Goal: Task Accomplishment & Management: Manage account settings

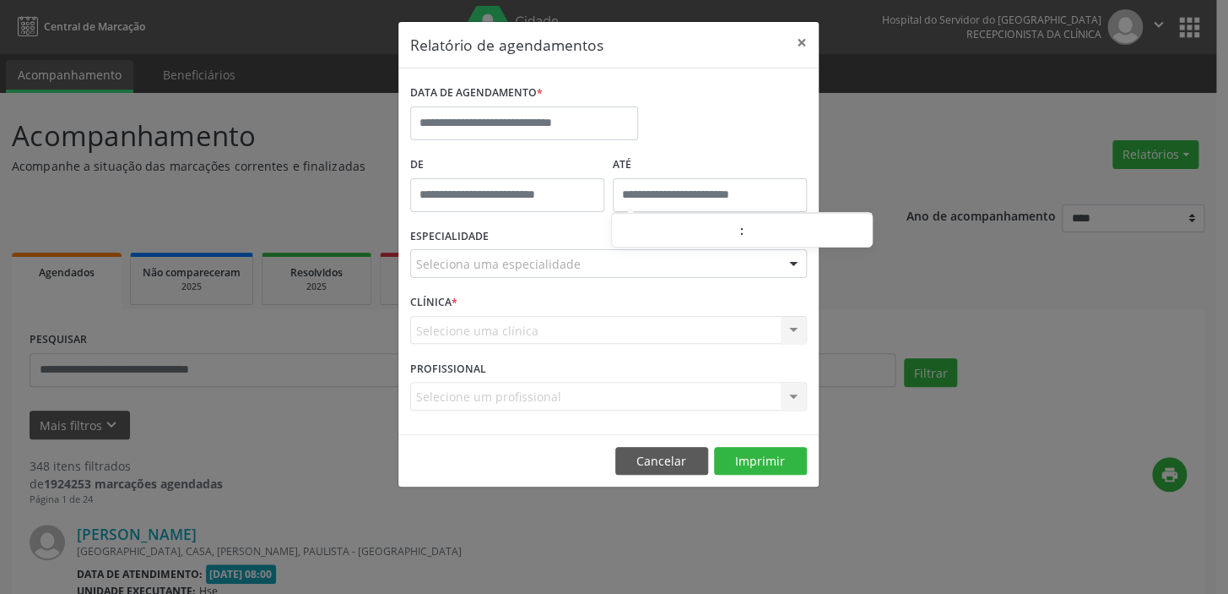
type input "*****"
click at [686, 189] on input "*****" at bounding box center [710, 195] width 194 height 34
click at [672, 138] on div "DATA DE AGENDAMENTO *" at bounding box center [608, 116] width 405 height 72
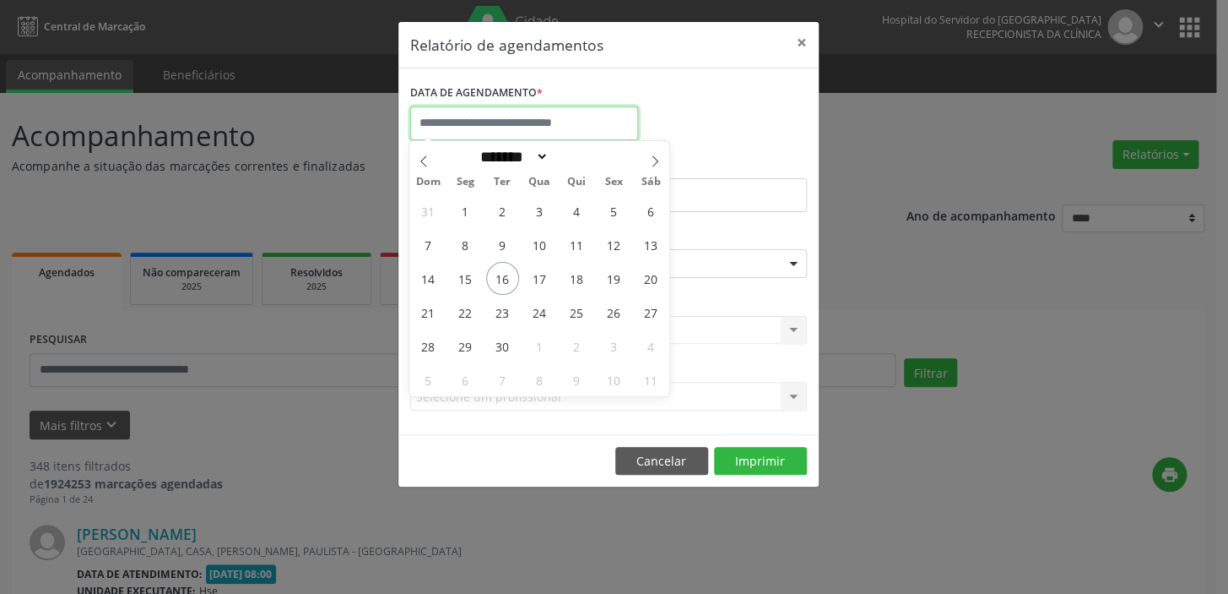
click at [562, 111] on input "text" at bounding box center [524, 123] width 228 height 34
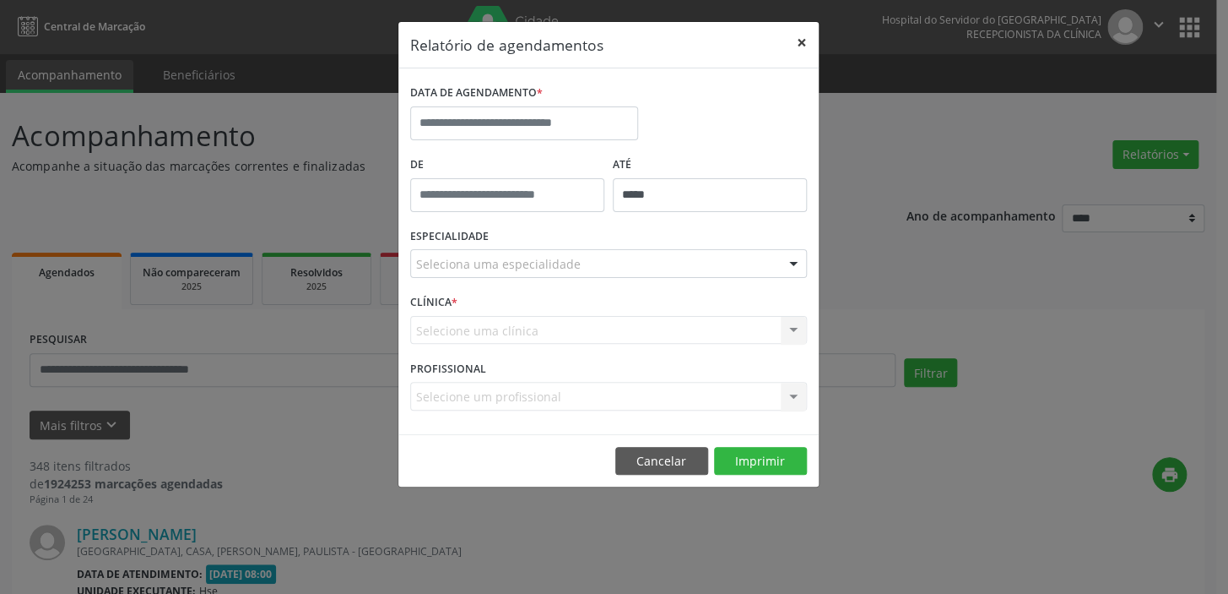
click at [800, 42] on button "×" at bounding box center [802, 42] width 34 height 41
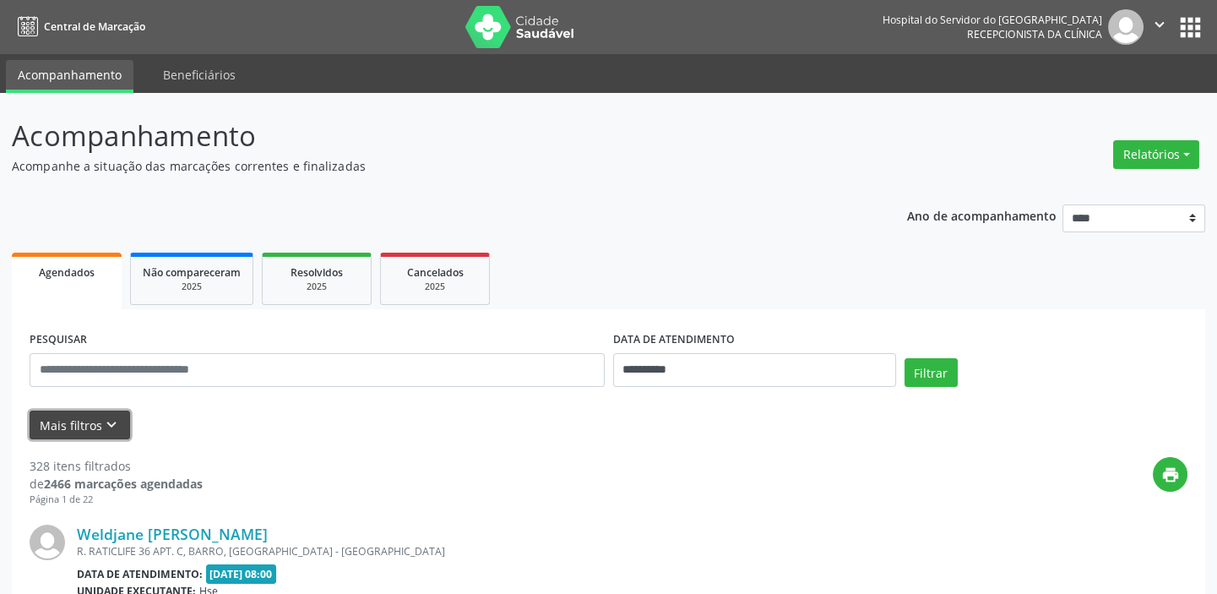
click at [114, 426] on icon "keyboard_arrow_down" at bounding box center [111, 424] width 19 height 19
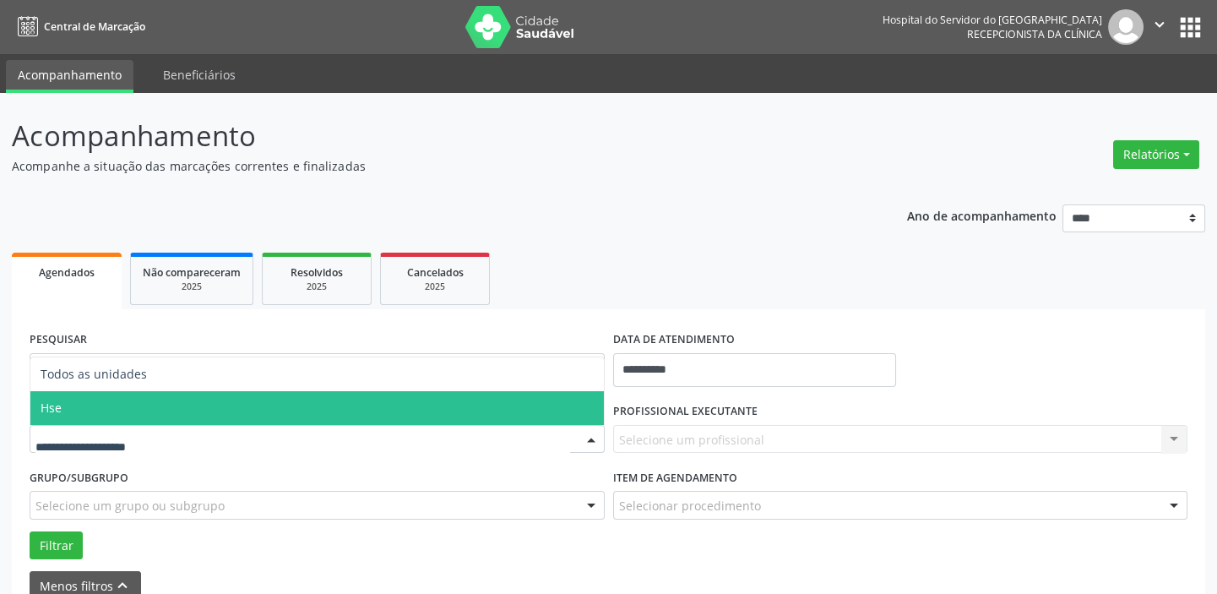
click at [105, 407] on span "Hse" at bounding box center [316, 408] width 573 height 34
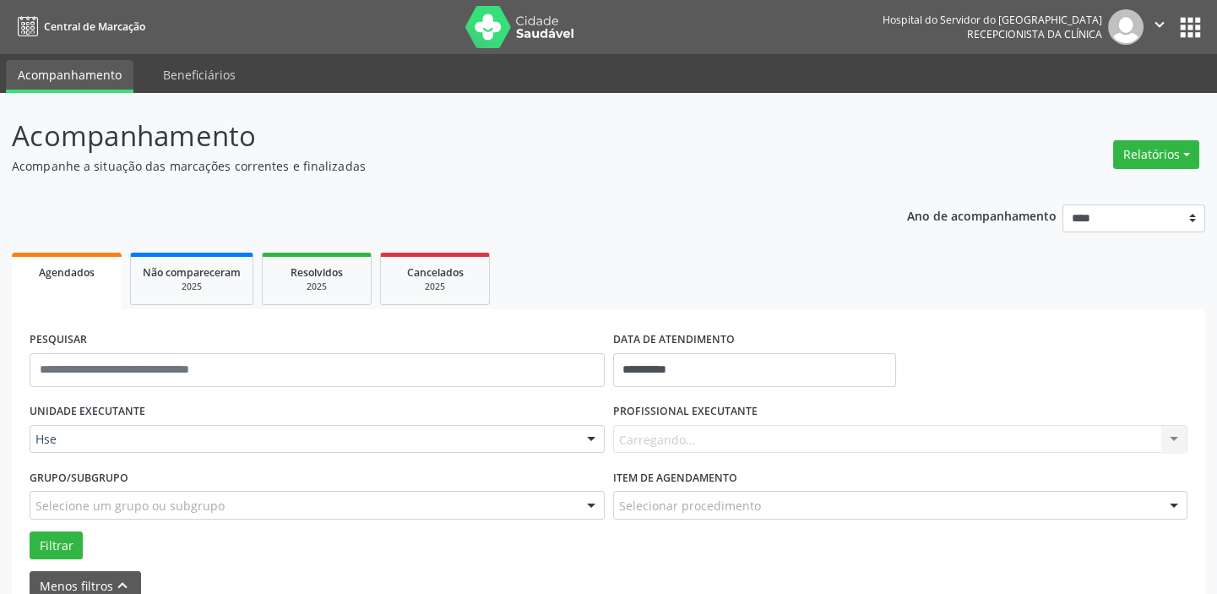
click at [105, 407] on div "UNIDADE EXECUTANTE Hse Todos as unidades Hse Nenhum resultado encontrado para: …" at bounding box center [316, 432] width 583 height 66
click at [697, 375] on input "**********" at bounding box center [754, 370] width 283 height 34
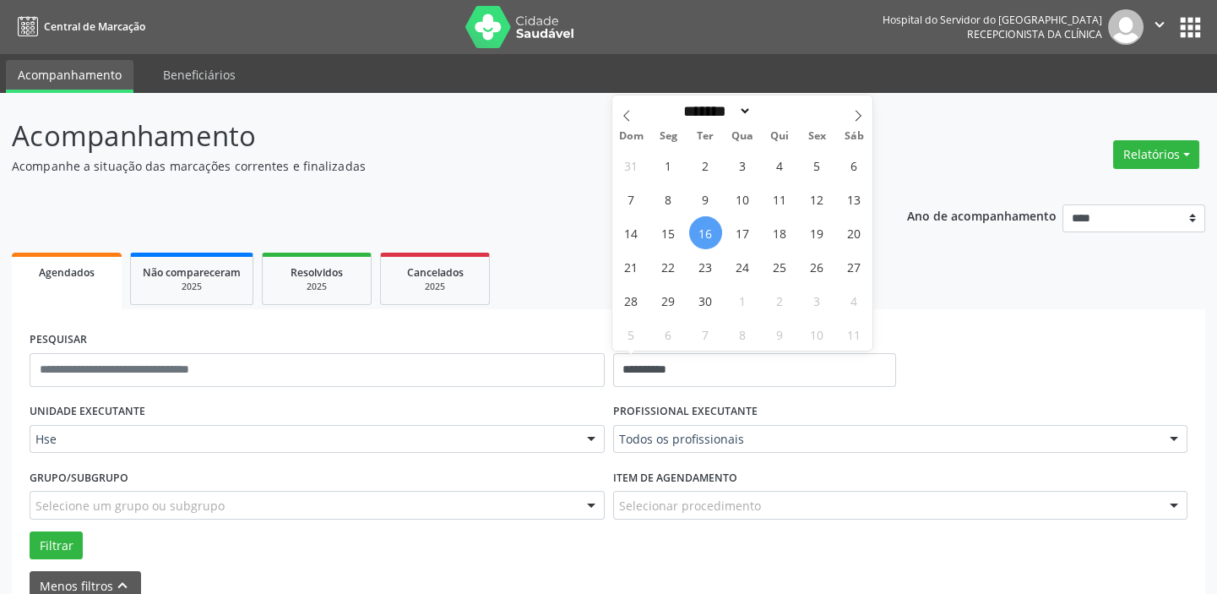
click at [709, 223] on span "16" at bounding box center [705, 232] width 33 height 33
type input "**********"
click at [709, 223] on span "16" at bounding box center [705, 232] width 33 height 33
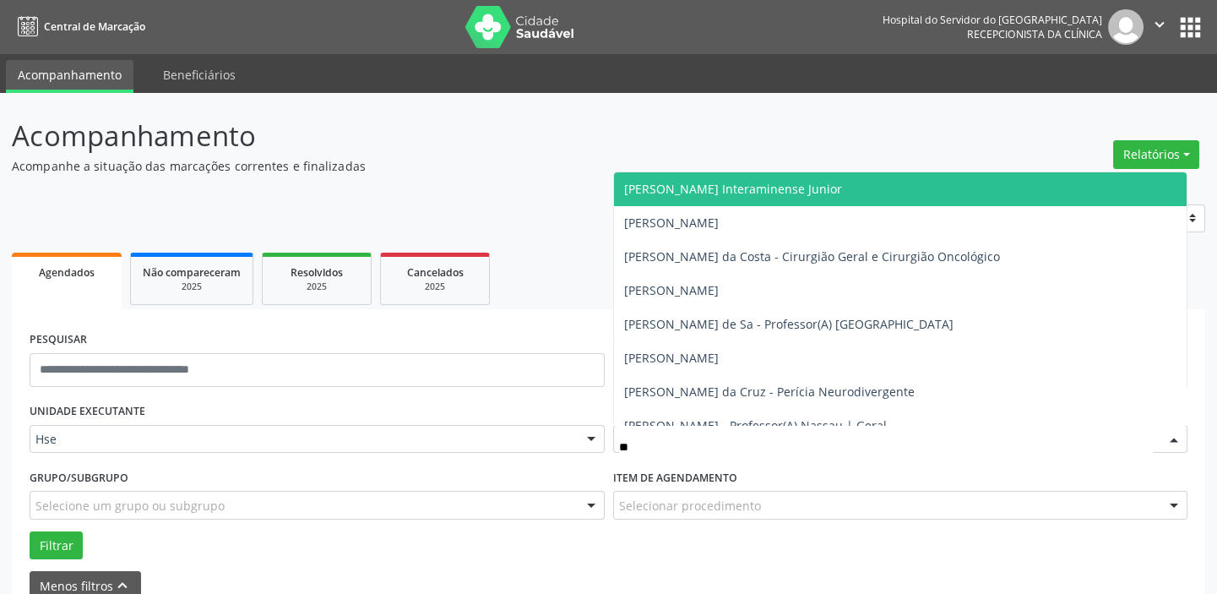
type input "***"
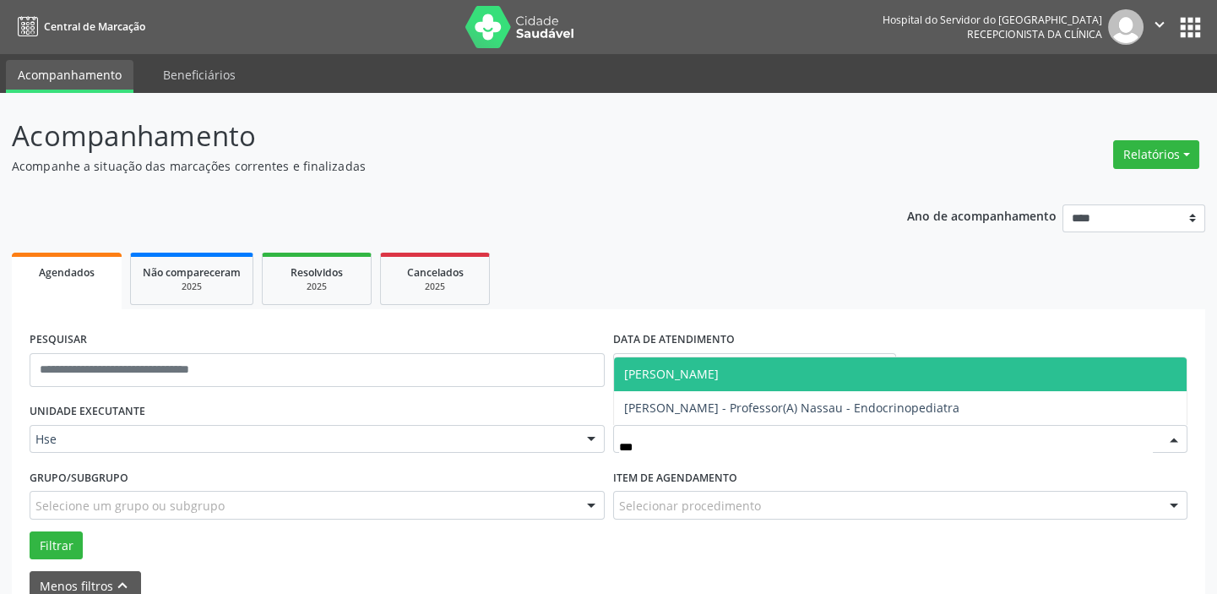
click at [719, 371] on span "[PERSON_NAME]" at bounding box center [671, 374] width 95 height 16
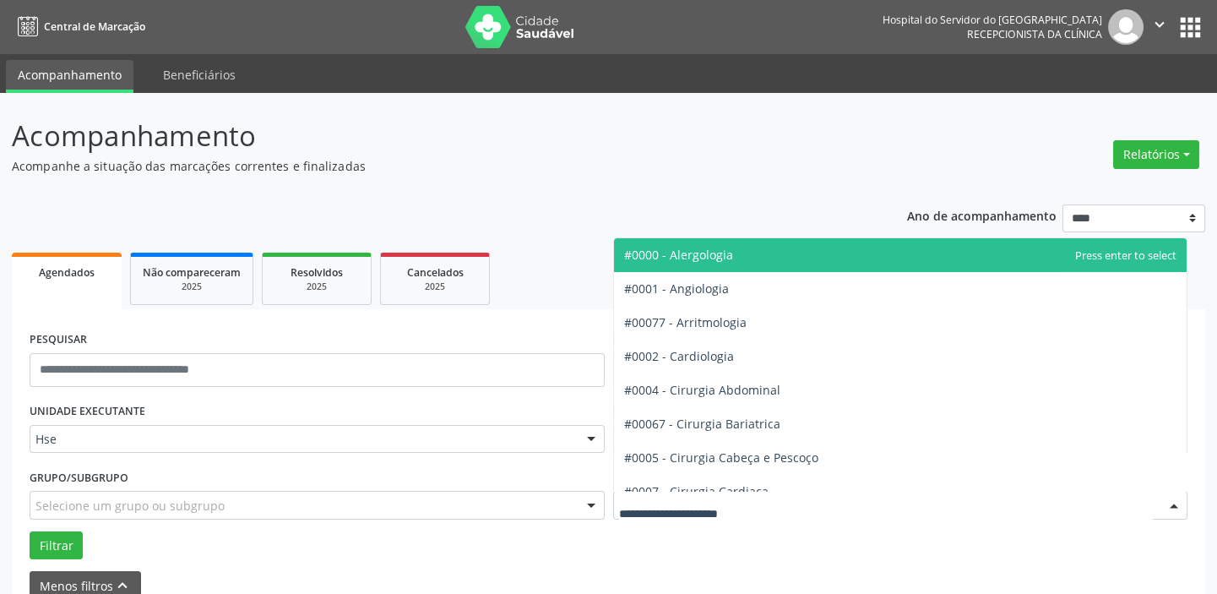
click at [789, 508] on div at bounding box center [900, 505] width 575 height 29
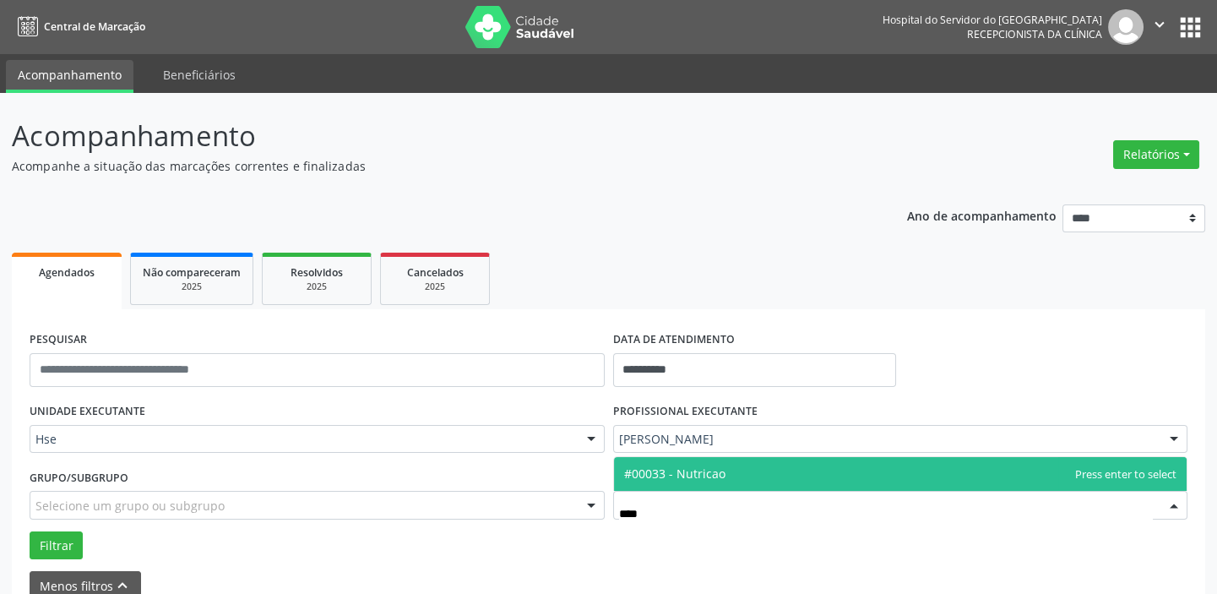
type input "*****"
click at [724, 472] on span "#00033 - Nutricao" at bounding box center [900, 474] width 573 height 34
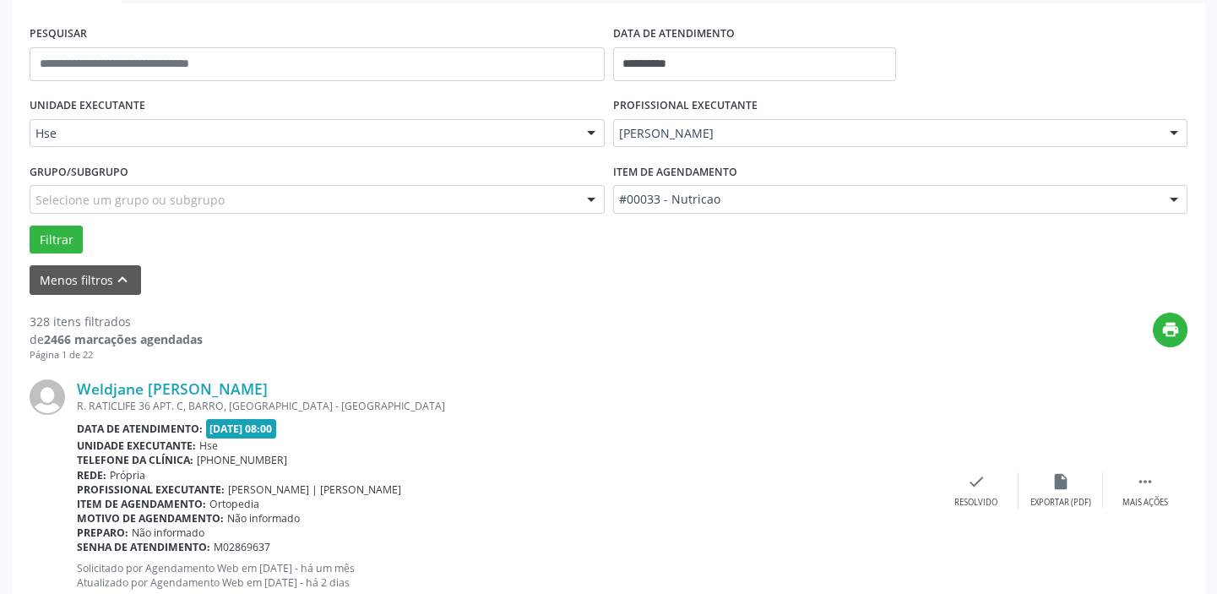
scroll to position [306, 0]
click at [71, 226] on button "Filtrar" at bounding box center [56, 239] width 53 height 29
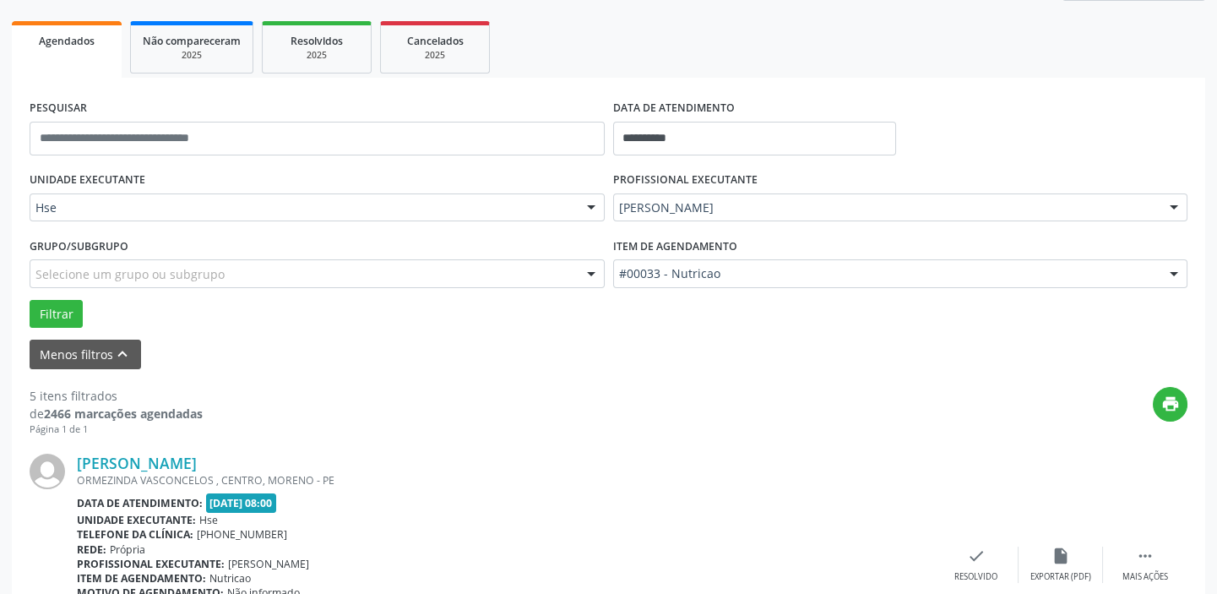
scroll to position [230, 0]
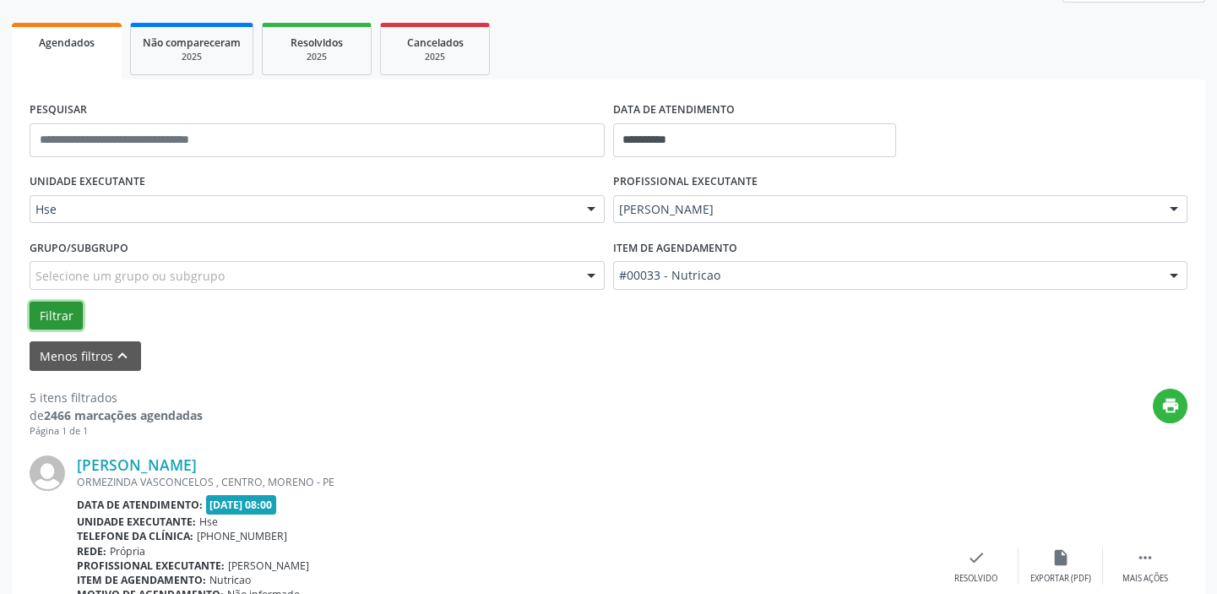
click at [65, 310] on button "Filtrar" at bounding box center [56, 315] width 53 height 29
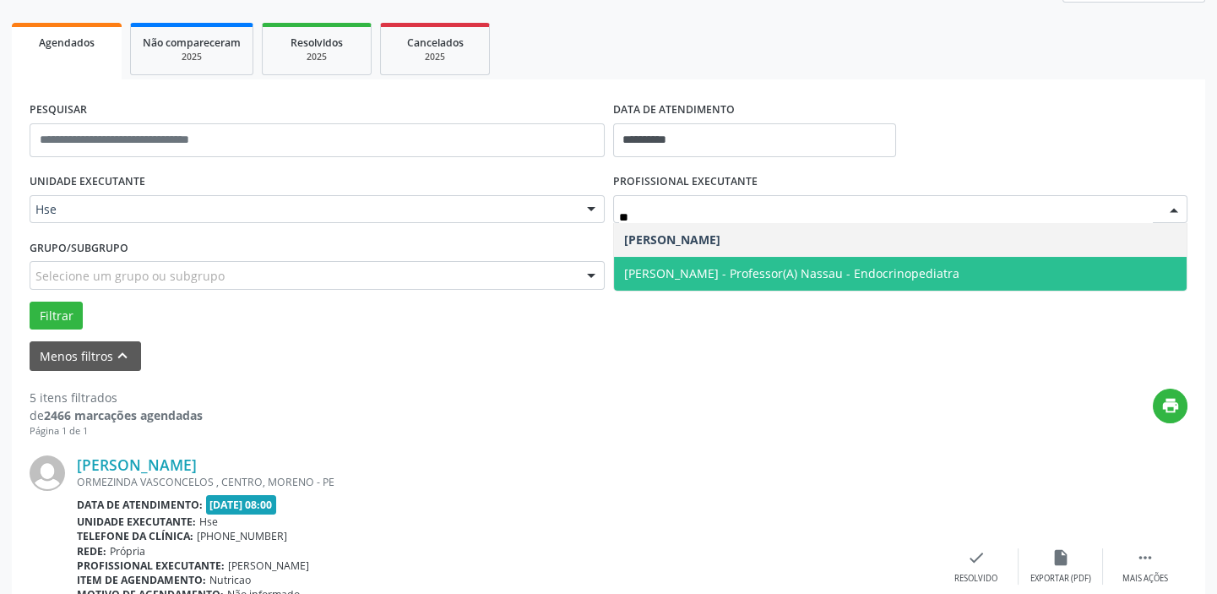
type input "***"
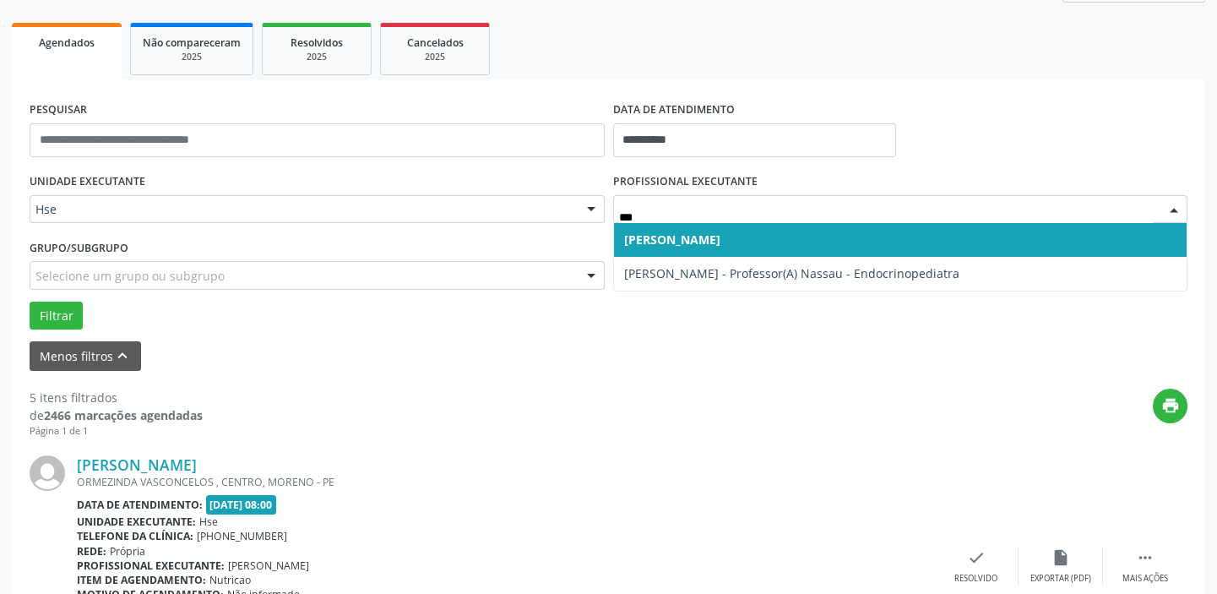
click at [720, 241] on span "[PERSON_NAME]" at bounding box center [672, 239] width 96 height 16
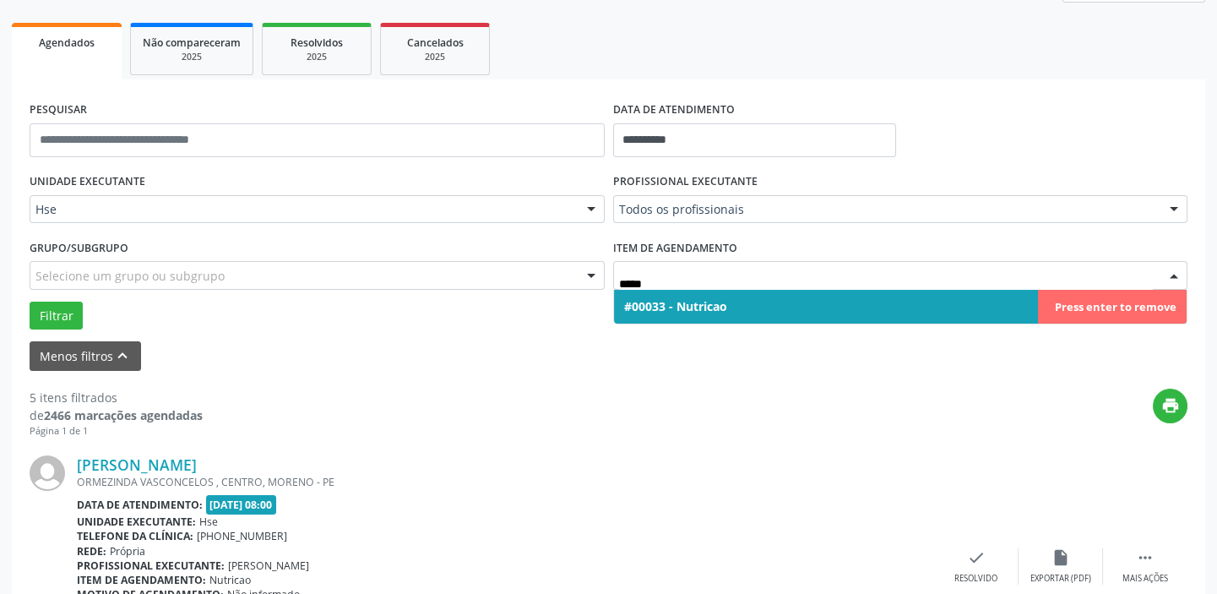
click at [742, 300] on span "#00033 - Nutricao" at bounding box center [900, 307] width 573 height 34
type input "*****"
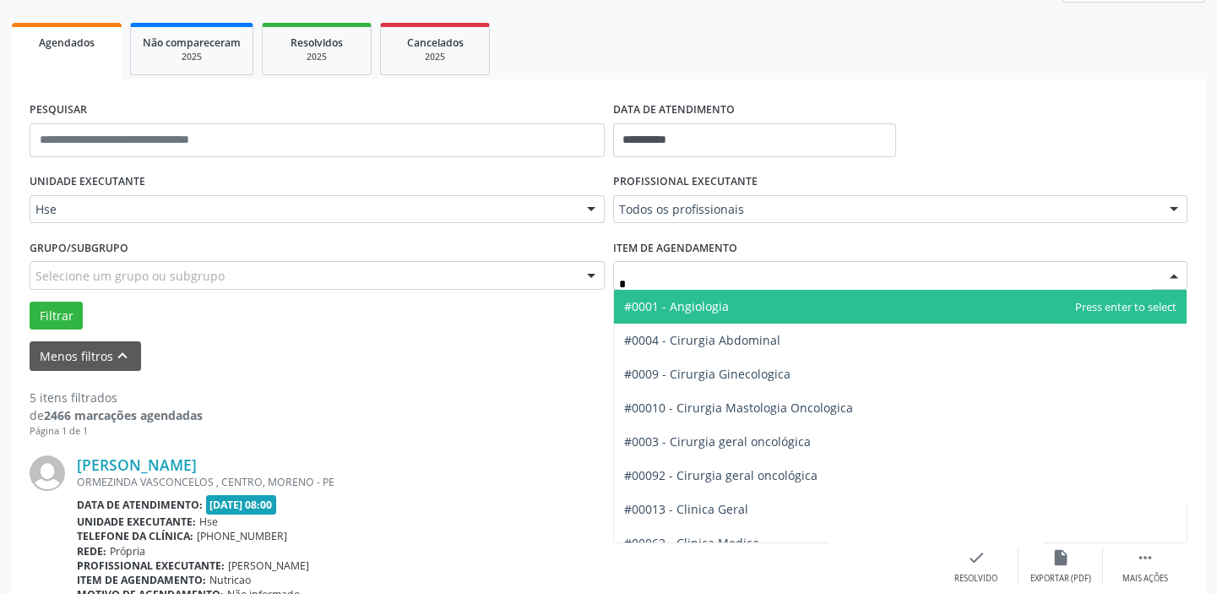
type input "**"
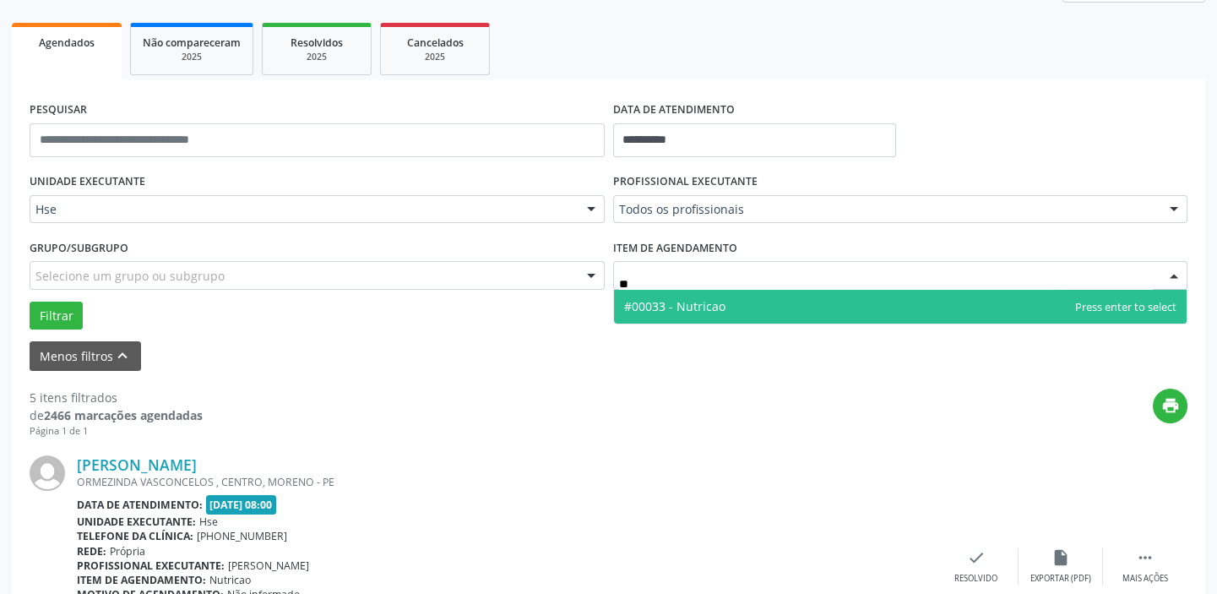
click at [733, 312] on span "#00033 - Nutricao" at bounding box center [900, 307] width 573 height 34
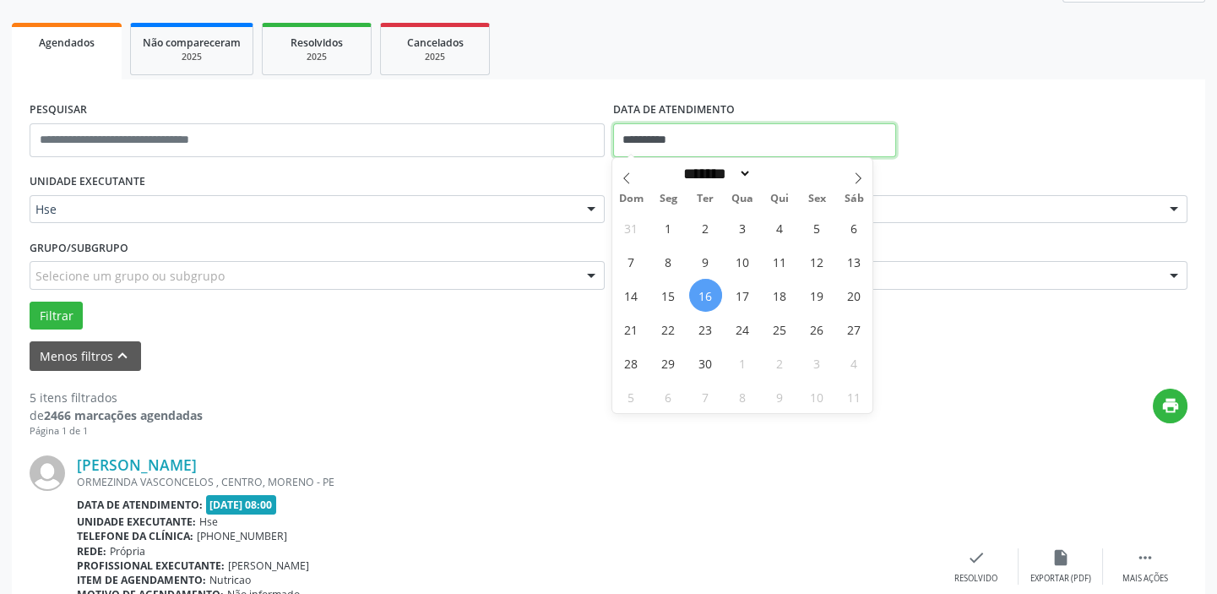
click at [662, 130] on input "**********" at bounding box center [754, 140] width 283 height 34
click at [702, 294] on span "16" at bounding box center [705, 295] width 33 height 33
type input "**********"
click at [702, 294] on span "16" at bounding box center [705, 295] width 33 height 33
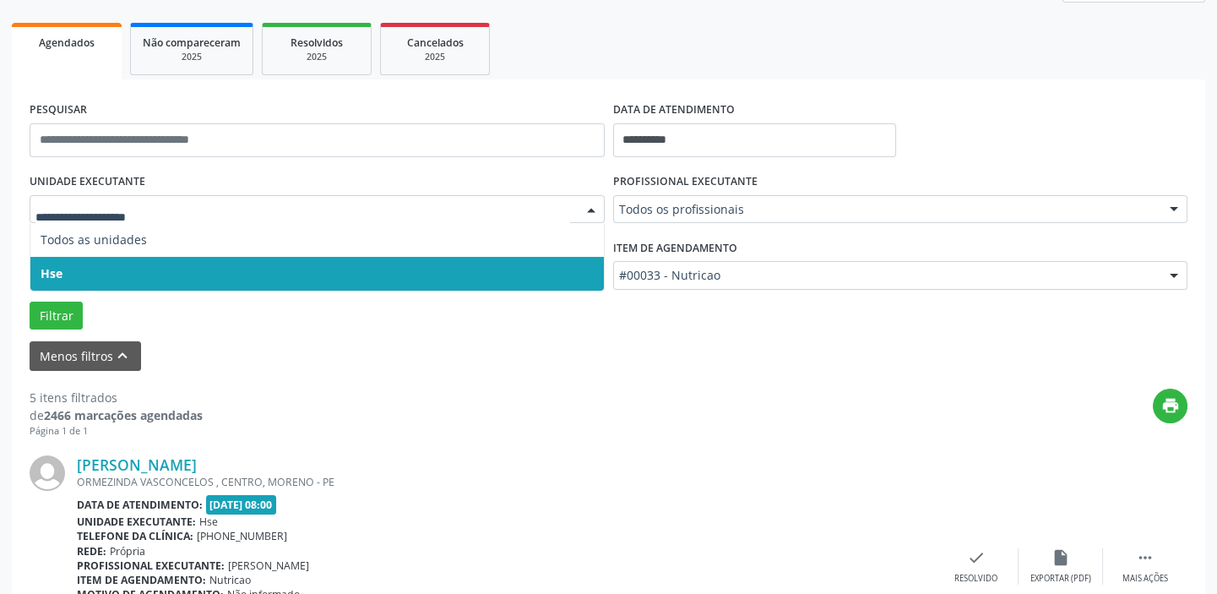
click at [279, 262] on span "Hse" at bounding box center [316, 274] width 573 height 34
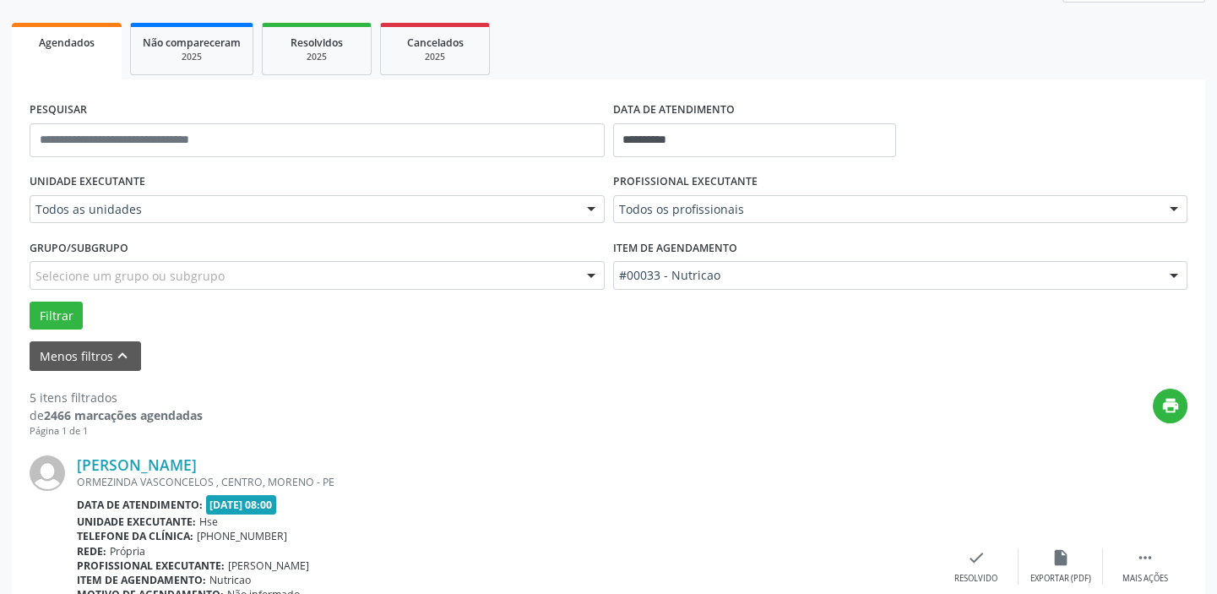
click at [279, 262] on div "UNIDADE EXECUTANTE Todos as unidades Todos as unidades Hse Nenhum resultado enc…" at bounding box center [608, 249] width 1166 height 160
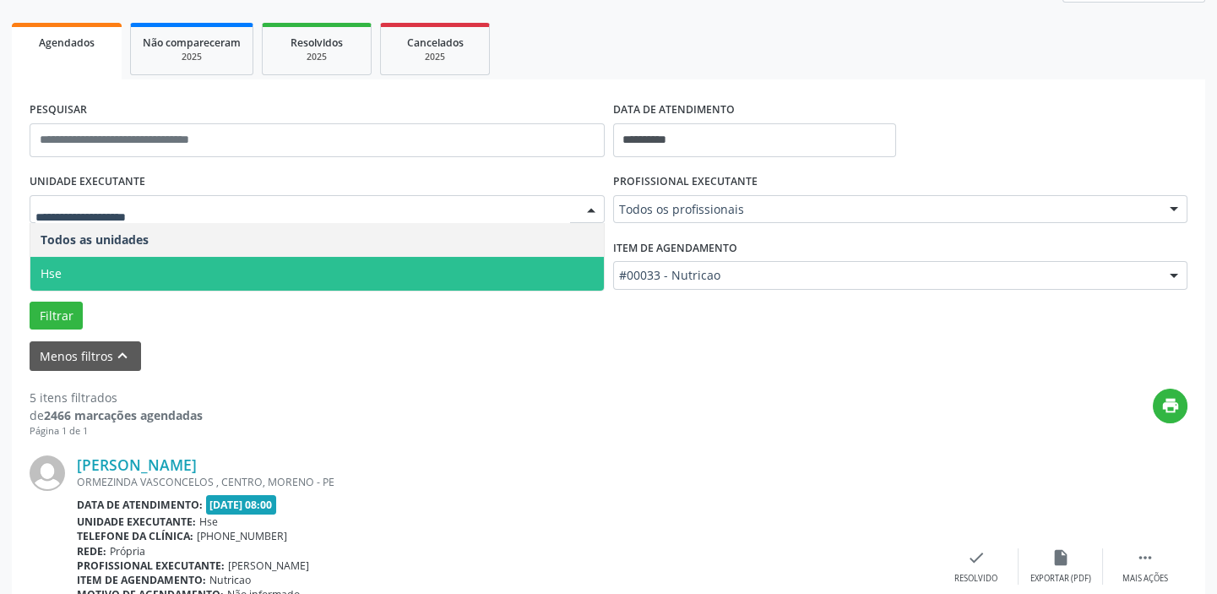
click at [290, 196] on div at bounding box center [317, 209] width 575 height 29
click at [270, 263] on span "Hse" at bounding box center [316, 274] width 573 height 34
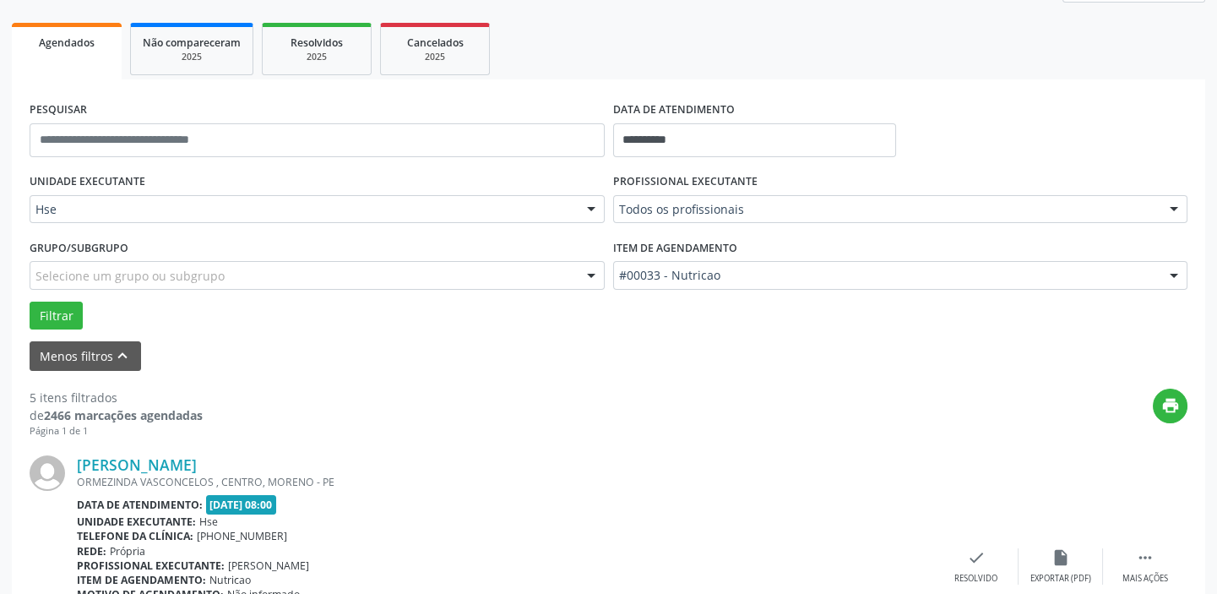
click at [270, 264] on div "UNIDADE EXECUTANTE Hse Todos as unidades Hse Nenhum resultado encontrado para: …" at bounding box center [608, 249] width 1166 height 160
click at [59, 312] on button "Filtrar" at bounding box center [56, 315] width 53 height 29
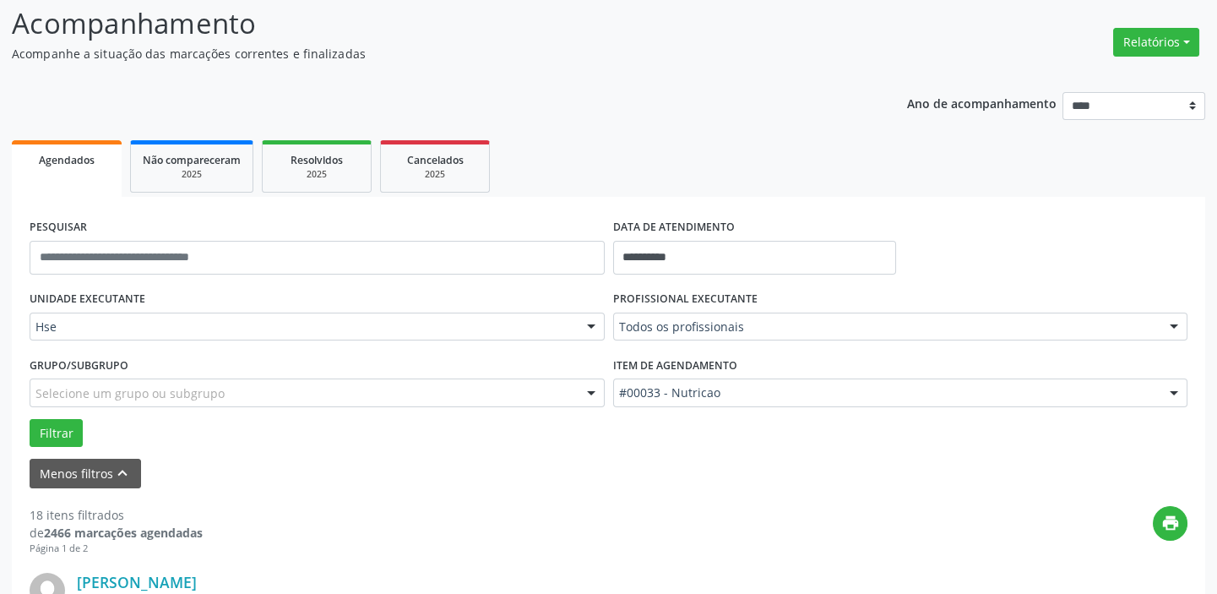
scroll to position [100, 0]
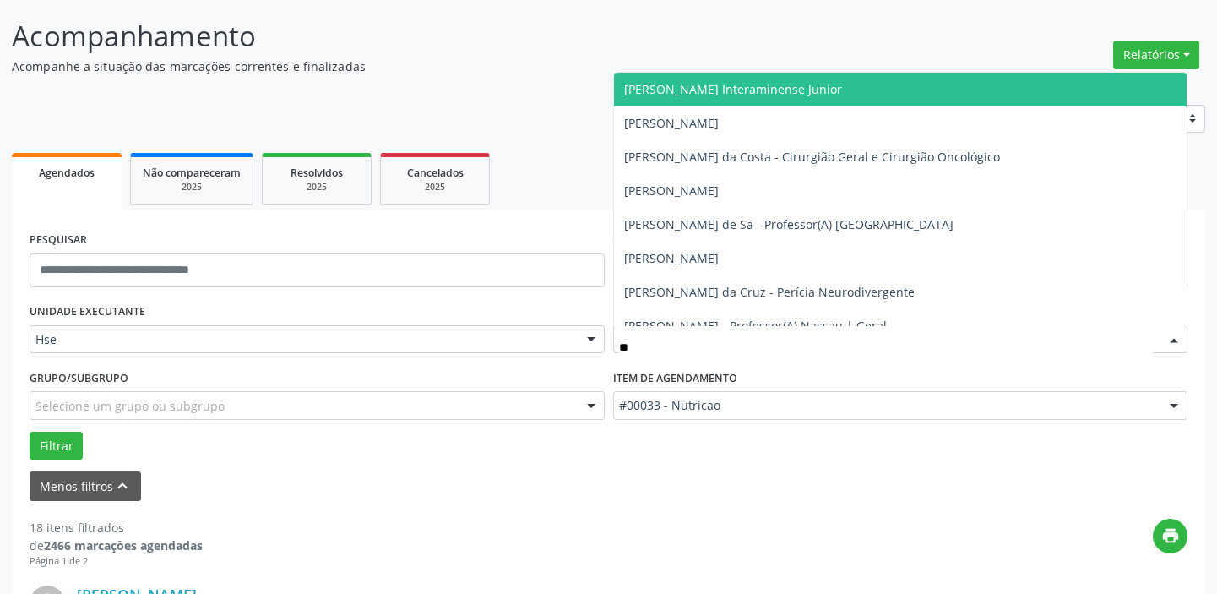
type input "***"
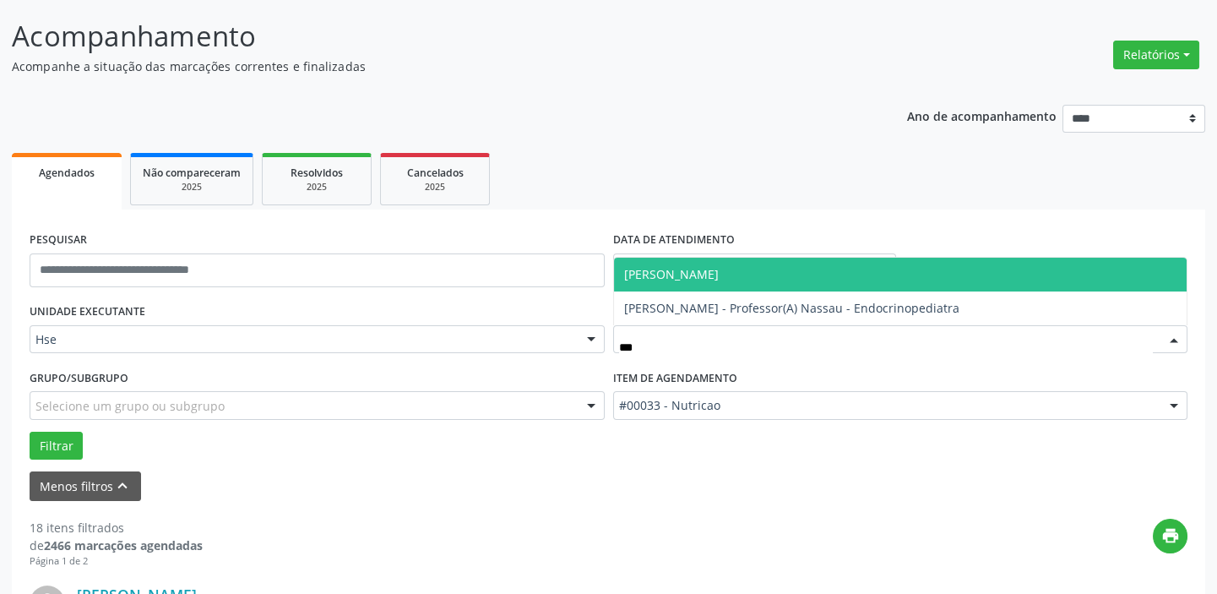
click at [709, 269] on span "[PERSON_NAME]" at bounding box center [671, 274] width 95 height 16
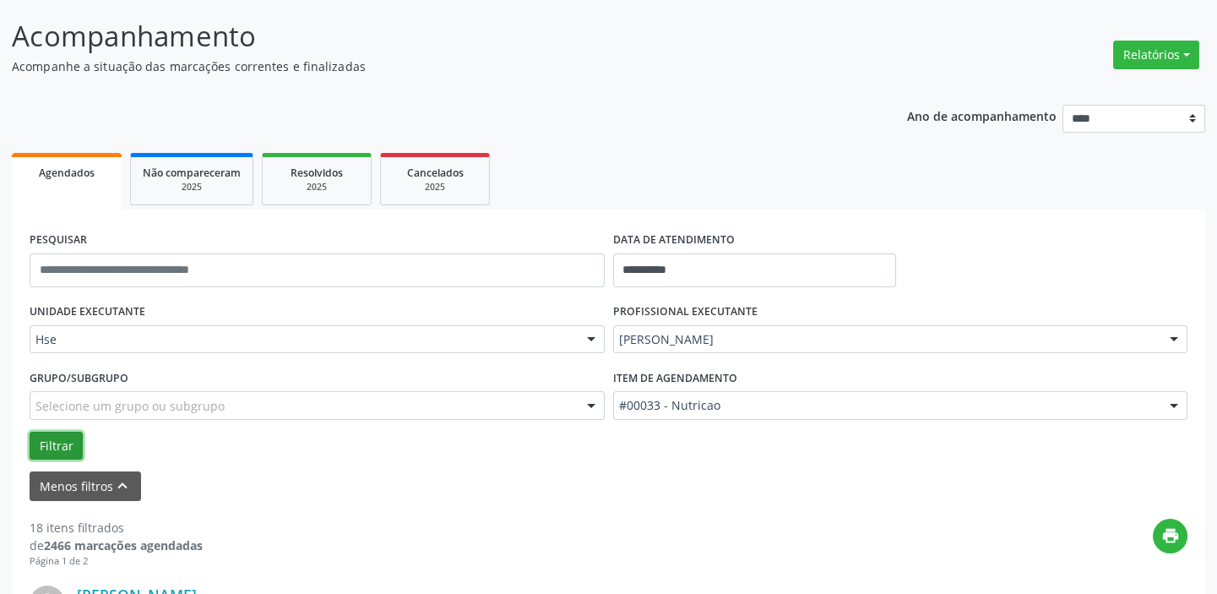
click at [65, 439] on button "Filtrar" at bounding box center [56, 445] width 53 height 29
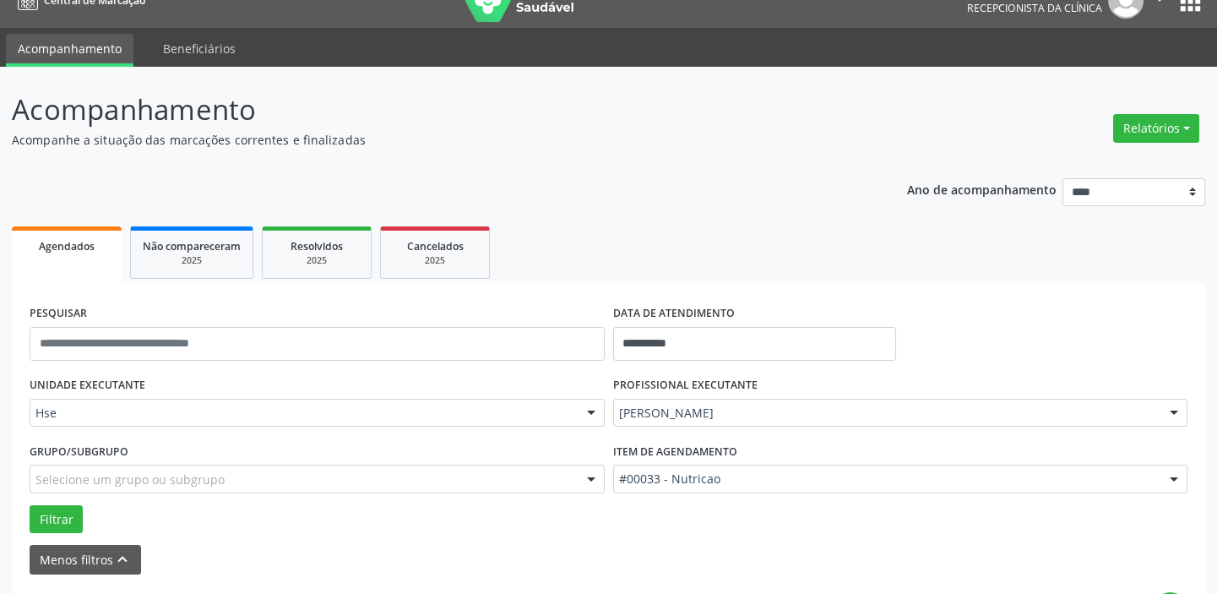
scroll to position [23, 0]
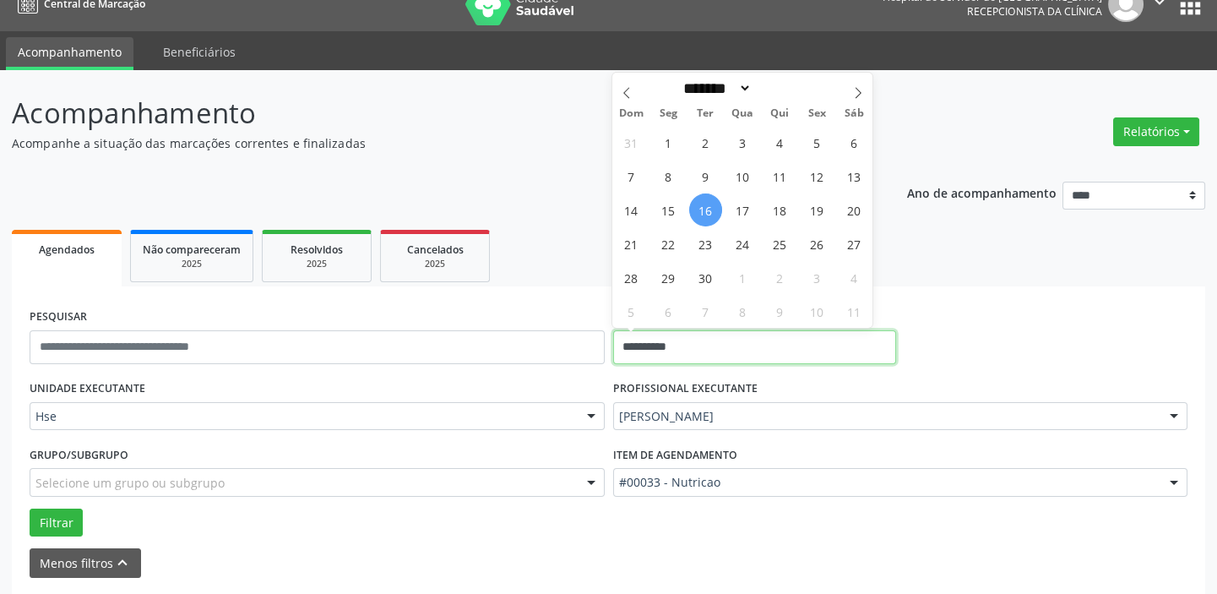
click at [709, 334] on input "**********" at bounding box center [754, 347] width 283 height 34
click at [709, 209] on span "16" at bounding box center [705, 209] width 33 height 33
type input "**********"
click at [709, 209] on span "16" at bounding box center [705, 209] width 33 height 33
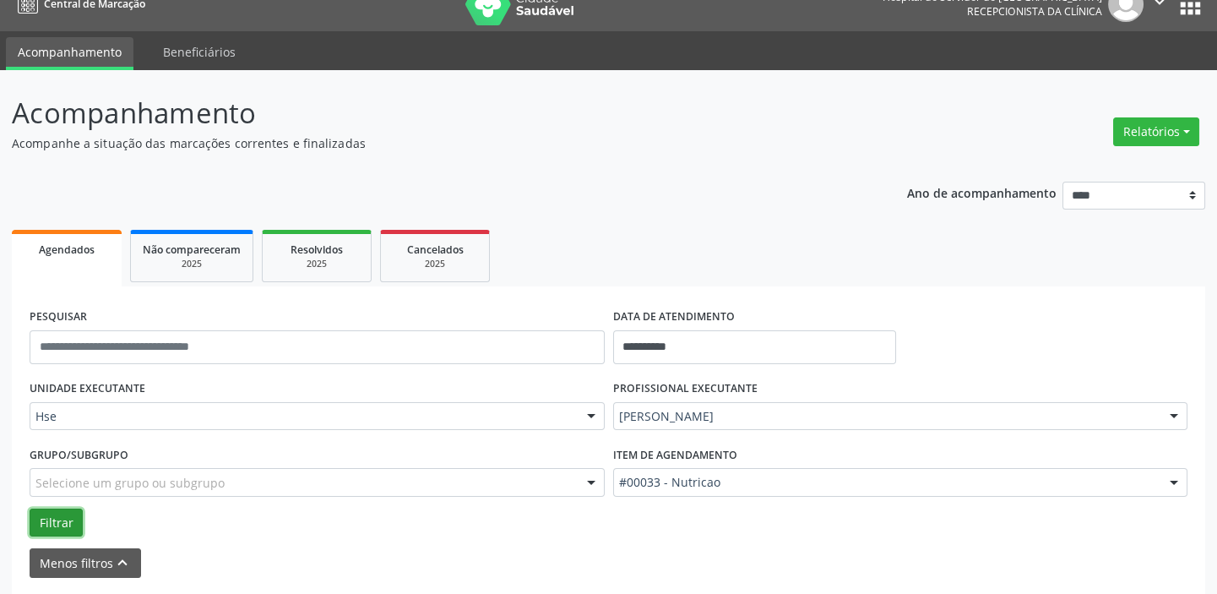
click at [52, 529] on button "Filtrar" at bounding box center [56, 522] width 53 height 29
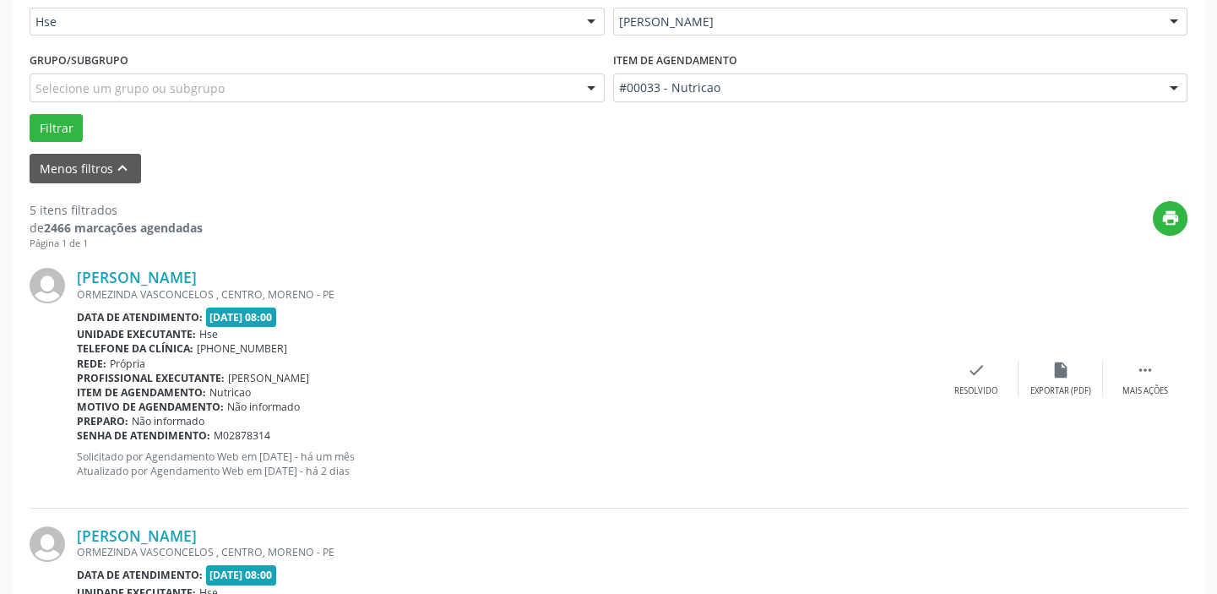
scroll to position [329, 0]
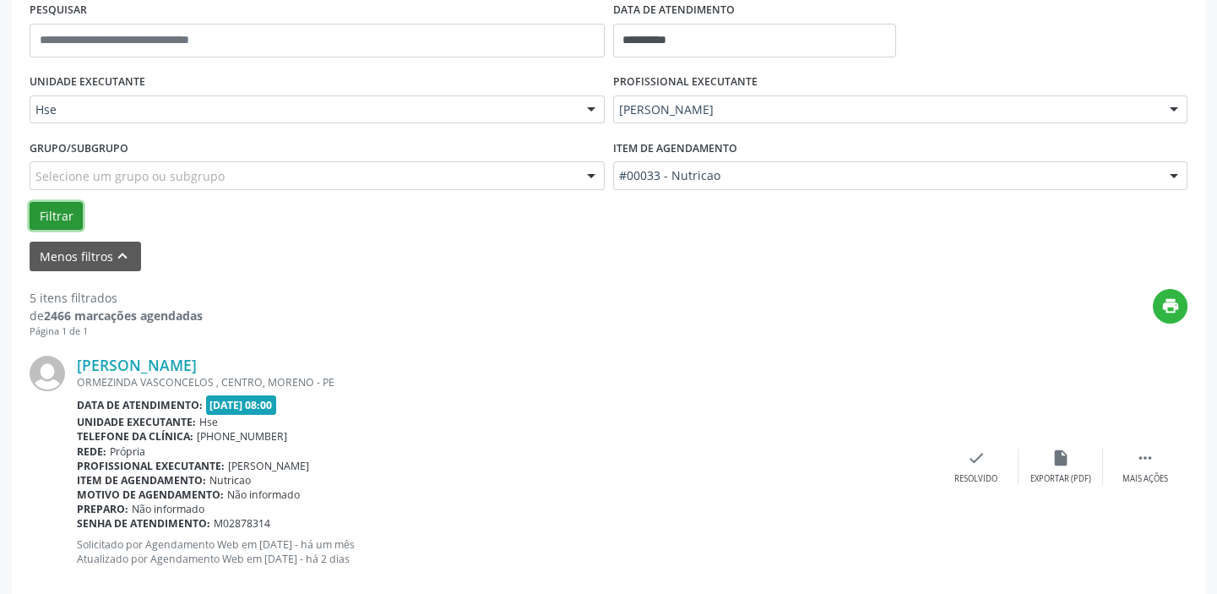
click at [65, 215] on button "Filtrar" at bounding box center [56, 216] width 53 height 29
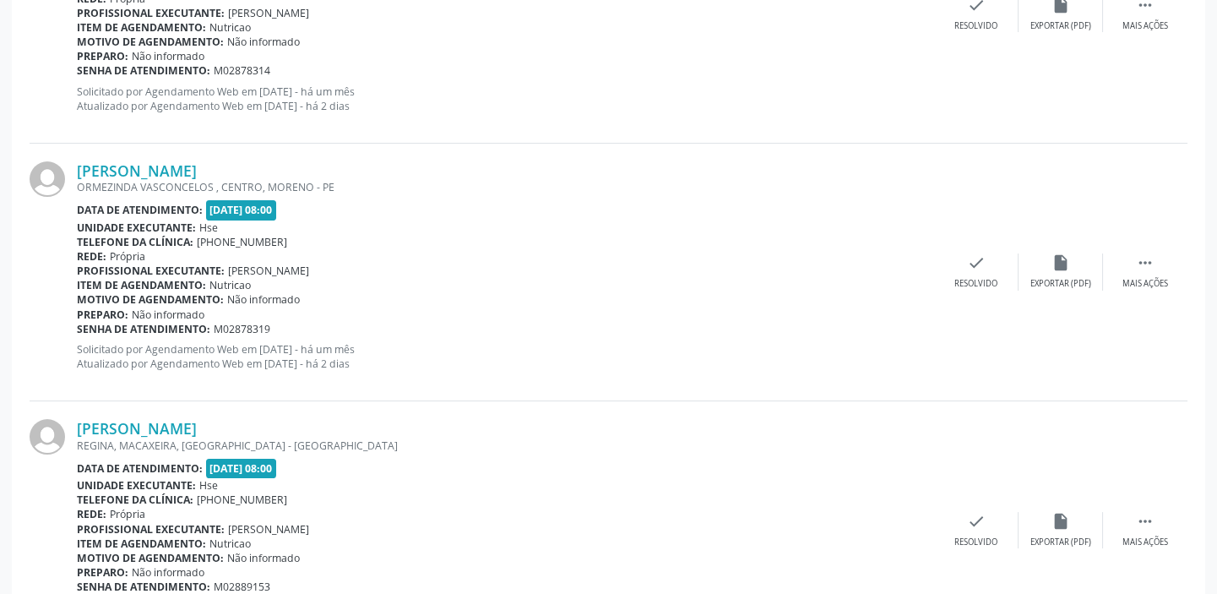
scroll to position [469, 0]
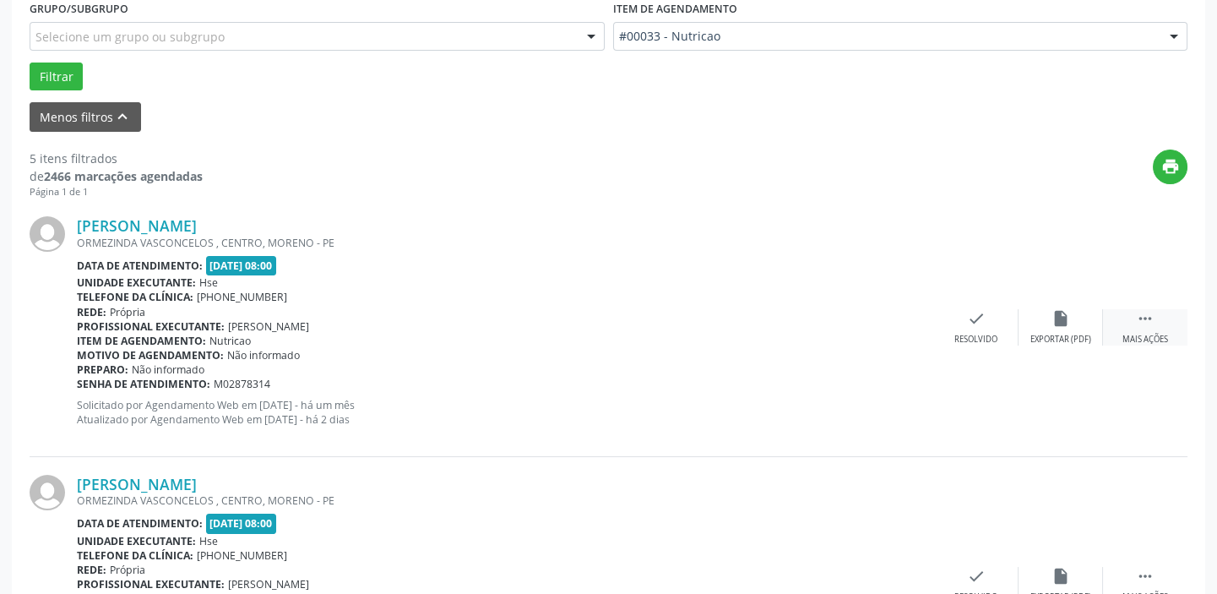
click at [1142, 322] on icon "" at bounding box center [1145, 318] width 19 height 19
click at [1077, 323] on div "alarm_off Não compareceu" at bounding box center [1060, 327] width 84 height 36
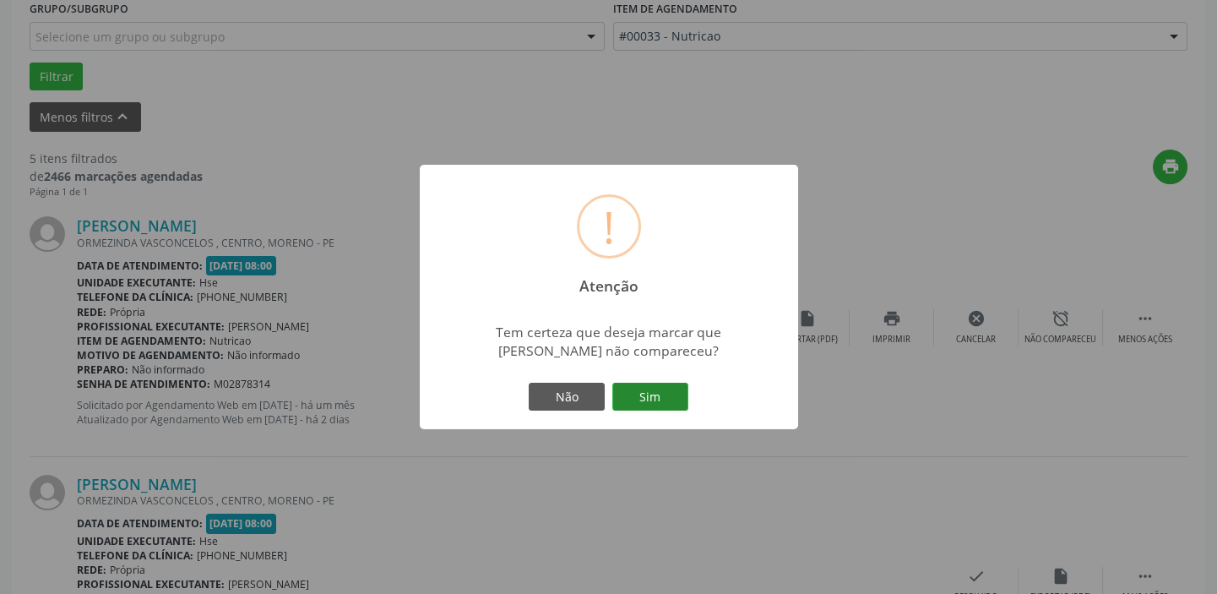
click at [677, 390] on button "Sim" at bounding box center [650, 396] width 76 height 29
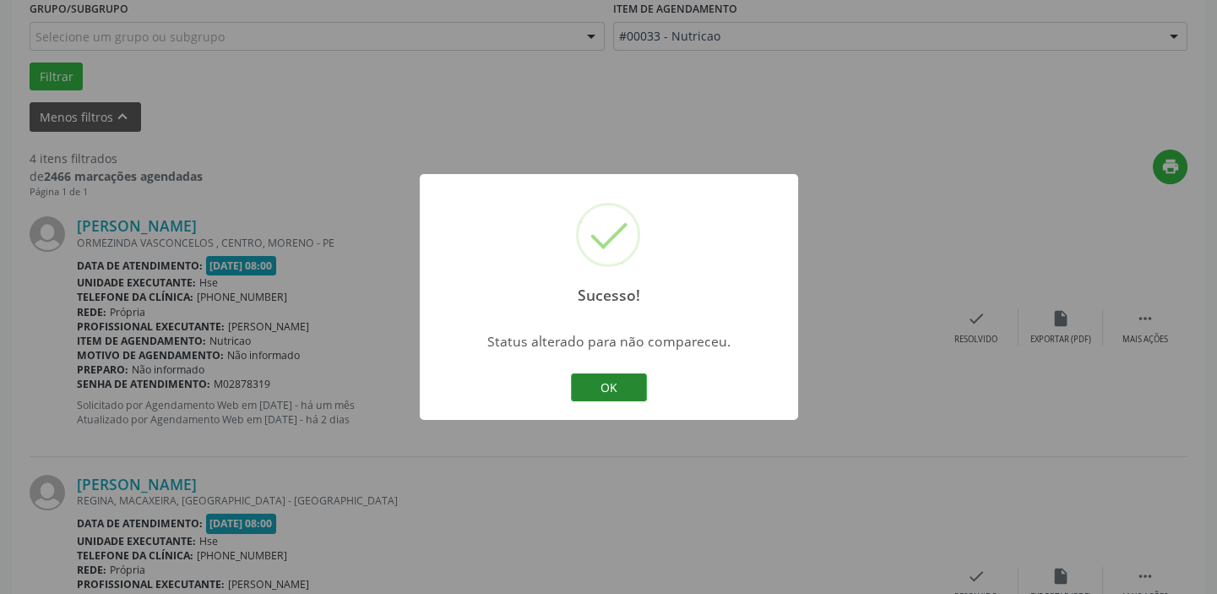
click at [619, 381] on button "OK" at bounding box center [609, 387] width 76 height 29
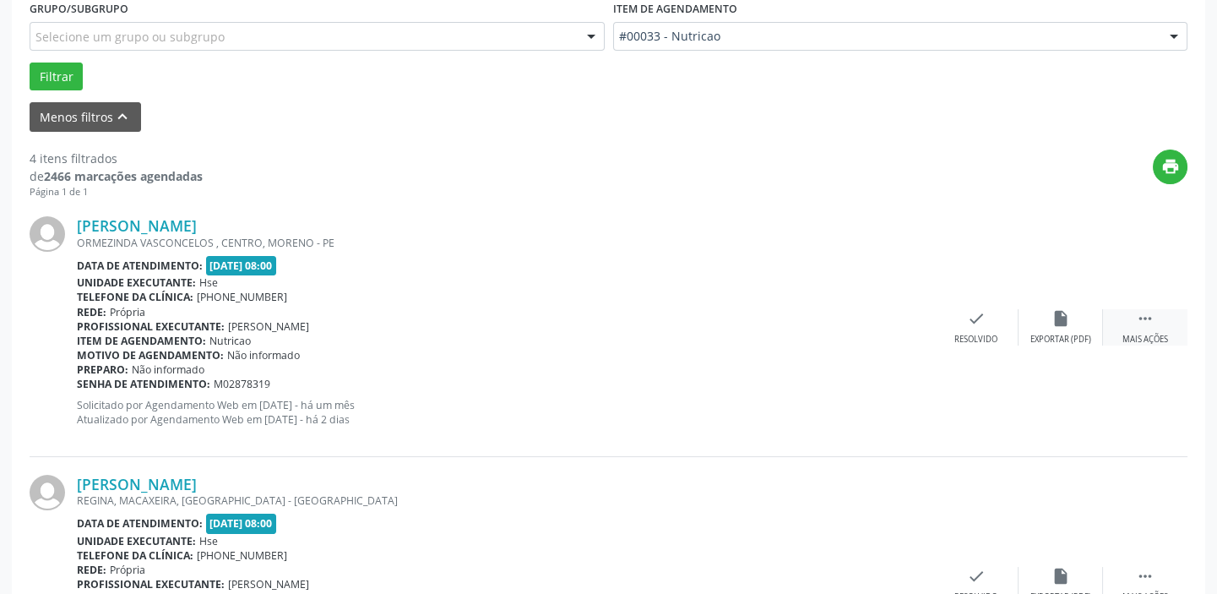
click at [1125, 334] on div "Mais ações" at bounding box center [1145, 340] width 46 height 12
click at [1051, 318] on icon "alarm_off" at bounding box center [1060, 318] width 19 height 19
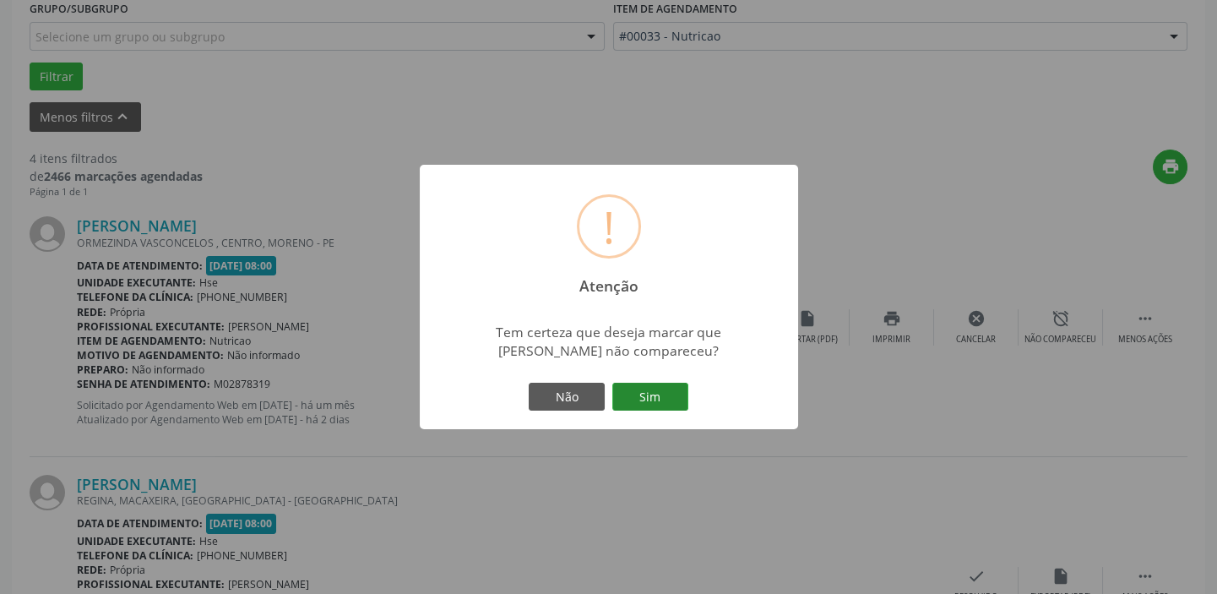
click at [658, 393] on button "Sim" at bounding box center [650, 396] width 76 height 29
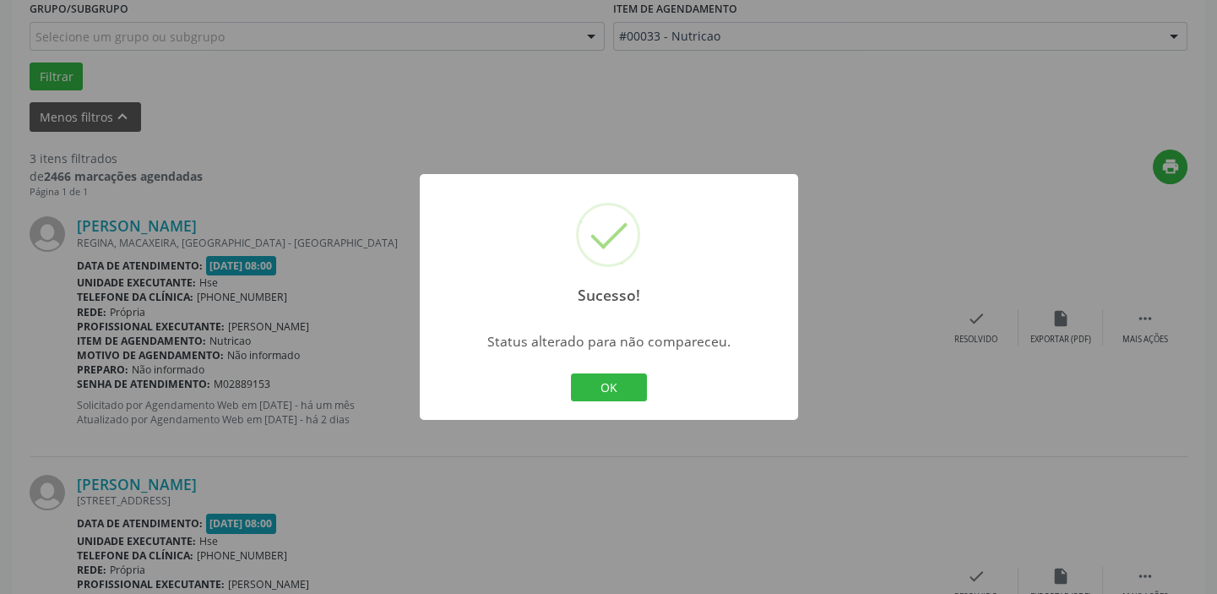
click at [631, 388] on button "OK" at bounding box center [609, 387] width 76 height 29
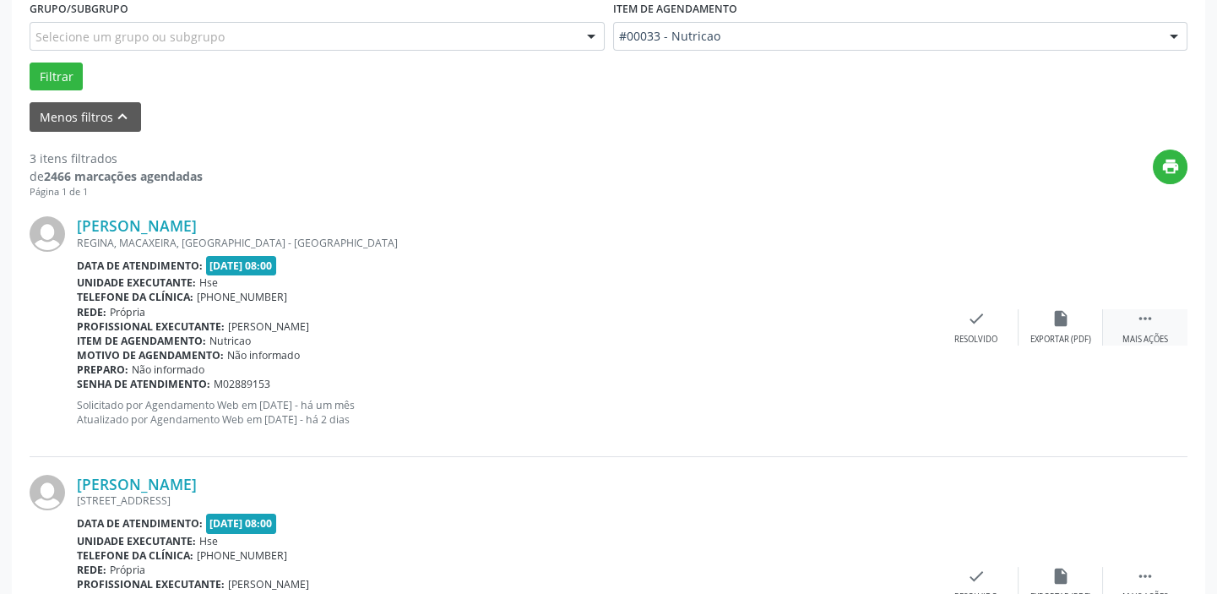
click at [1147, 334] on div "Mais ações" at bounding box center [1145, 340] width 46 height 12
click at [1066, 314] on icon "alarm_off" at bounding box center [1060, 318] width 19 height 19
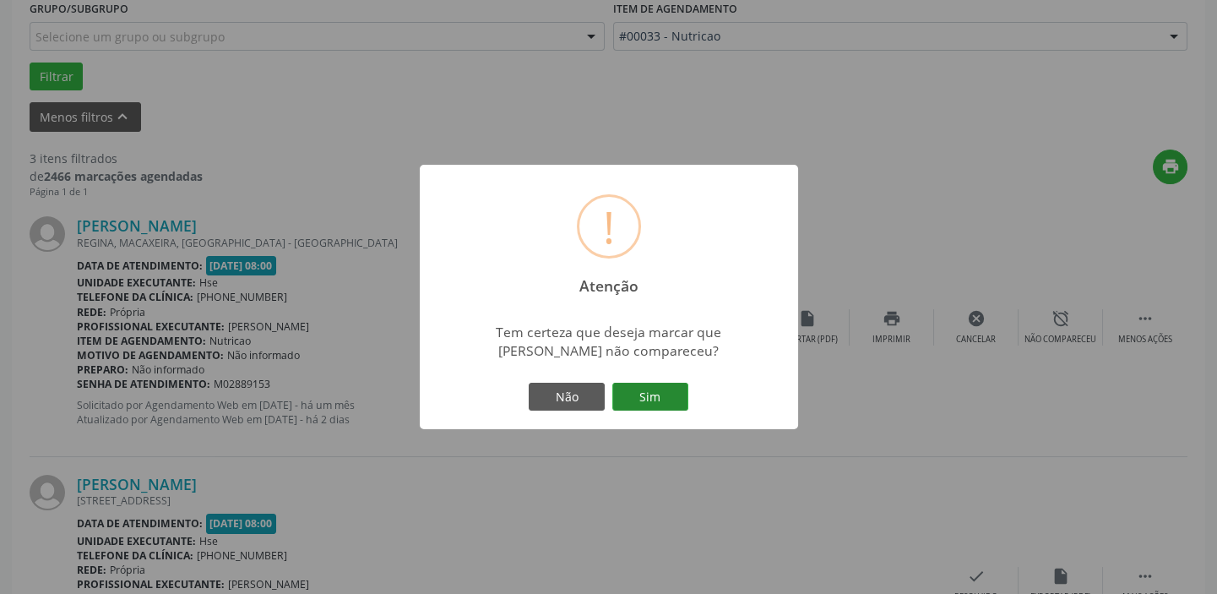
click at [675, 402] on button "Sim" at bounding box center [650, 396] width 76 height 29
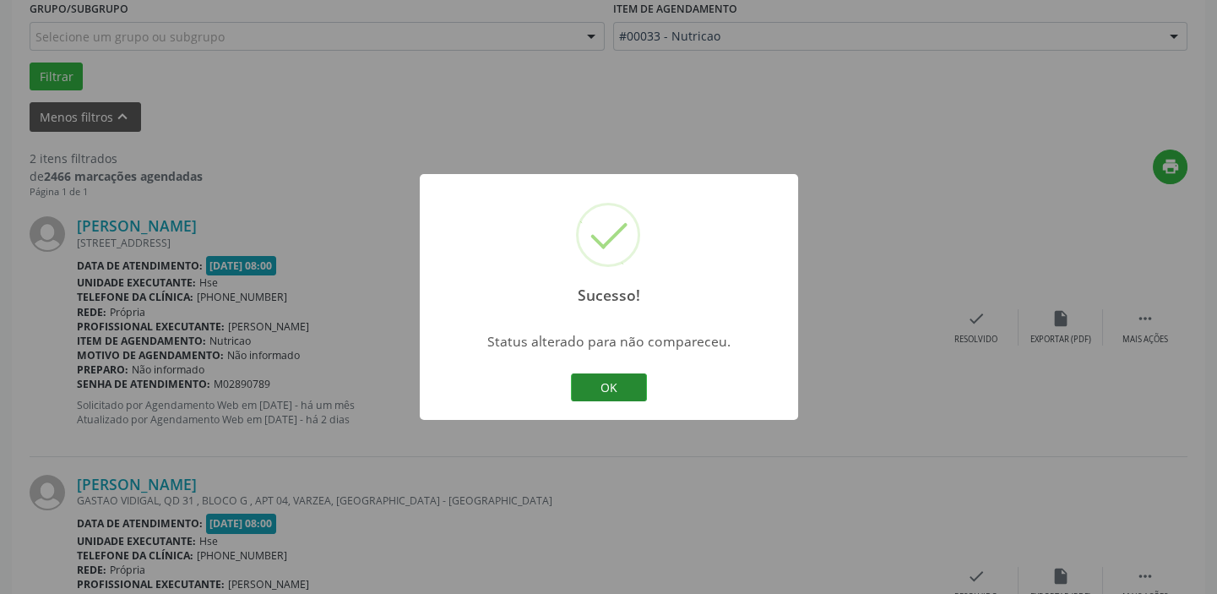
click at [635, 393] on button "OK" at bounding box center [609, 387] width 76 height 29
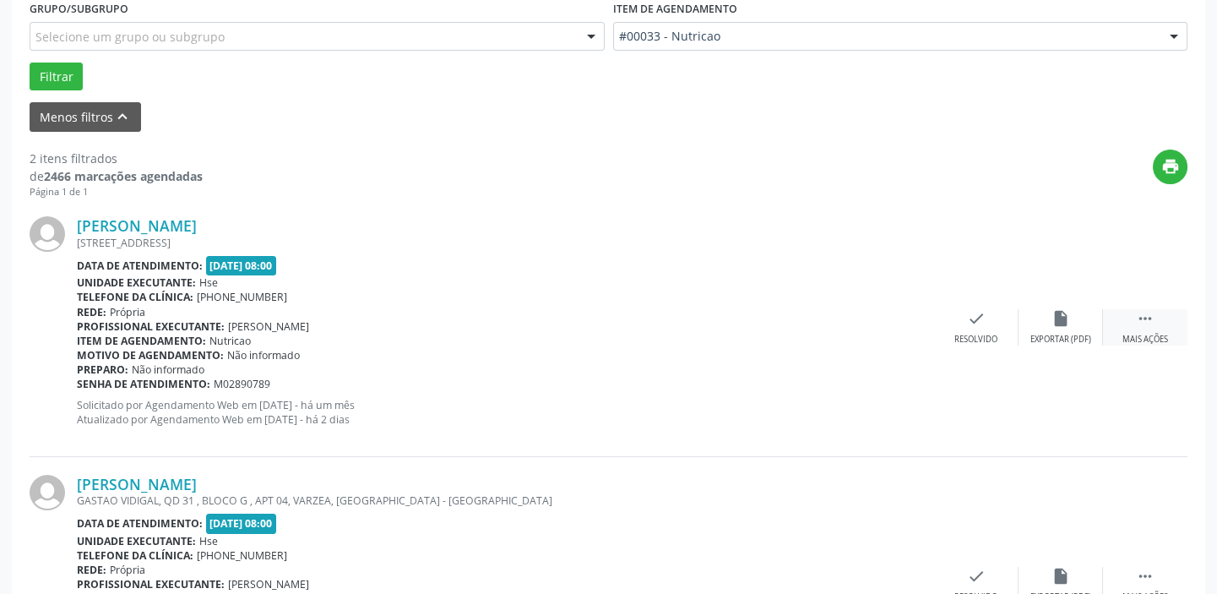
click at [1157, 323] on div " Mais ações" at bounding box center [1145, 327] width 84 height 36
click at [1064, 321] on icon "alarm_off" at bounding box center [1060, 318] width 19 height 19
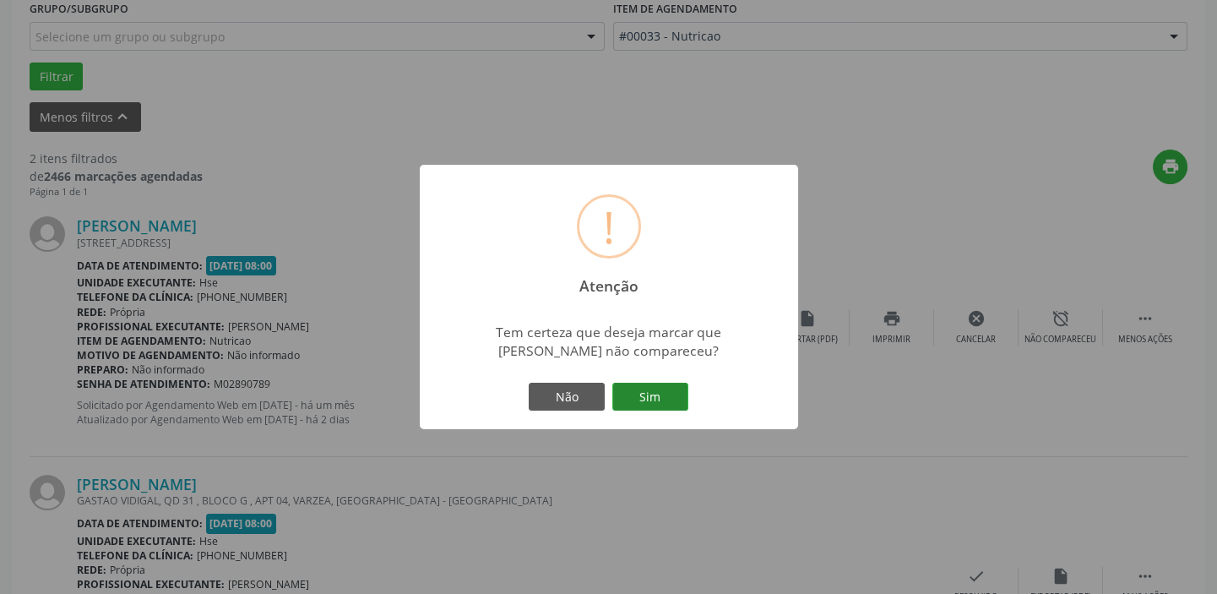
click at [670, 388] on button "Sim" at bounding box center [650, 396] width 76 height 29
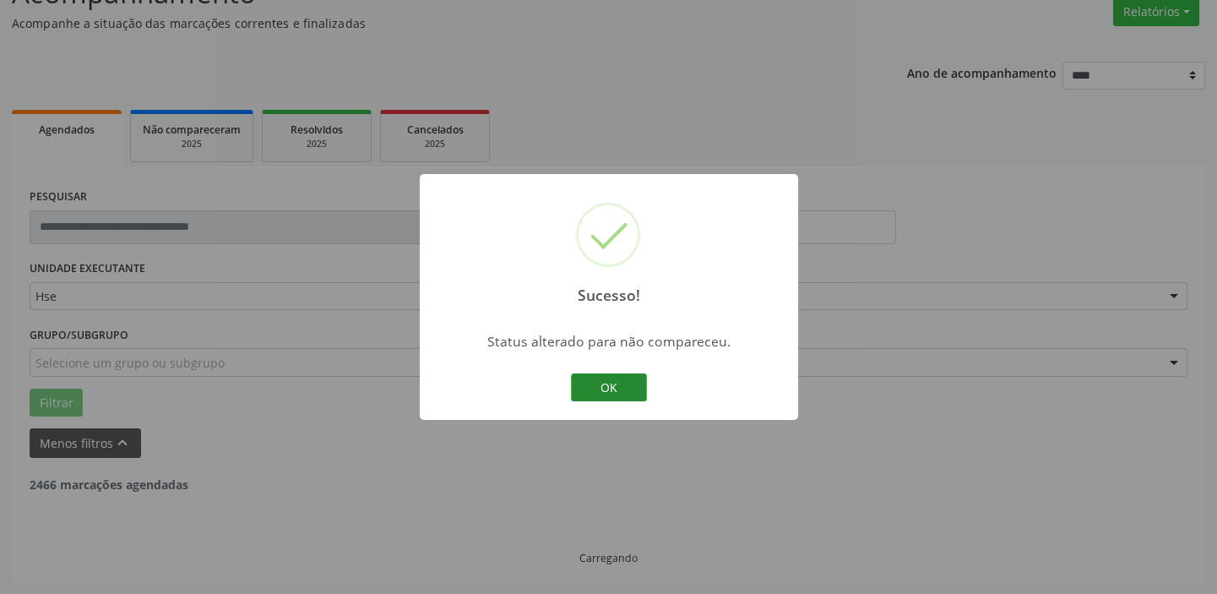
scroll to position [360, 0]
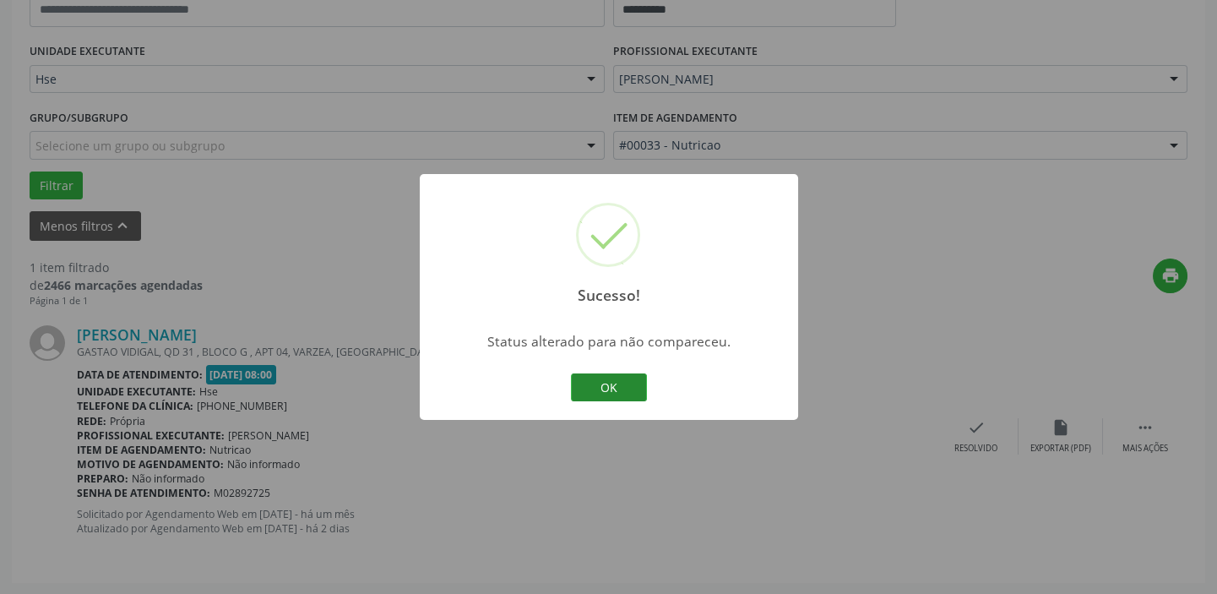
click at [624, 392] on button "OK" at bounding box center [609, 387] width 76 height 29
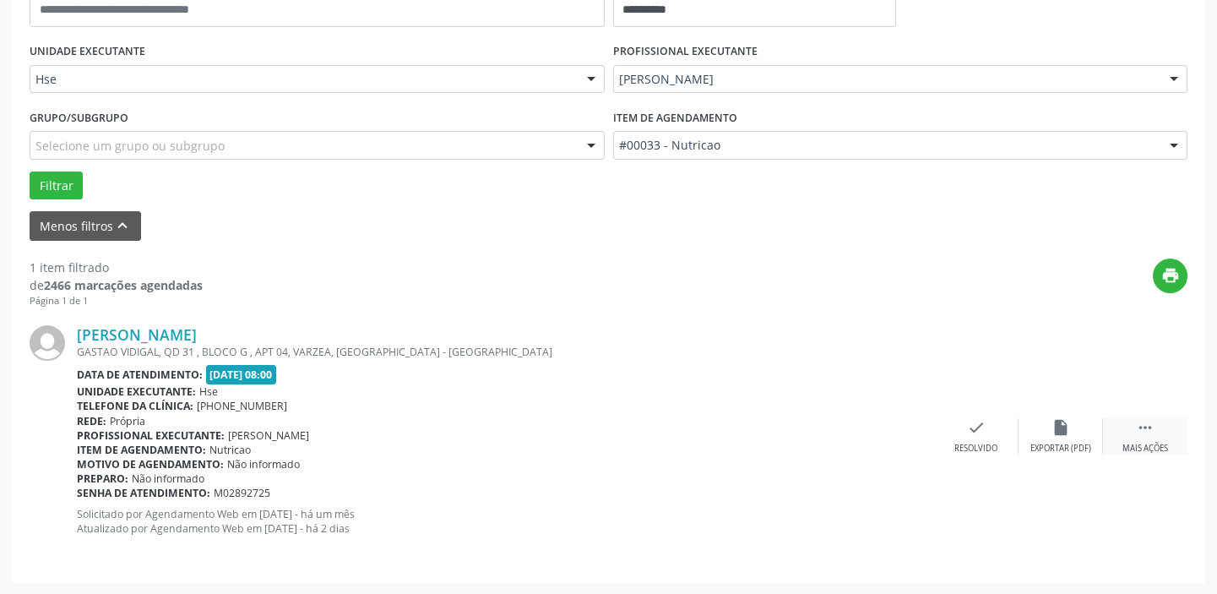
click at [1142, 431] on icon "" at bounding box center [1145, 427] width 19 height 19
click at [1063, 433] on icon "alarm_off" at bounding box center [1060, 427] width 19 height 19
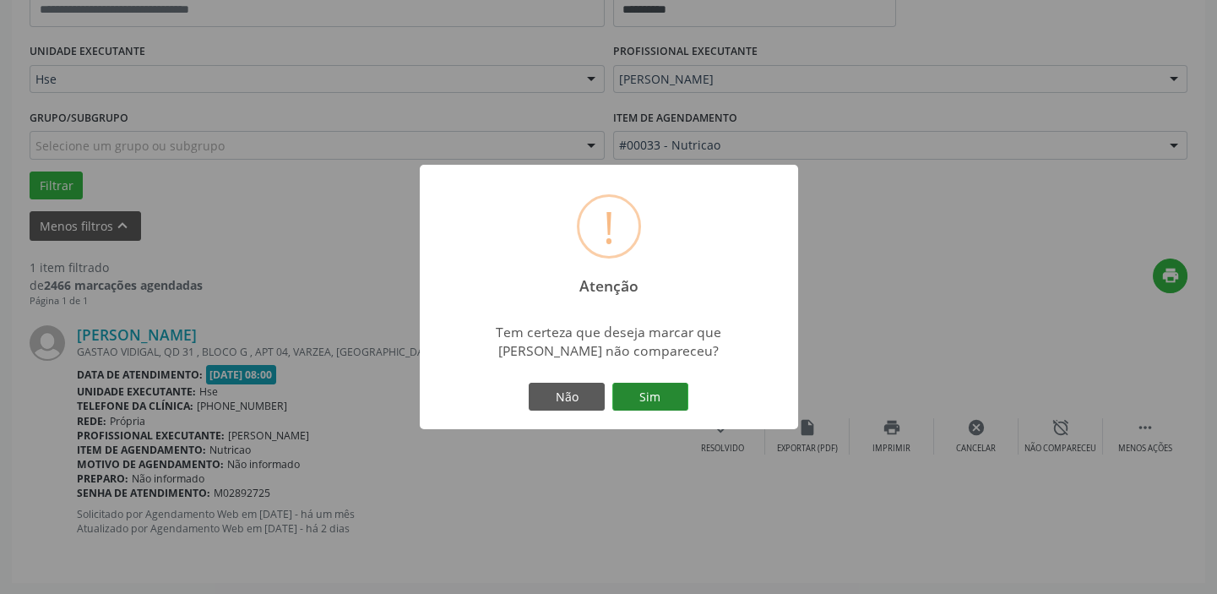
click at [670, 382] on button "Sim" at bounding box center [650, 396] width 76 height 29
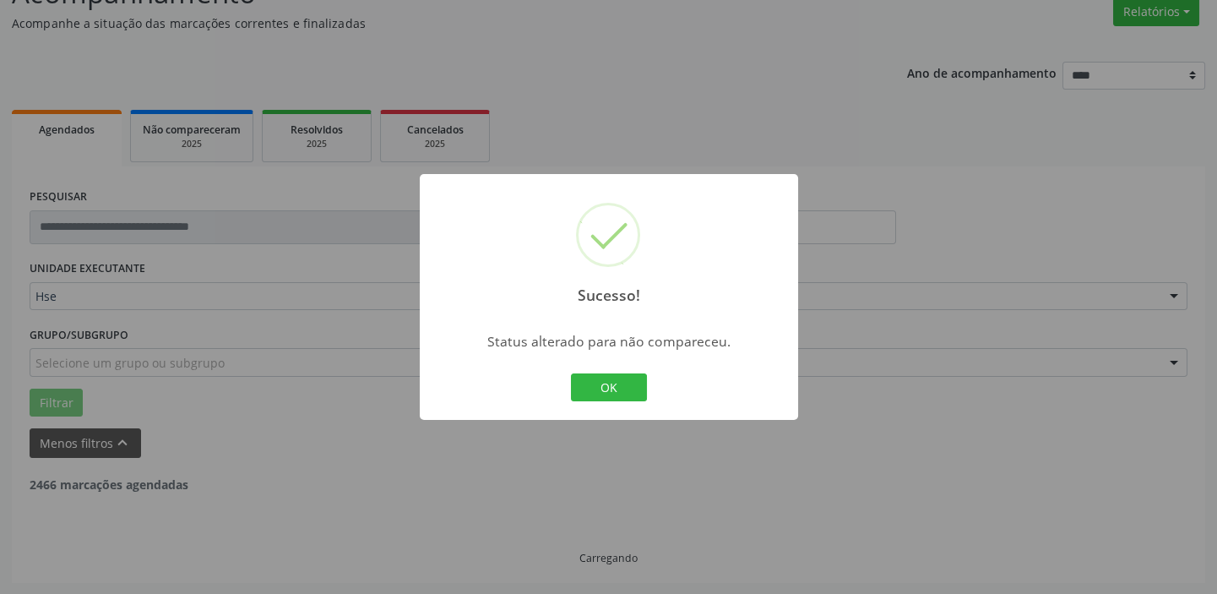
scroll to position [88, 0]
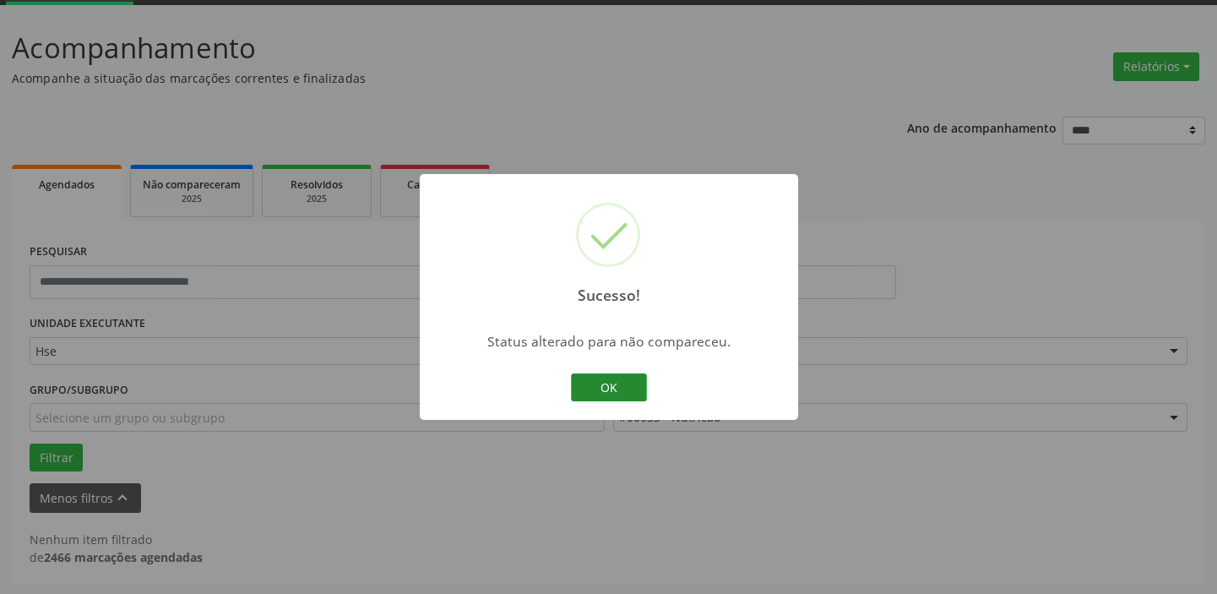
click at [610, 383] on button "OK" at bounding box center [609, 387] width 76 height 29
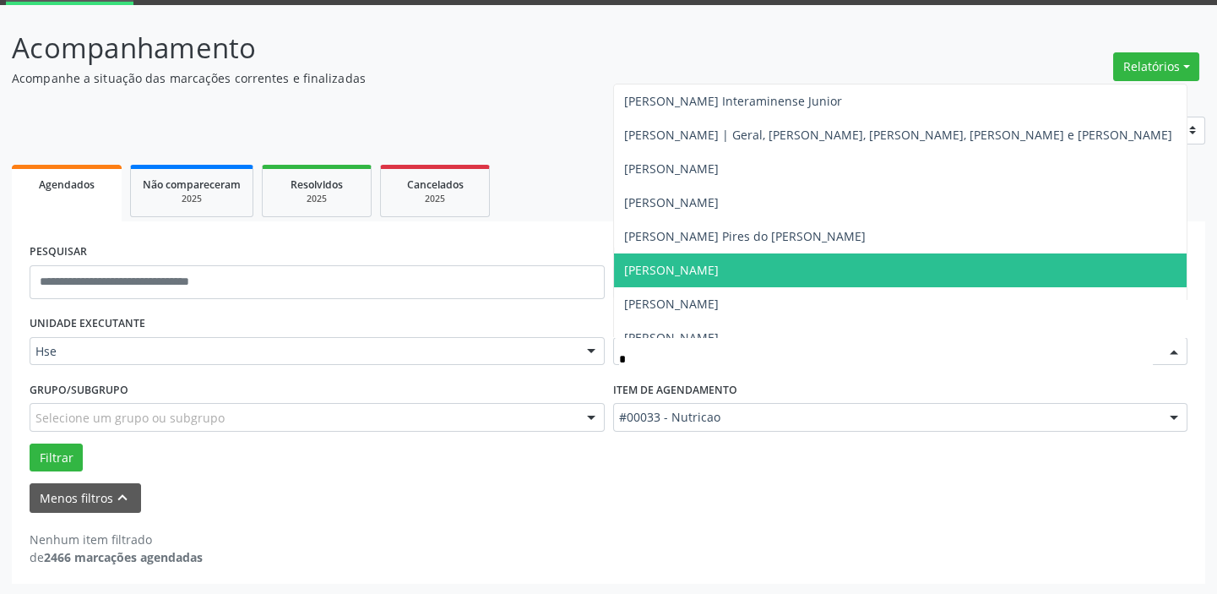
type input "**"
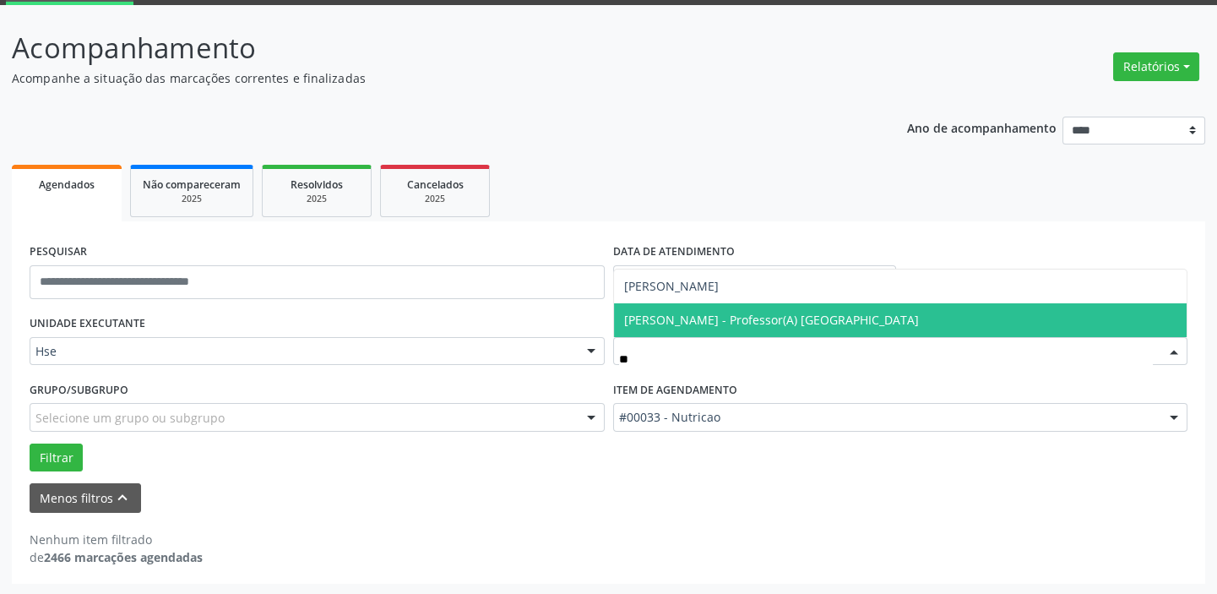
click at [827, 313] on span "[PERSON_NAME] - Professor(A) [GEOGRAPHIC_DATA]" at bounding box center [771, 320] width 295 height 16
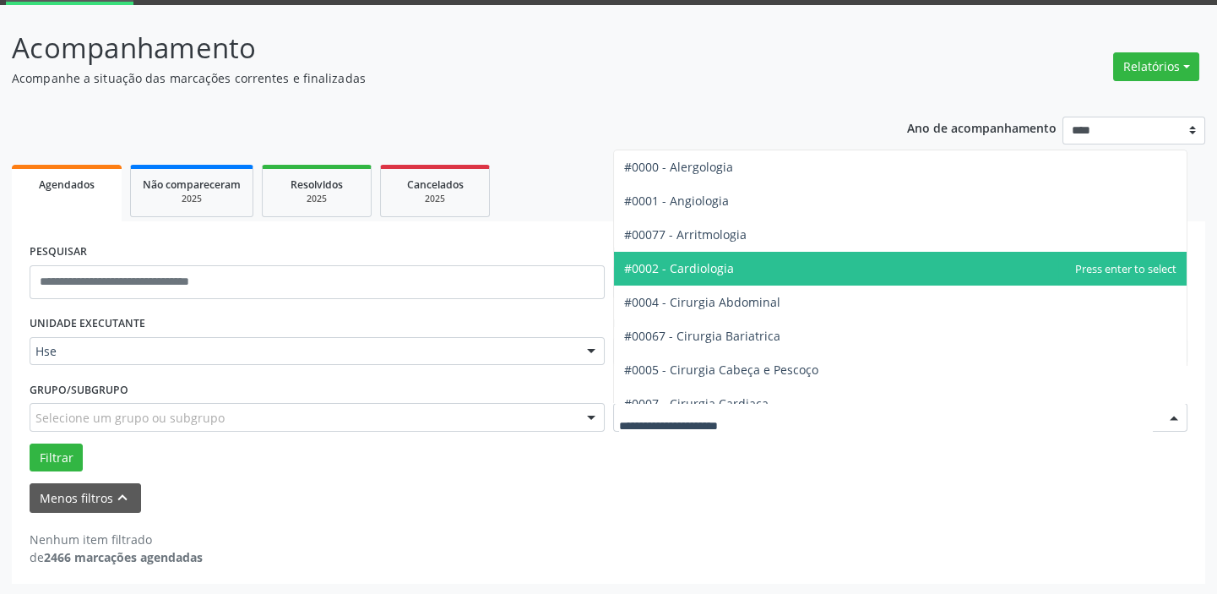
click at [729, 263] on span "#0002 - Cardiologia" at bounding box center [679, 268] width 110 height 16
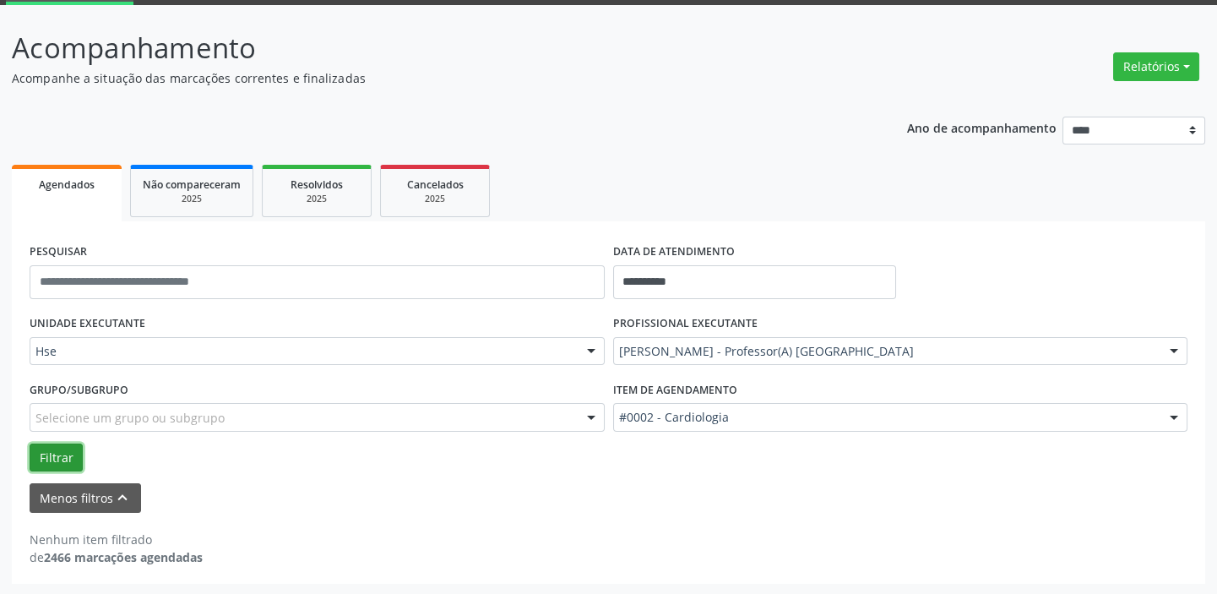
click at [71, 454] on button "Filtrar" at bounding box center [56, 457] width 53 height 29
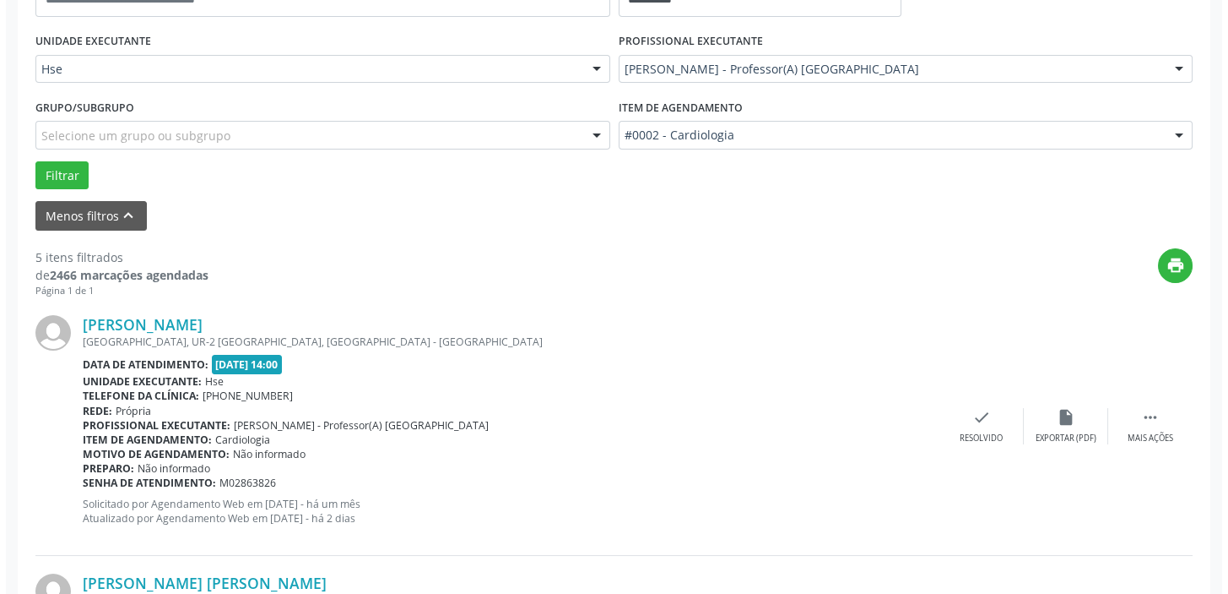
scroll to position [395, 0]
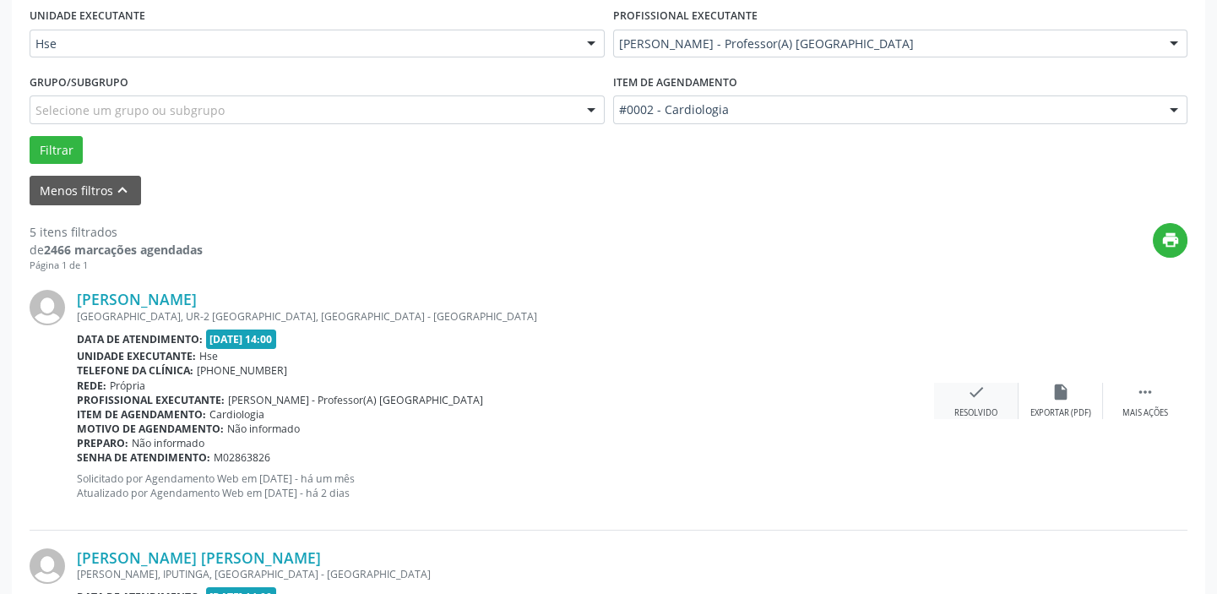
click at [973, 388] on icon "check" at bounding box center [976, 391] width 19 height 19
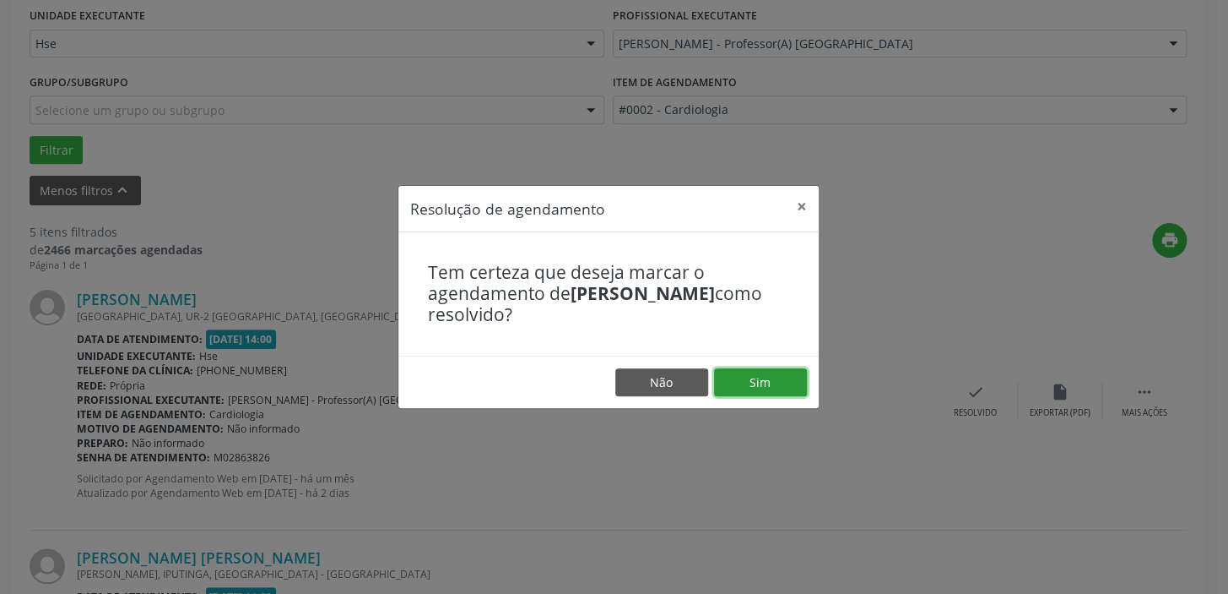
click at [759, 379] on button "Sim" at bounding box center [760, 382] width 93 height 29
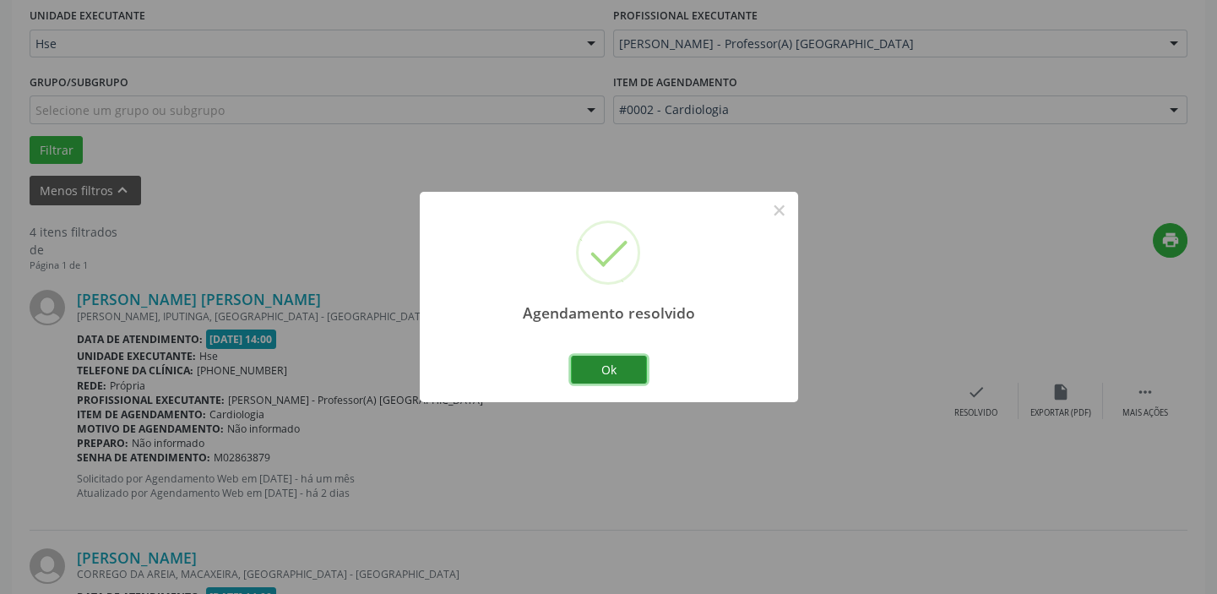
click at [593, 366] on button "Ok" at bounding box center [609, 369] width 76 height 29
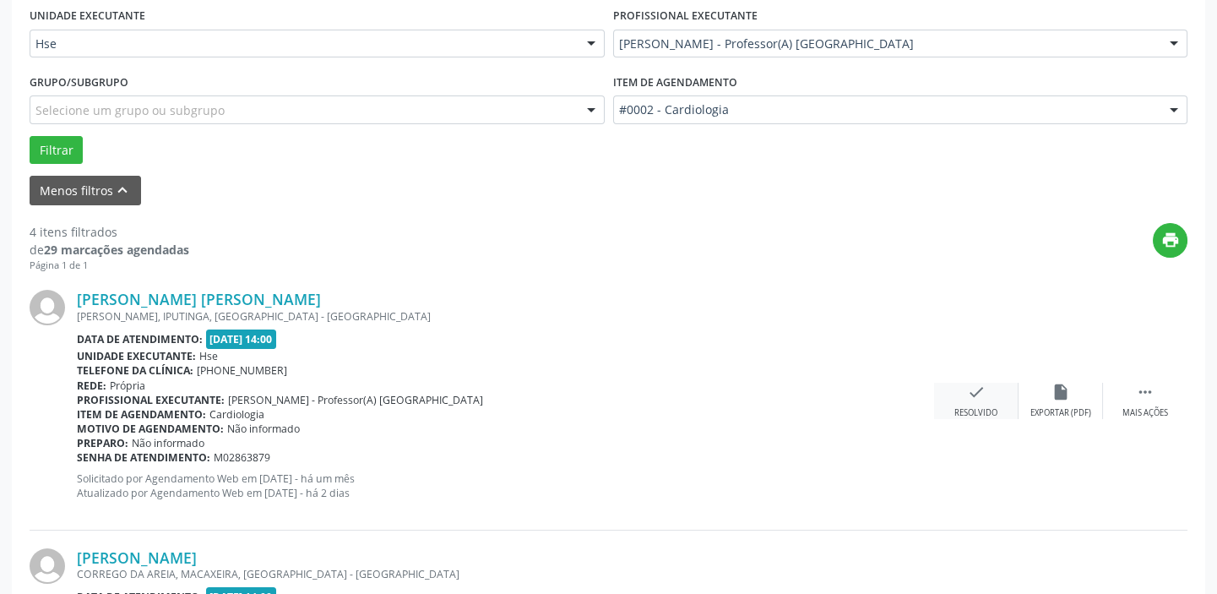
click at [988, 390] on div "check Resolvido" at bounding box center [976, 400] width 84 height 36
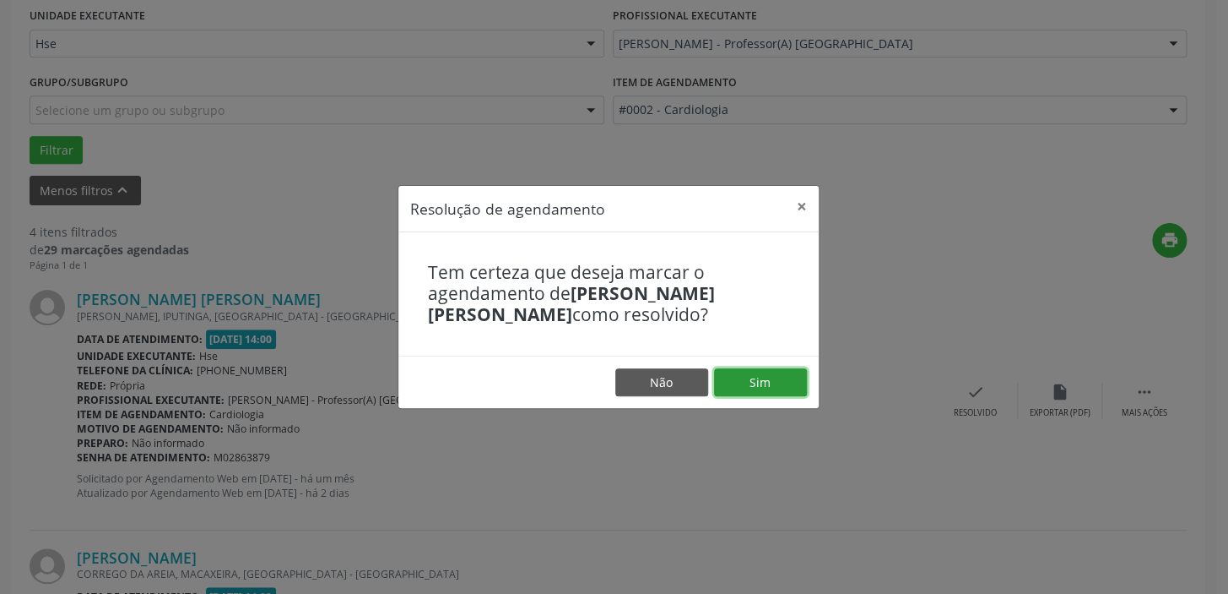
click at [772, 388] on button "Sim" at bounding box center [760, 382] width 93 height 29
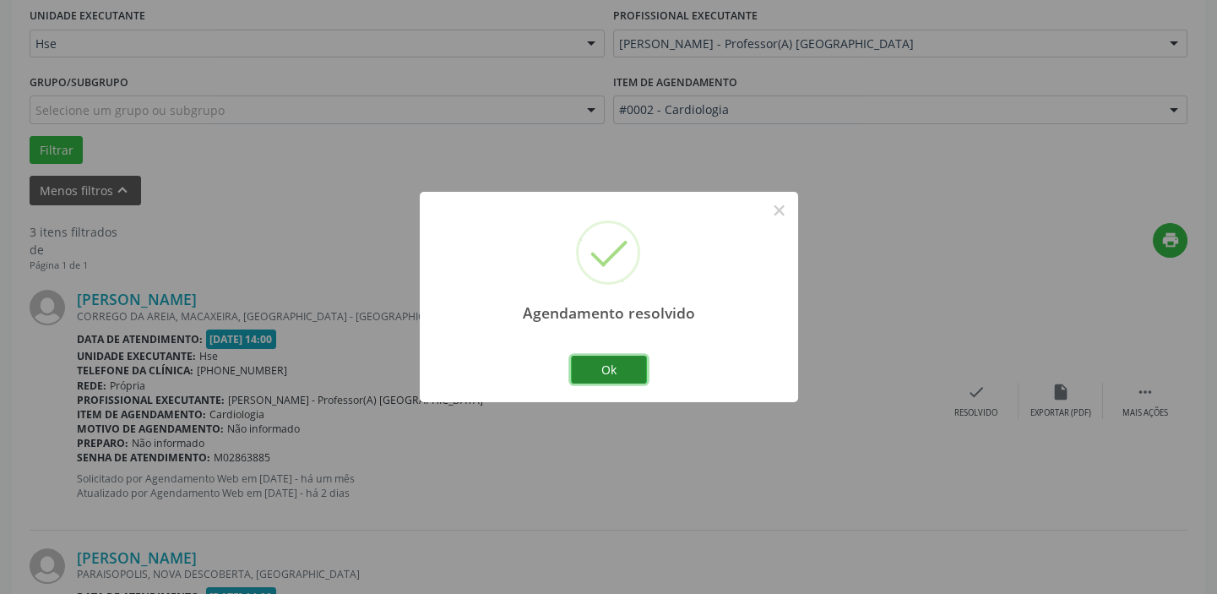
click at [619, 361] on button "Ok" at bounding box center [609, 369] width 76 height 29
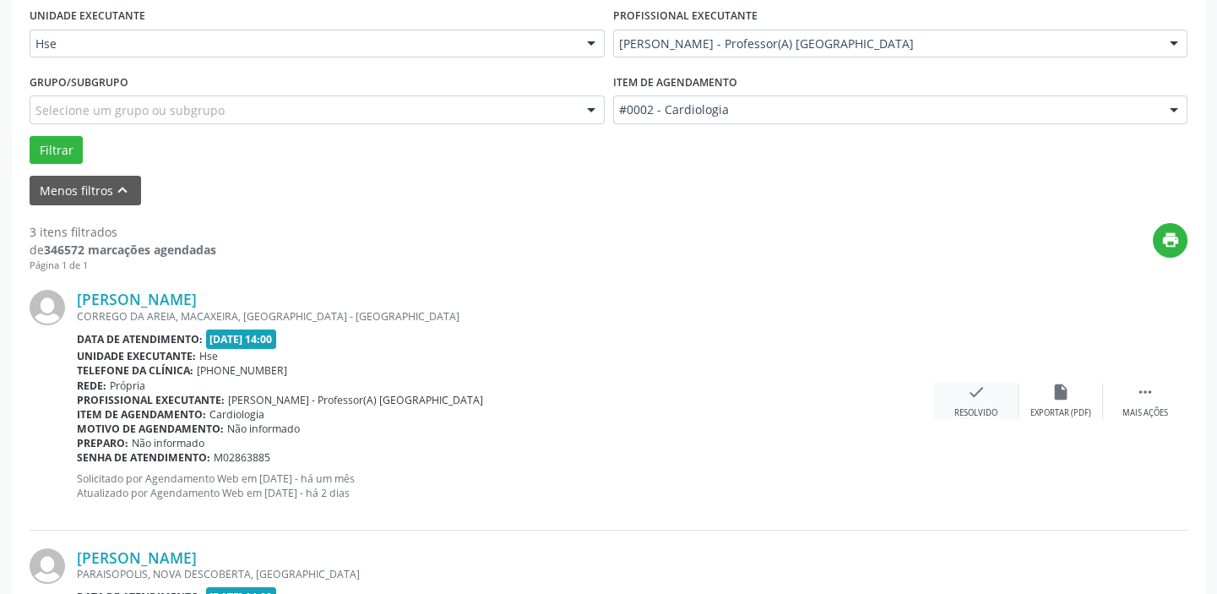
click at [992, 393] on div "check Resolvido" at bounding box center [976, 400] width 84 height 36
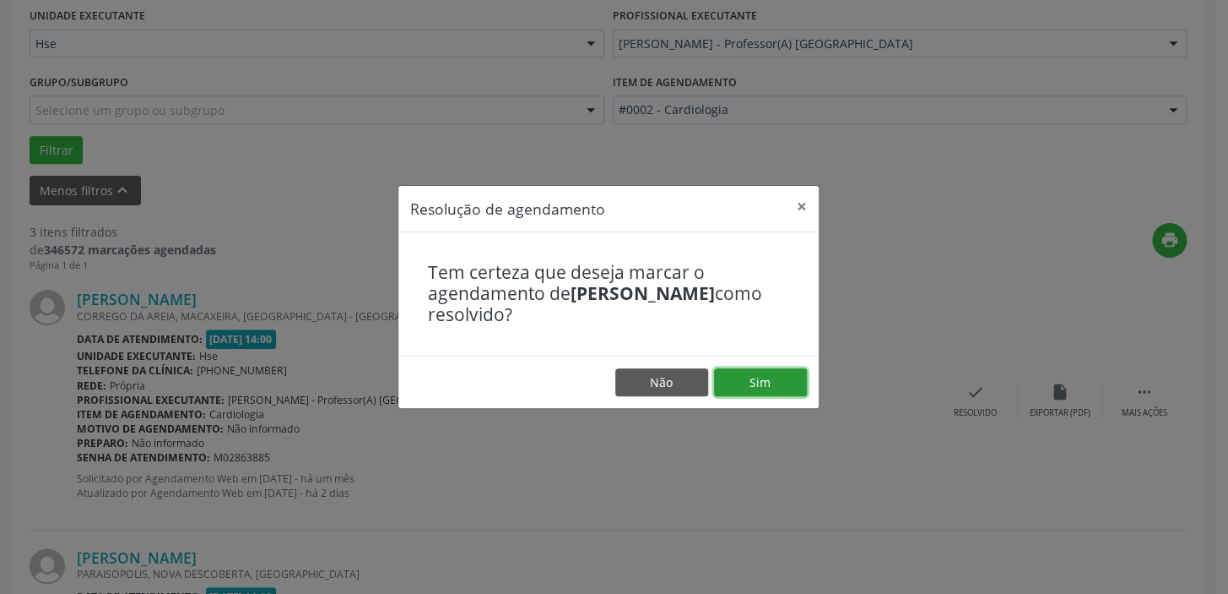
click at [755, 388] on button "Sim" at bounding box center [760, 382] width 93 height 29
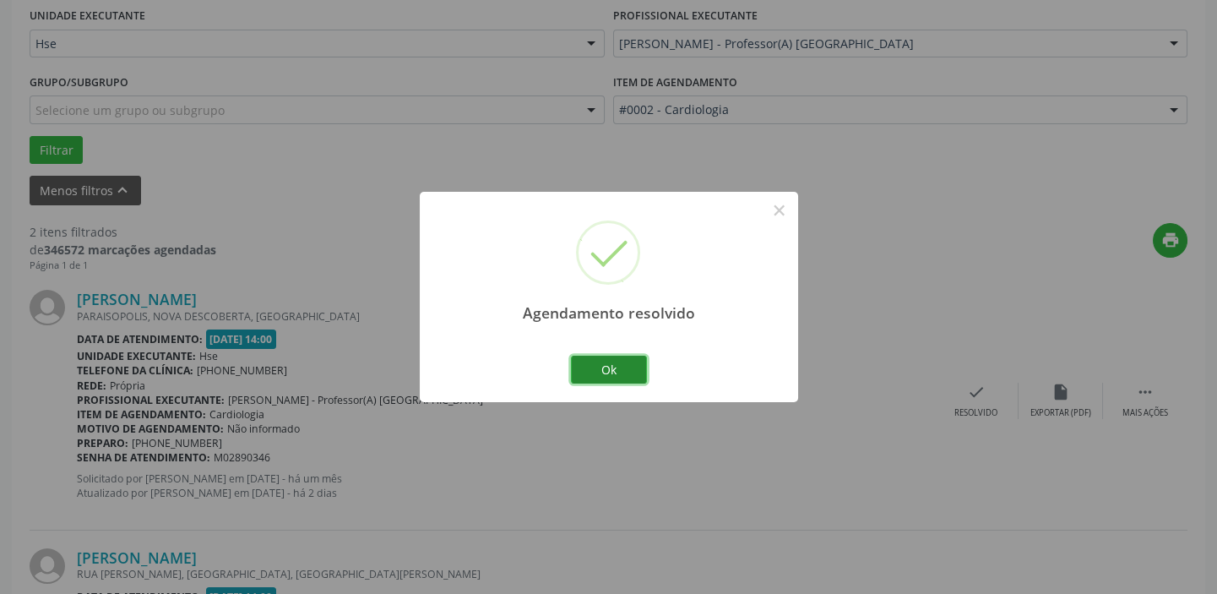
click at [599, 372] on button "Ok" at bounding box center [609, 369] width 76 height 29
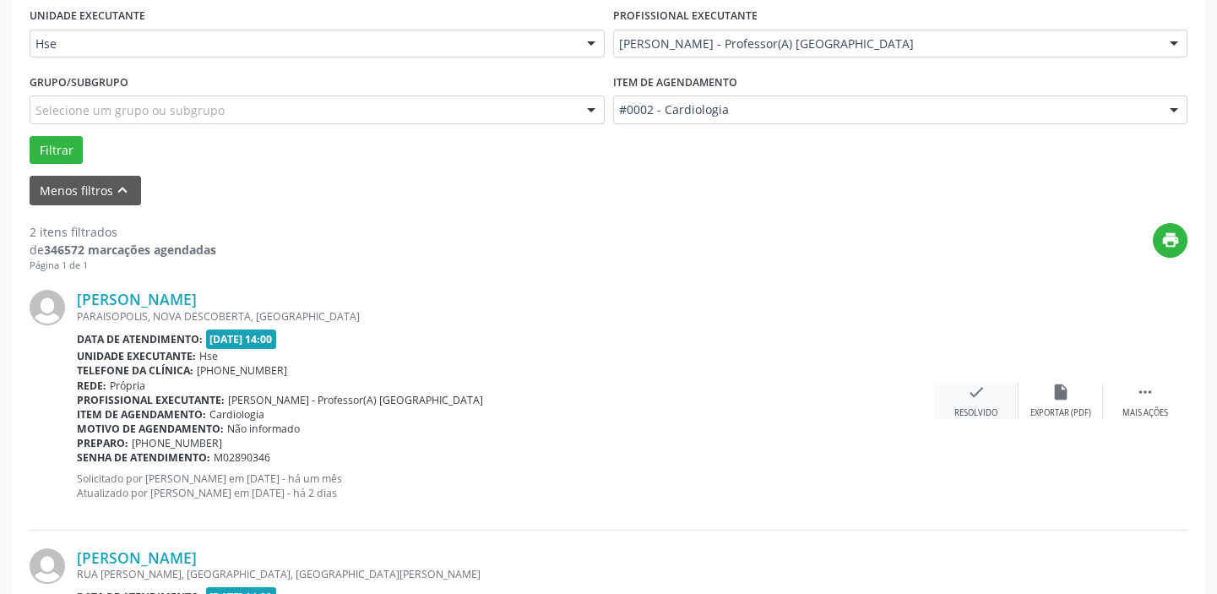
click at [967, 393] on icon "check" at bounding box center [976, 391] width 19 height 19
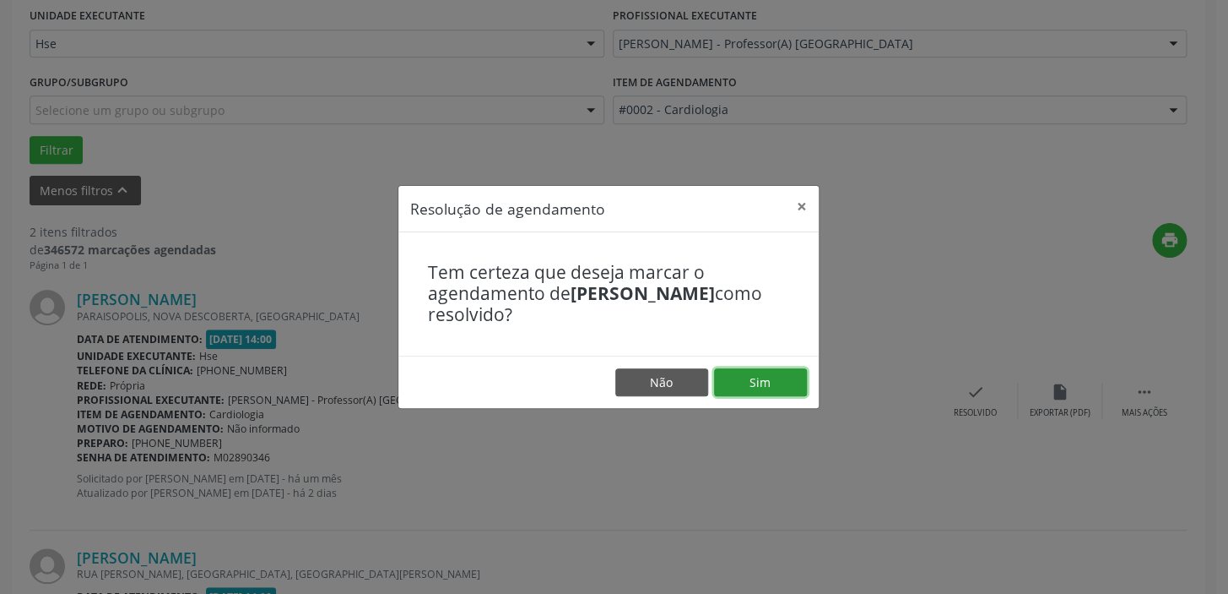
click at [758, 387] on button "Sim" at bounding box center [760, 382] width 93 height 29
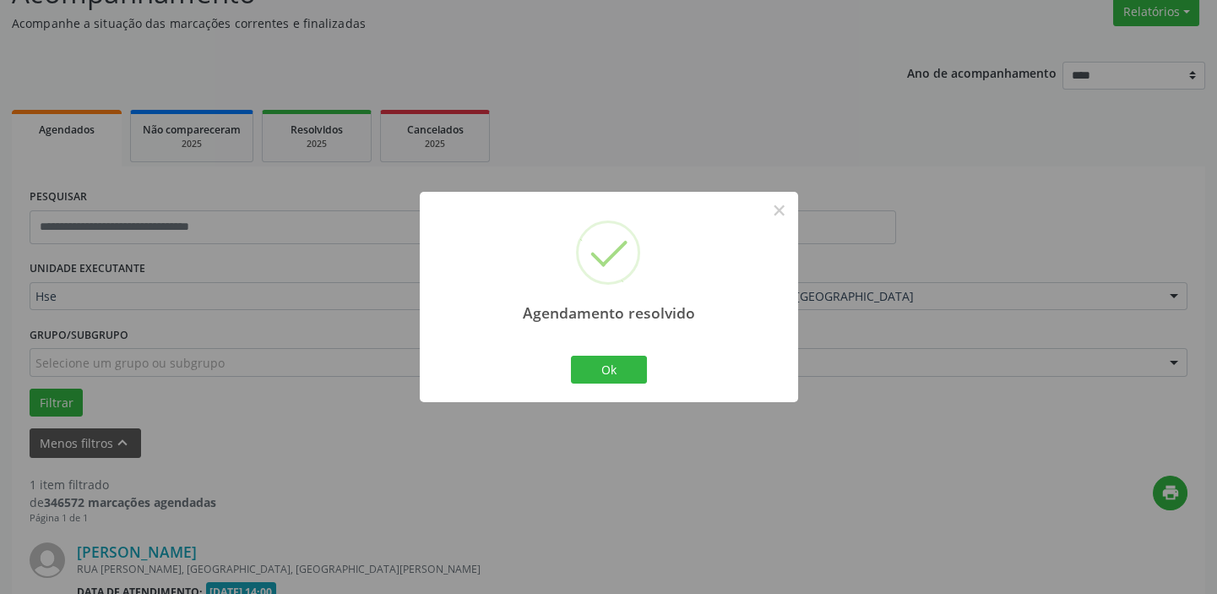
scroll to position [360, 0]
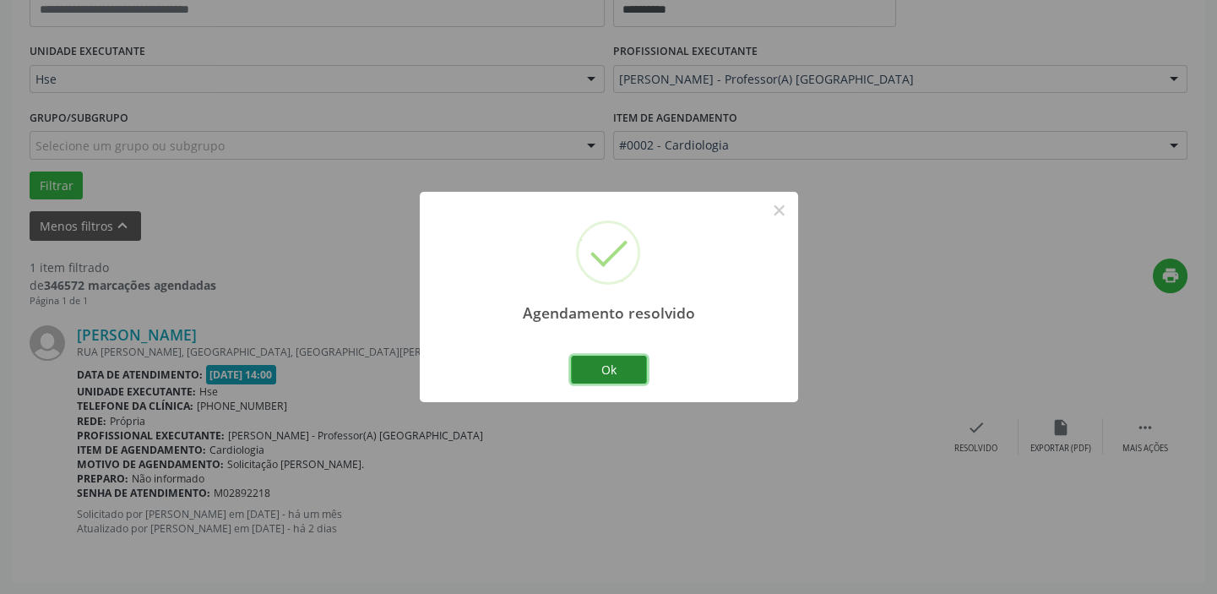
click at [621, 372] on button "Ok" at bounding box center [609, 369] width 76 height 29
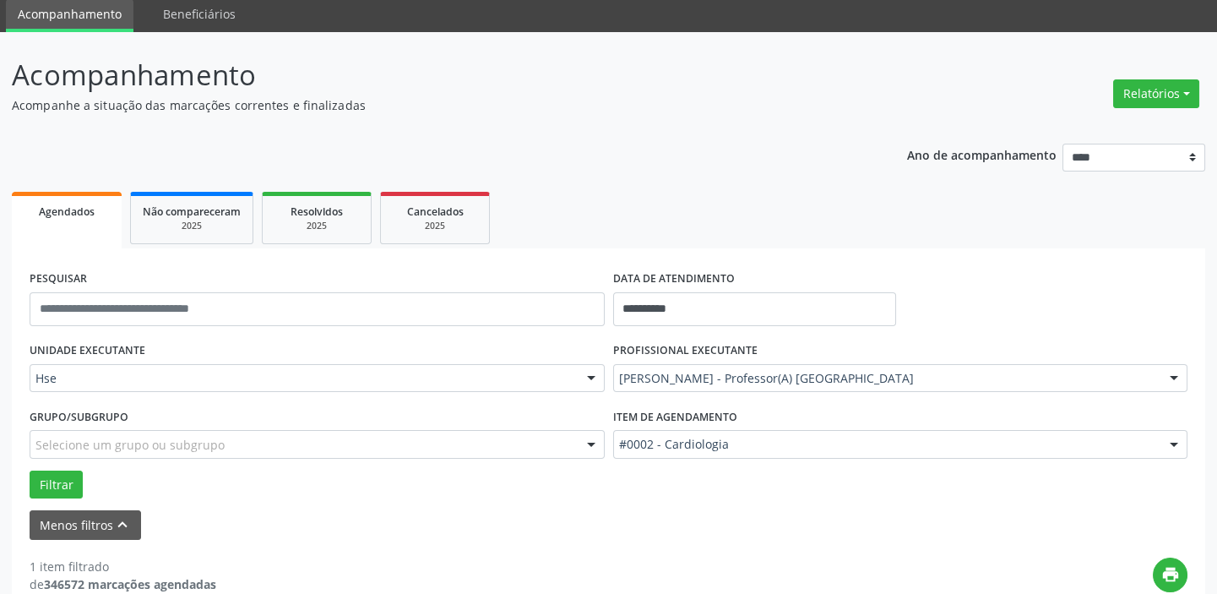
scroll to position [0, 0]
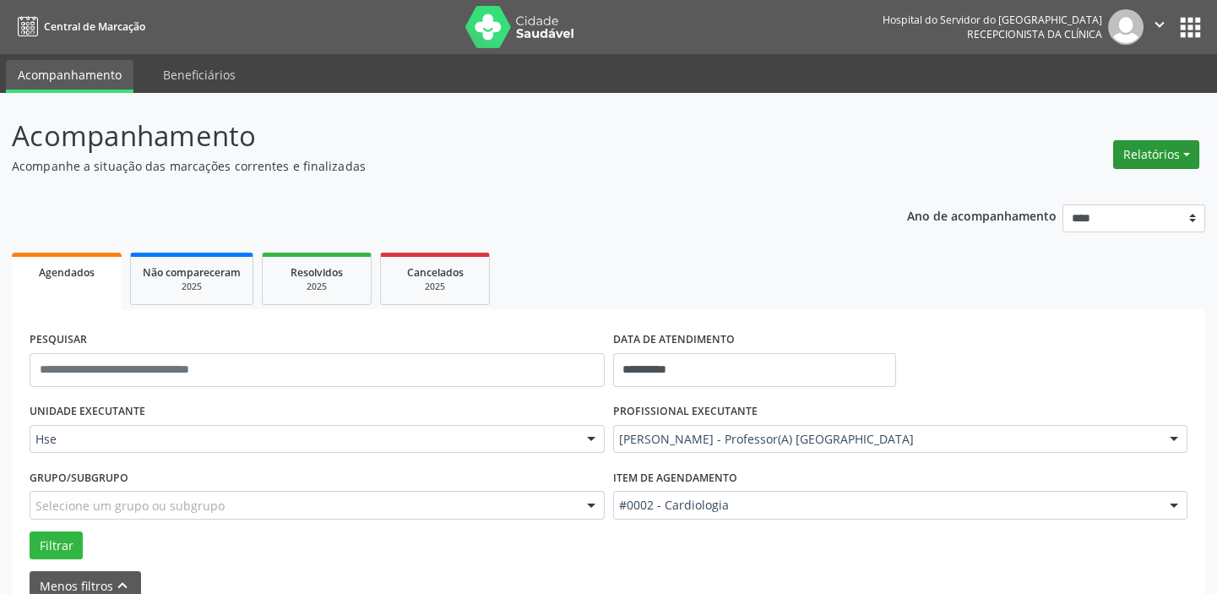
click at [1189, 151] on button "Relatórios" at bounding box center [1156, 154] width 86 height 29
click at [1097, 189] on link "Agendamentos" at bounding box center [1108, 190] width 182 height 24
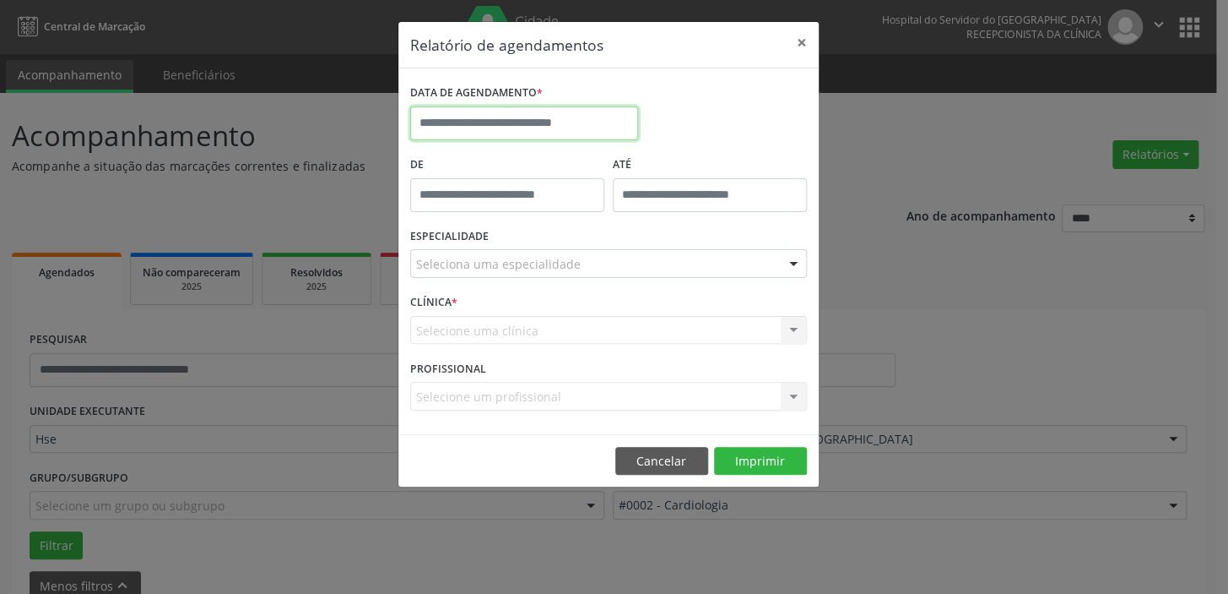
click at [479, 117] on input "text" at bounding box center [524, 123] width 228 height 34
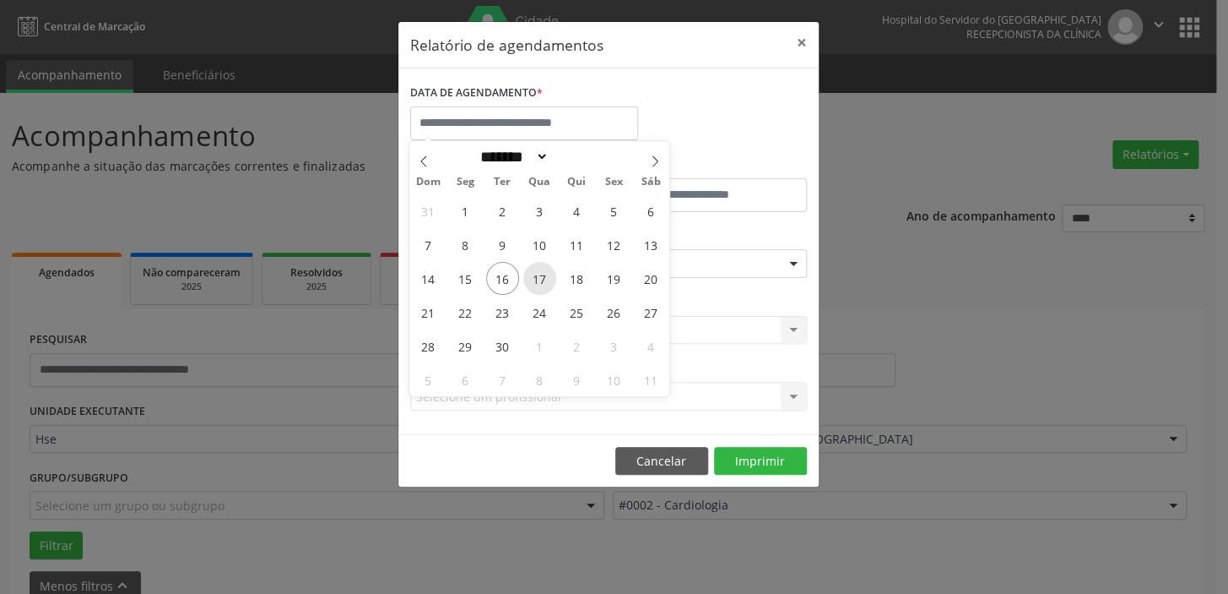
click at [537, 271] on span "17" at bounding box center [539, 278] width 33 height 33
type input "**********"
click at [537, 271] on span "17" at bounding box center [539, 278] width 33 height 33
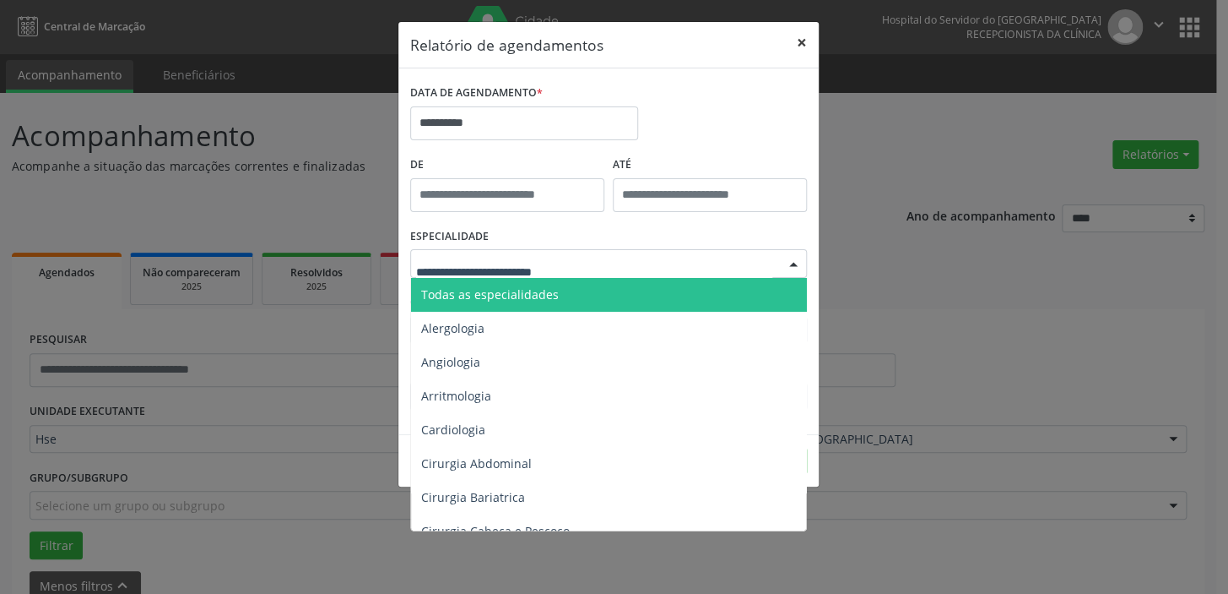
click at [800, 39] on button "×" at bounding box center [802, 42] width 34 height 41
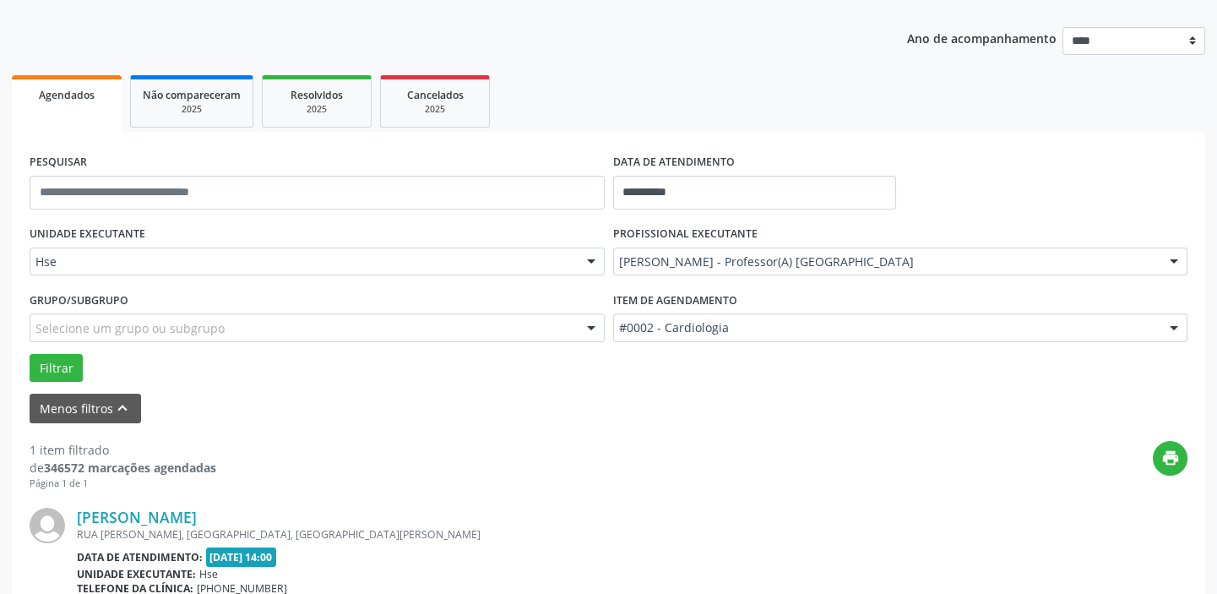
scroll to position [230, 0]
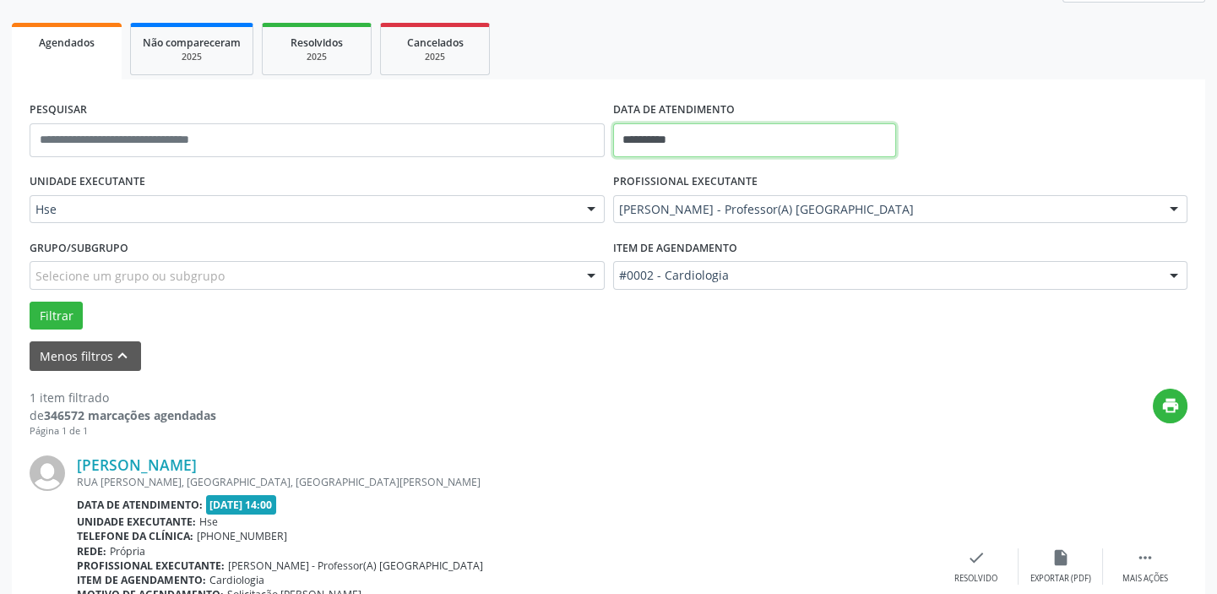
click at [781, 140] on input "**********" at bounding box center [754, 140] width 283 height 34
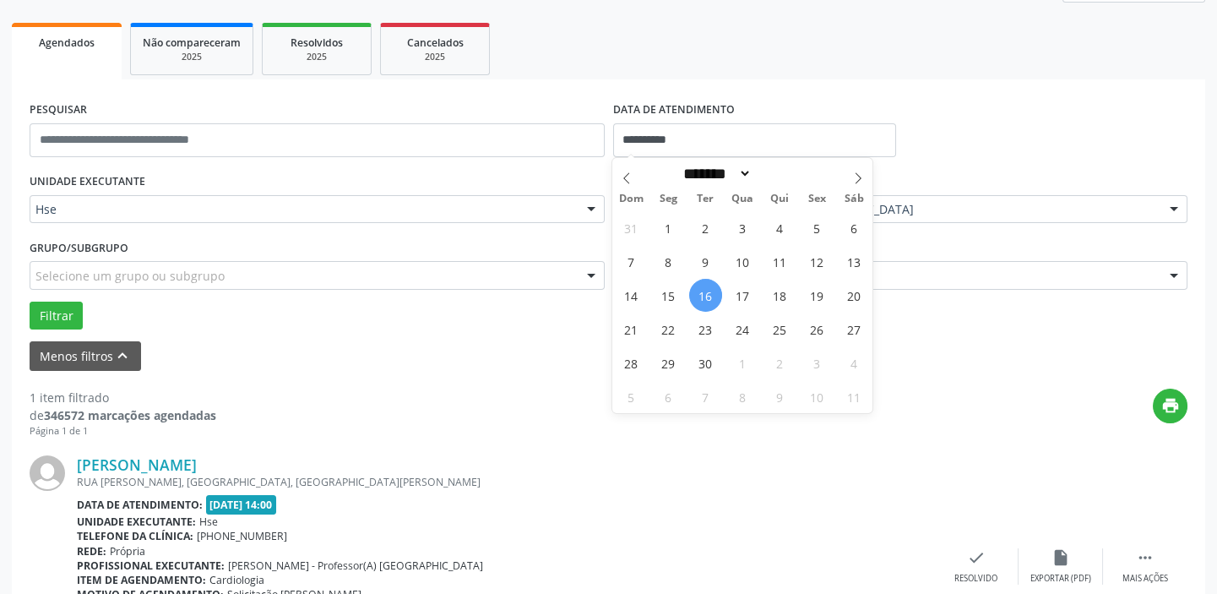
click at [709, 289] on span "16" at bounding box center [705, 295] width 33 height 33
type input "**********"
click at [709, 289] on span "16" at bounding box center [705, 295] width 33 height 33
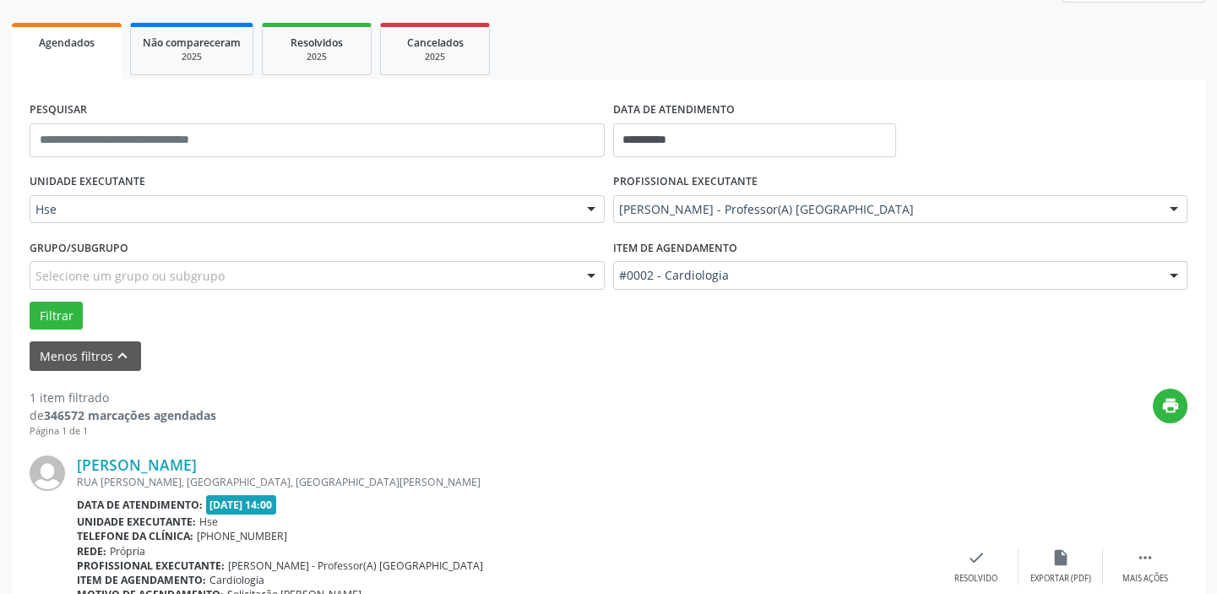
click at [709, 289] on div "Item de agendamento #0002 - Cardiologia #0000 - Alergologia #0001 - Angiologia …" at bounding box center [900, 268] width 583 height 66
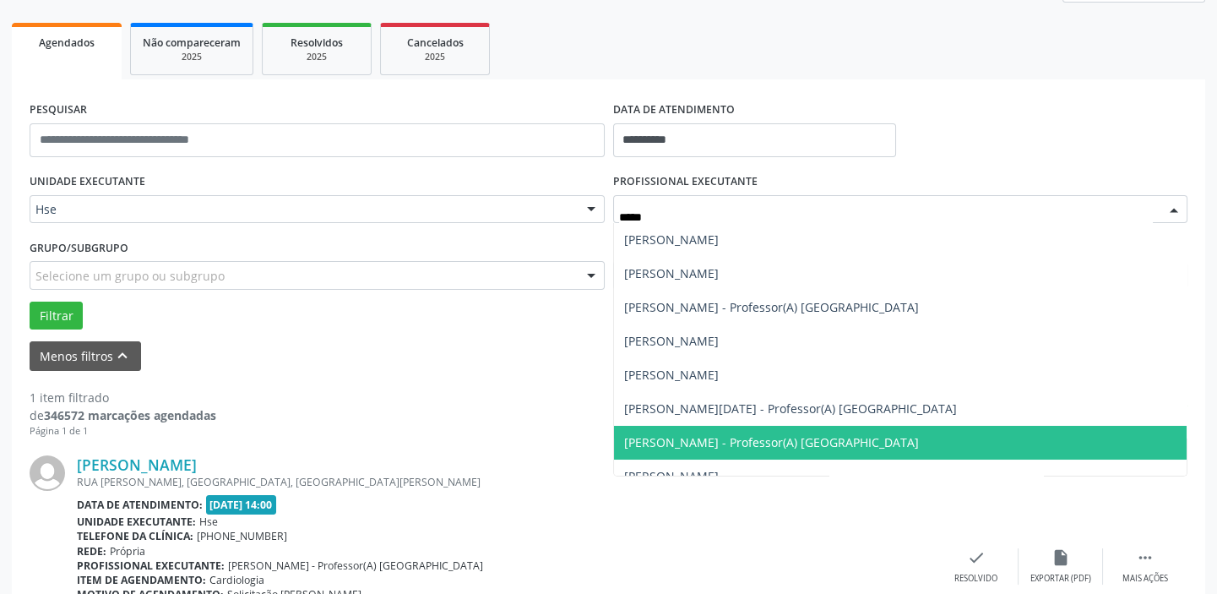
type input "******"
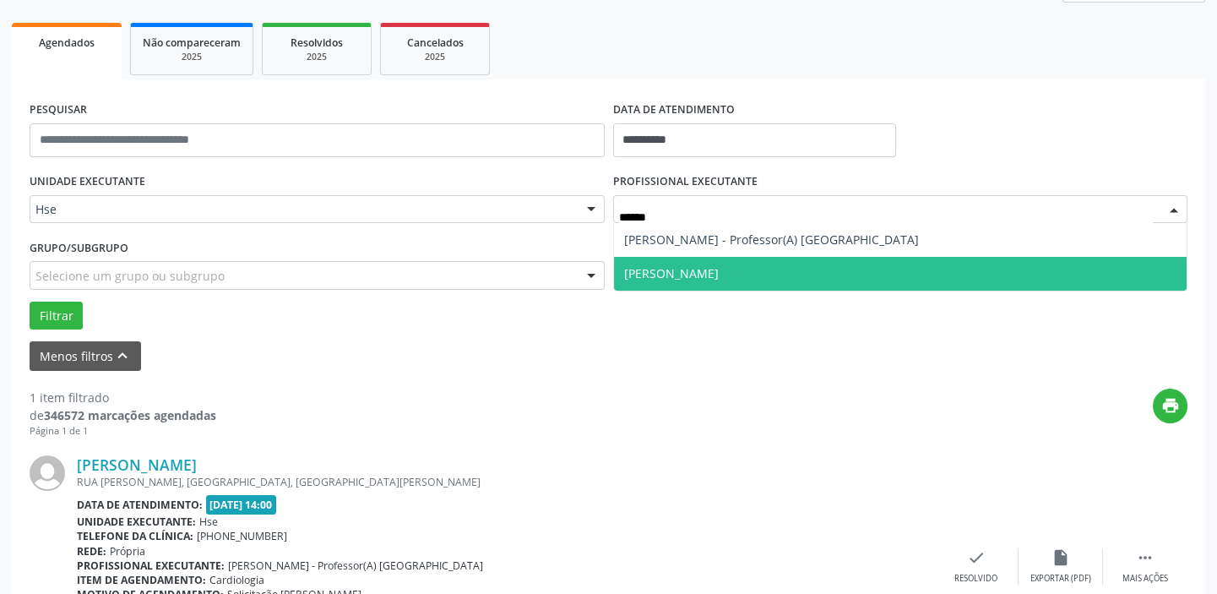
click at [739, 261] on span "[PERSON_NAME]" at bounding box center [900, 274] width 573 height 34
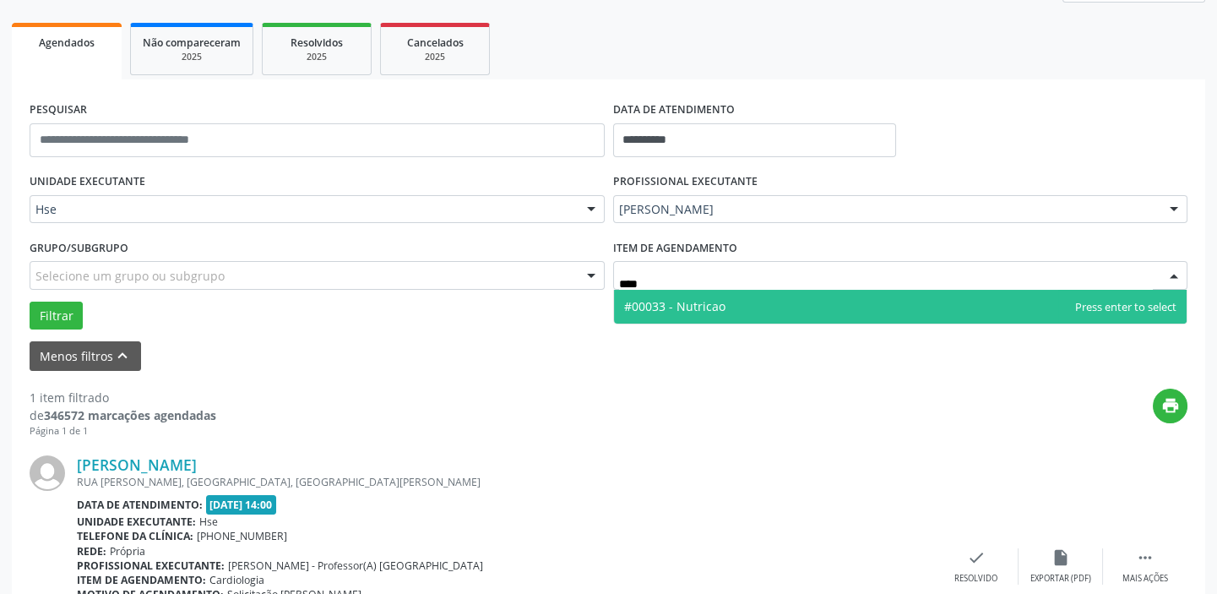
type input "*****"
click at [746, 309] on span "#00033 - Nutricao" at bounding box center [900, 307] width 573 height 34
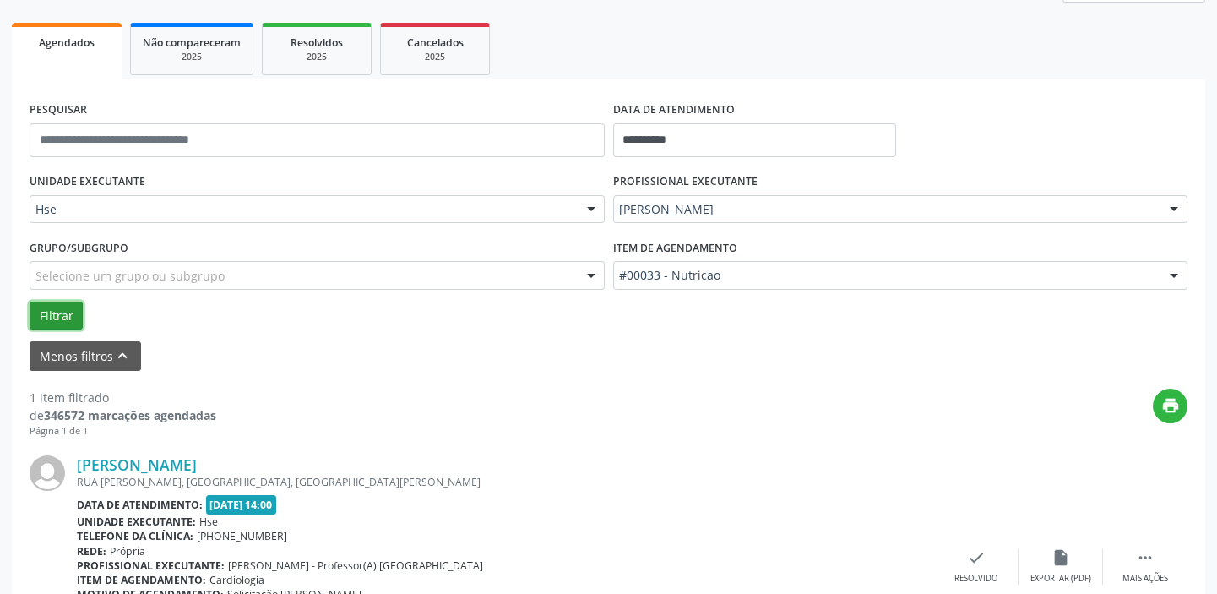
click at [52, 321] on button "Filtrar" at bounding box center [56, 315] width 53 height 29
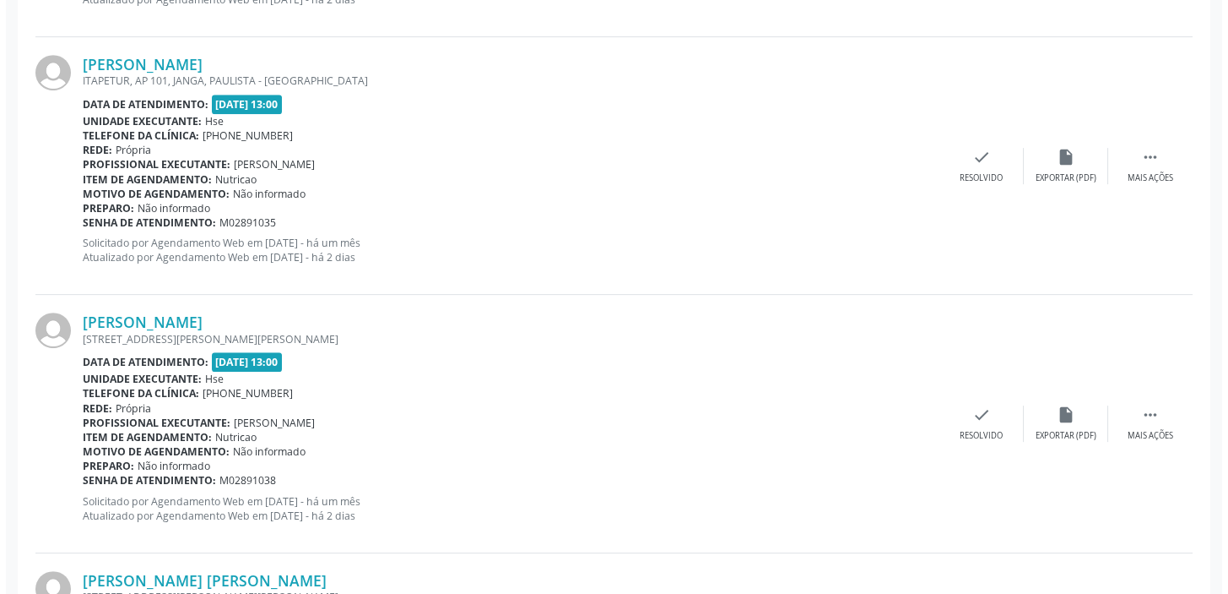
scroll to position [1765, 0]
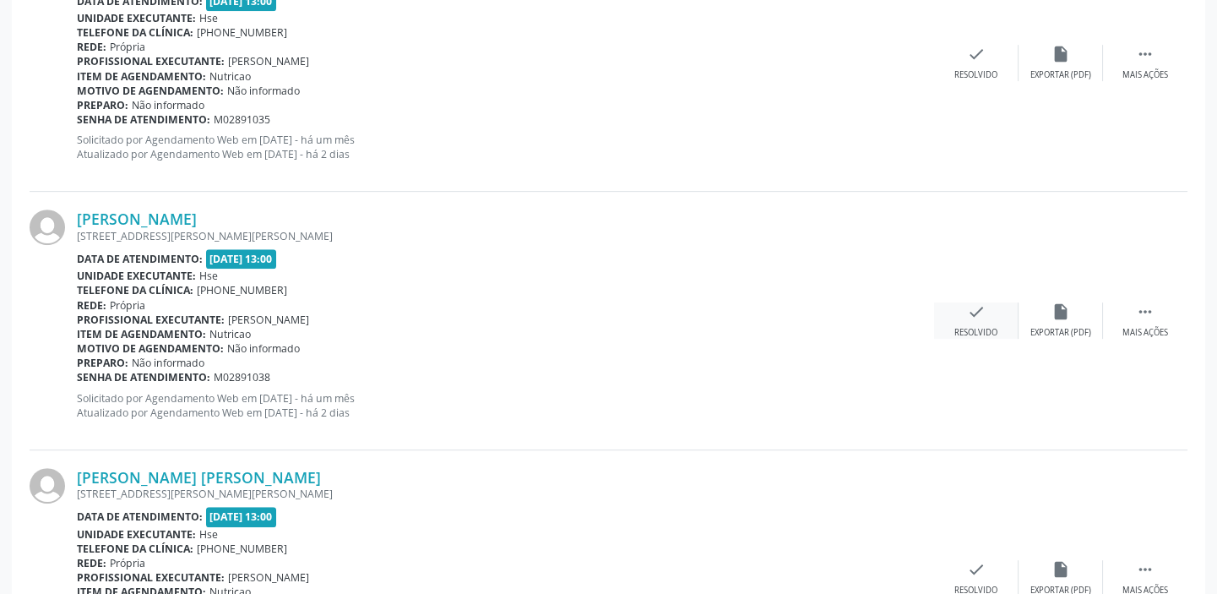
click at [964, 308] on div "check Resolvido" at bounding box center [976, 320] width 84 height 36
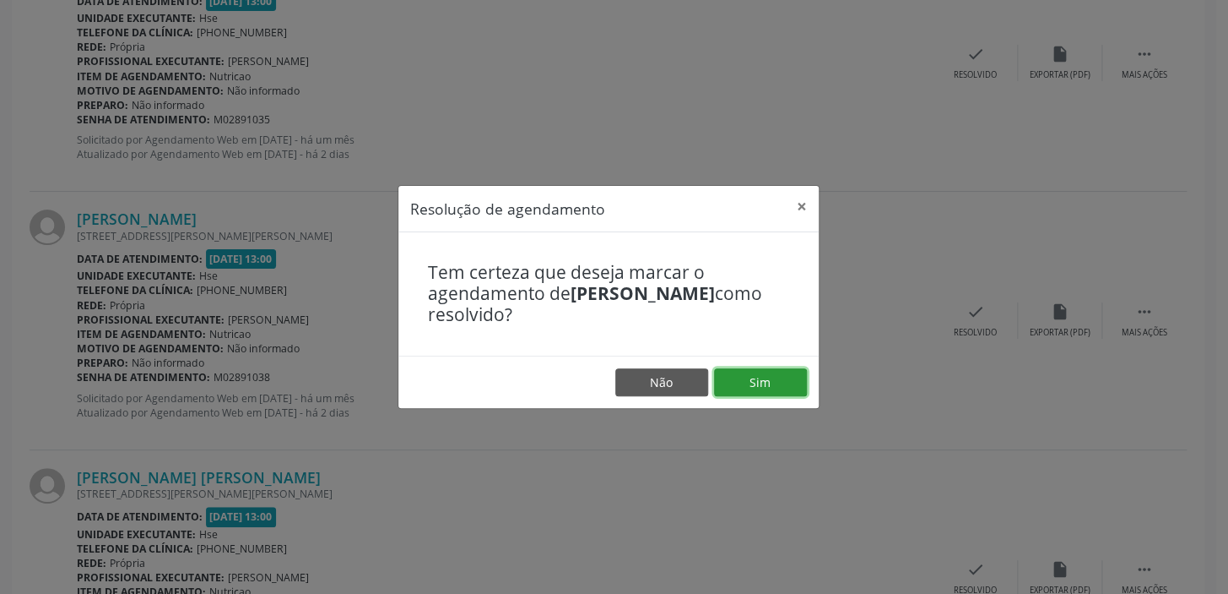
click at [757, 386] on button "Sim" at bounding box center [760, 382] width 93 height 29
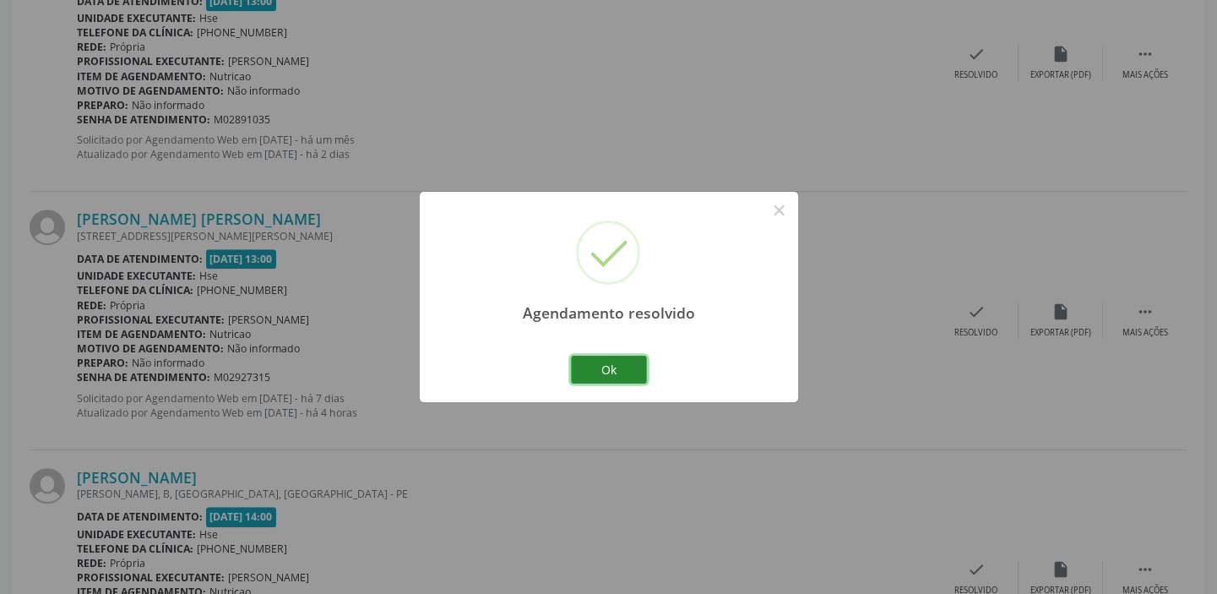
click at [608, 371] on button "Ok" at bounding box center [609, 369] width 76 height 29
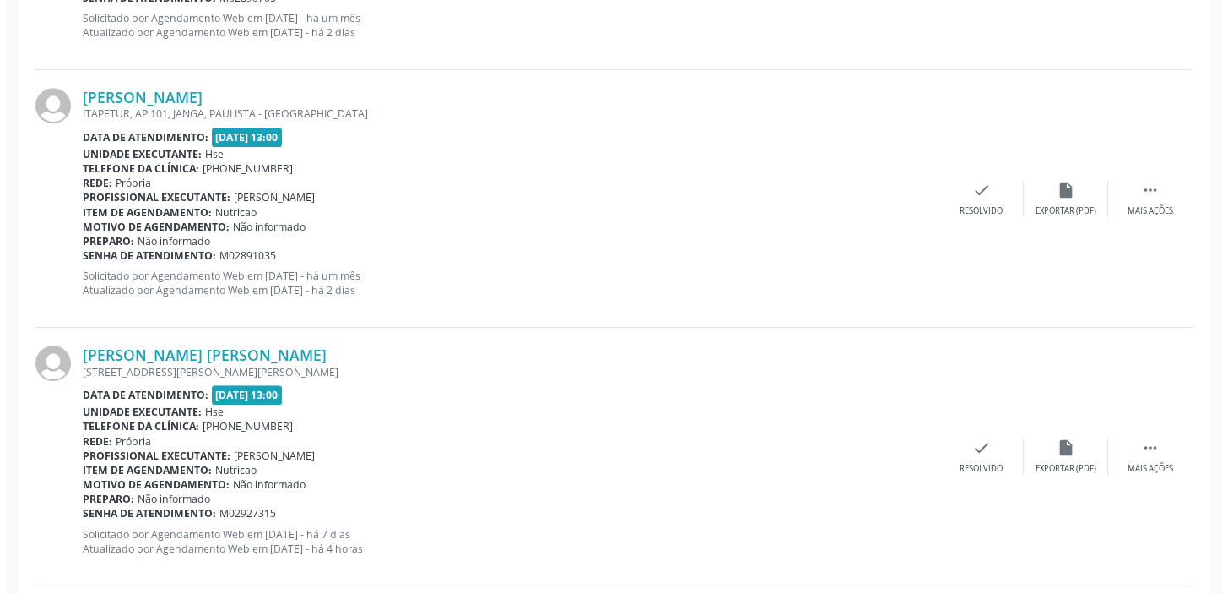
scroll to position [1612, 0]
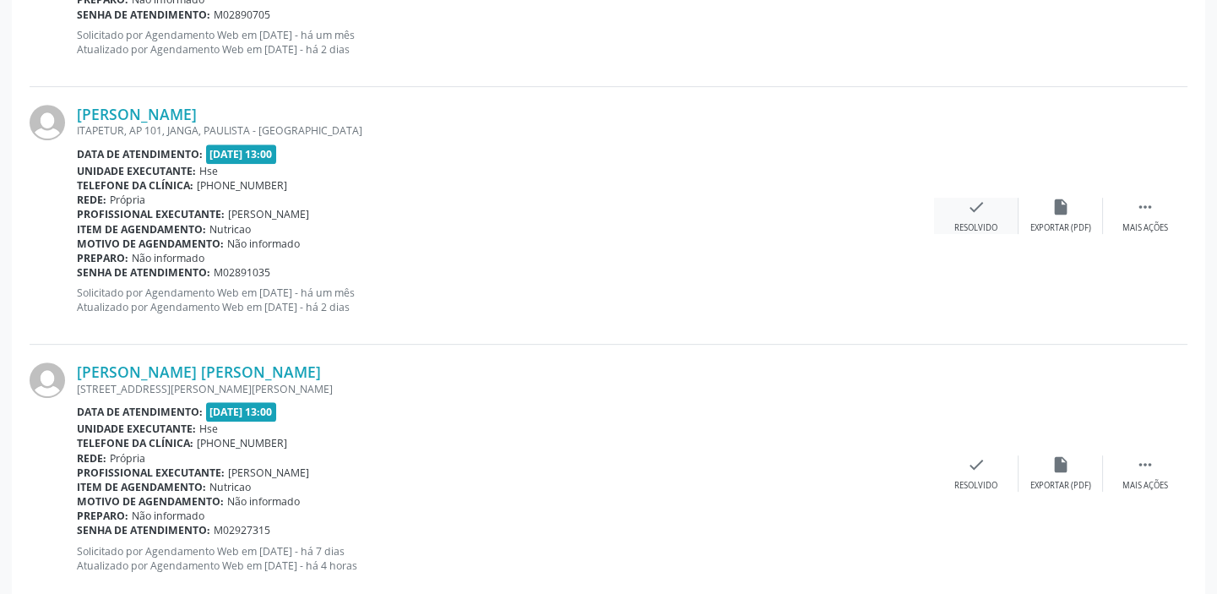
click at [983, 209] on icon "check" at bounding box center [976, 207] width 19 height 19
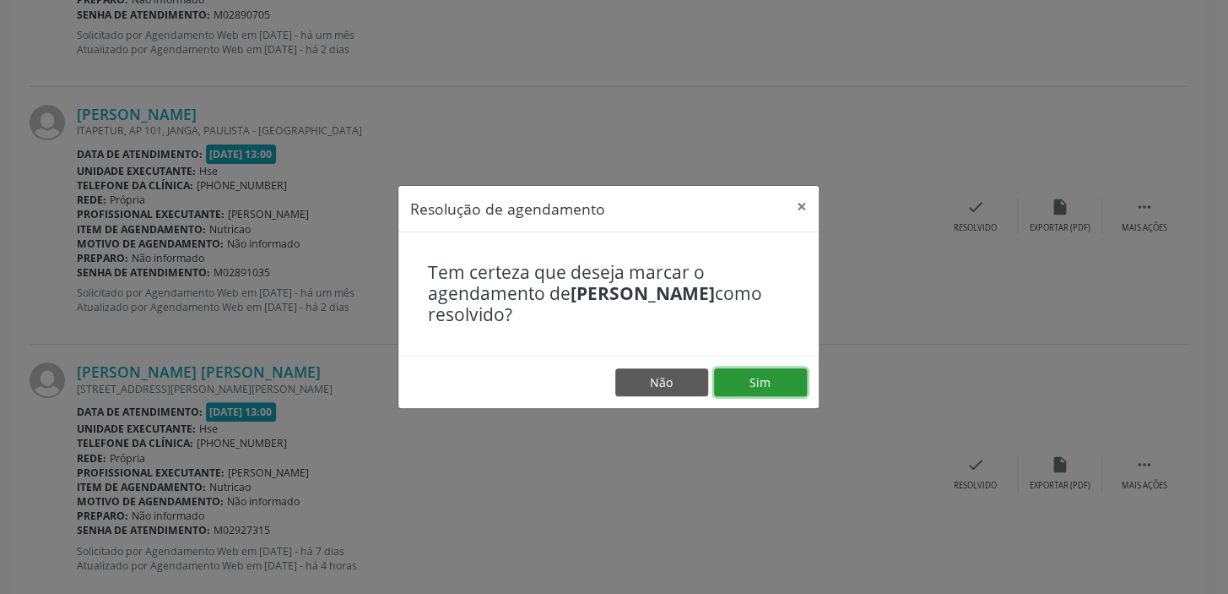
click at [751, 382] on button "Sim" at bounding box center [760, 382] width 93 height 29
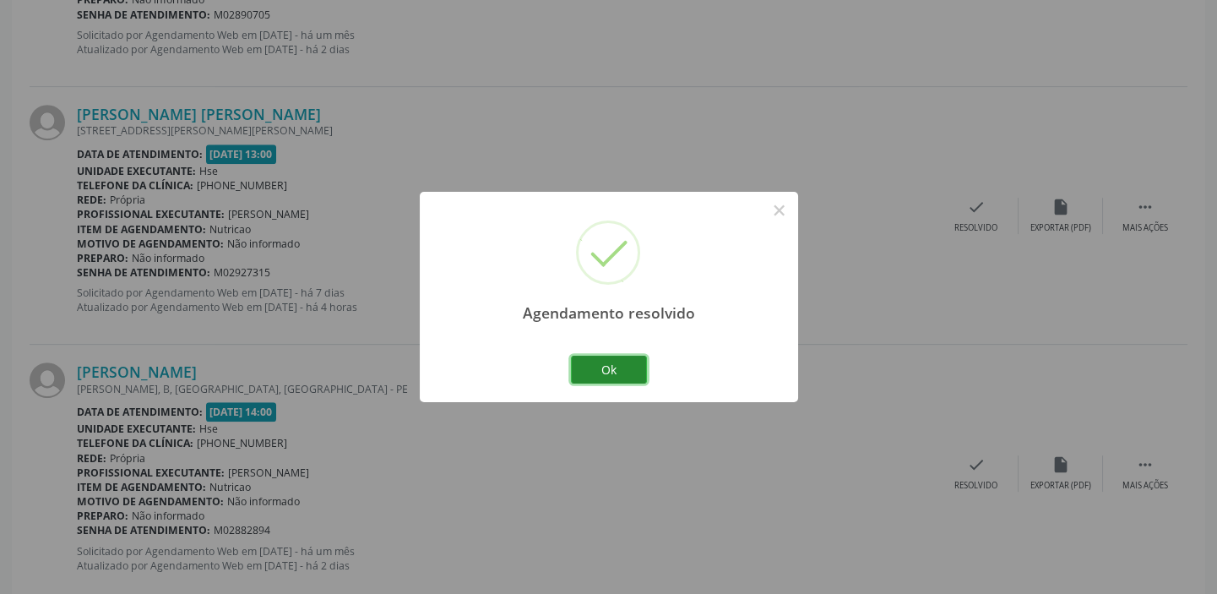
click at [606, 370] on button "Ok" at bounding box center [609, 369] width 76 height 29
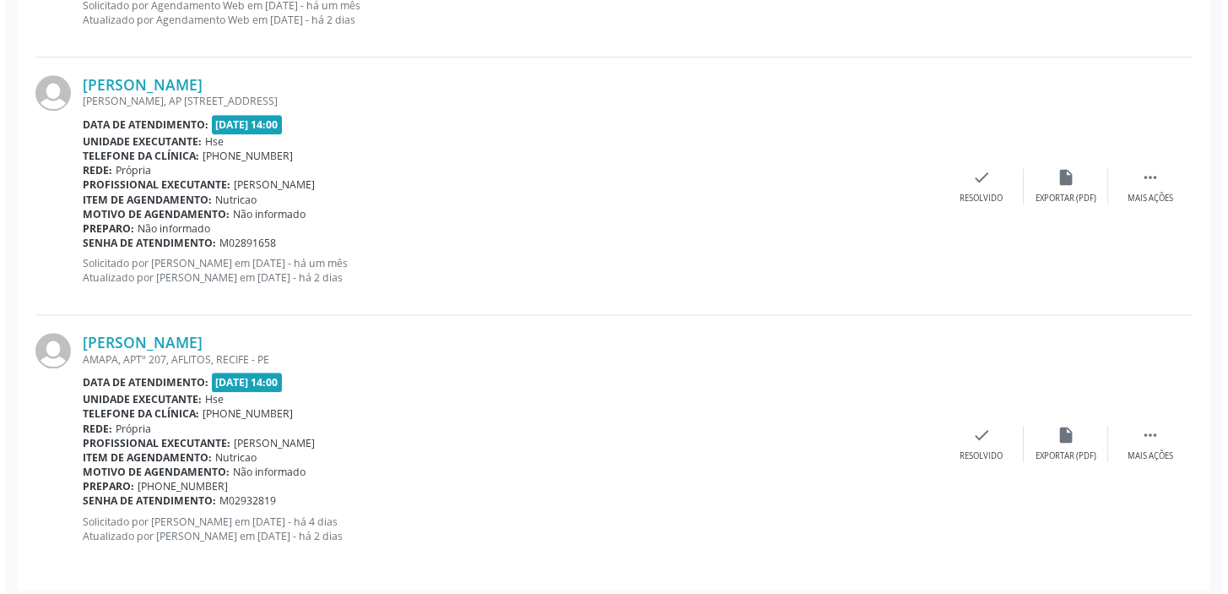
scroll to position [2936, 0]
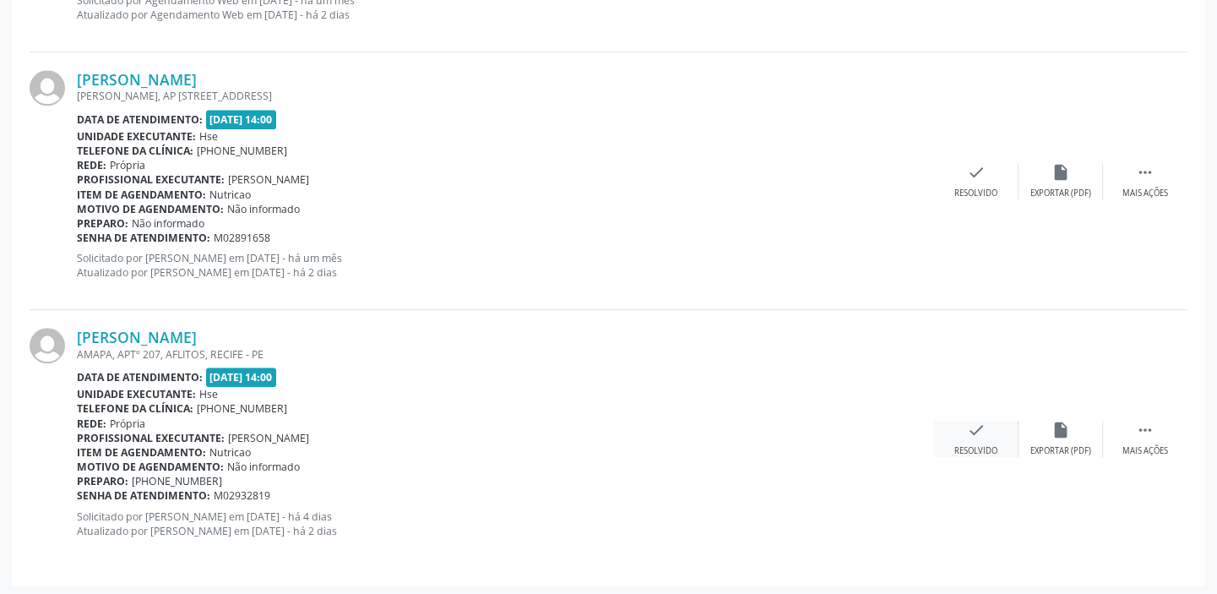
click at [983, 426] on icon "check" at bounding box center [976, 429] width 19 height 19
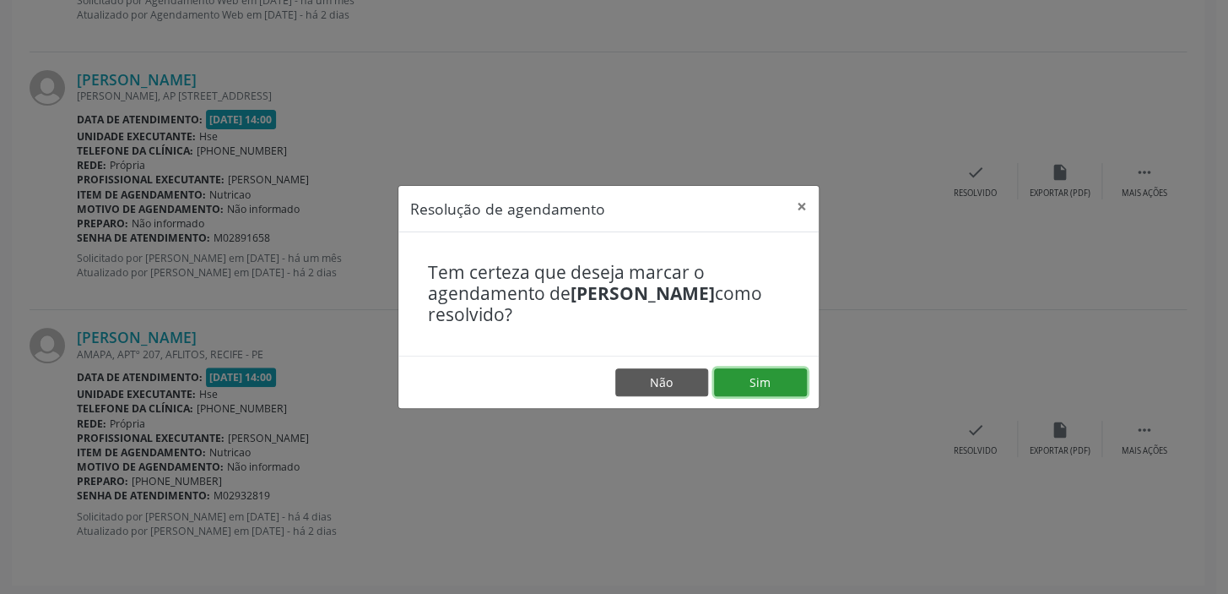
click at [787, 386] on button "Sim" at bounding box center [760, 382] width 93 height 29
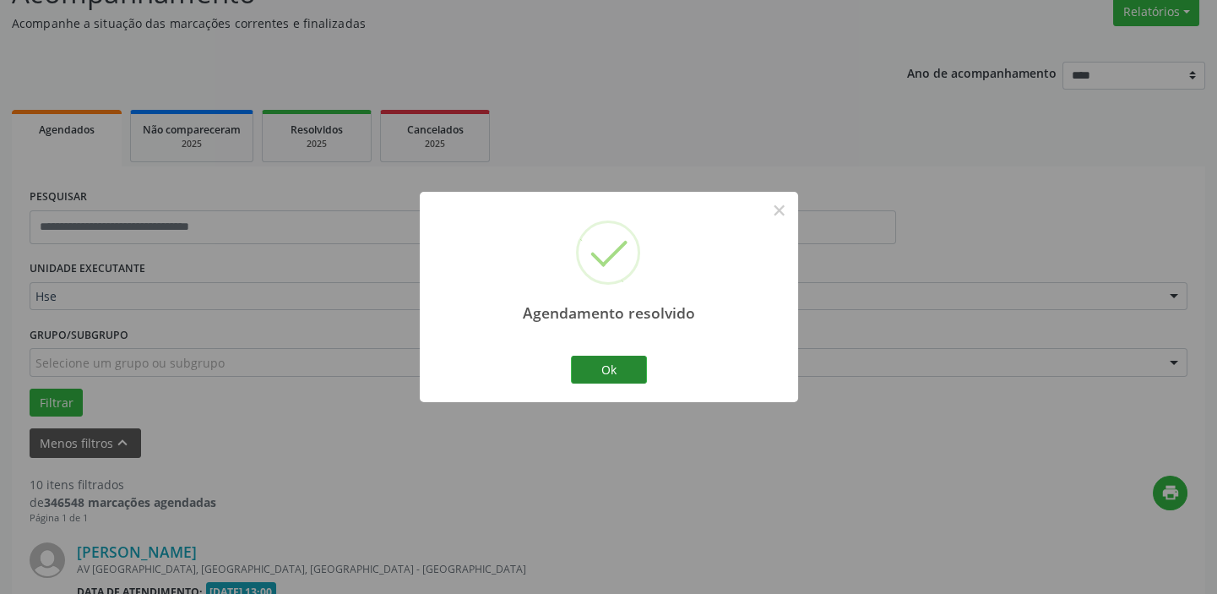
scroll to position [2677, 0]
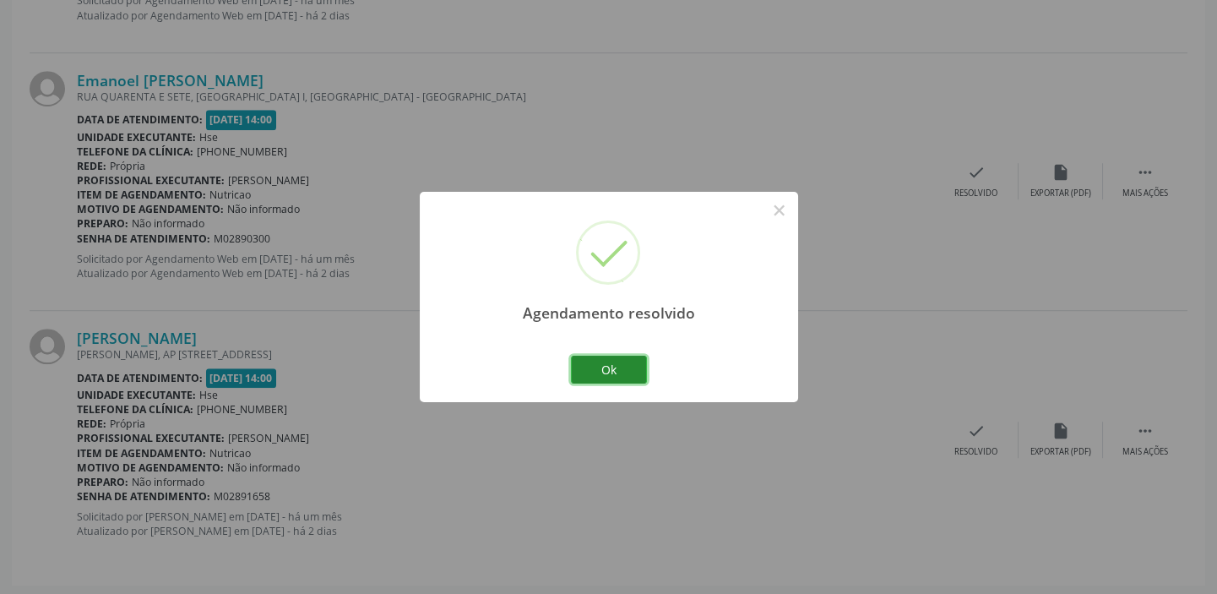
click at [632, 371] on button "Ok" at bounding box center [609, 369] width 76 height 29
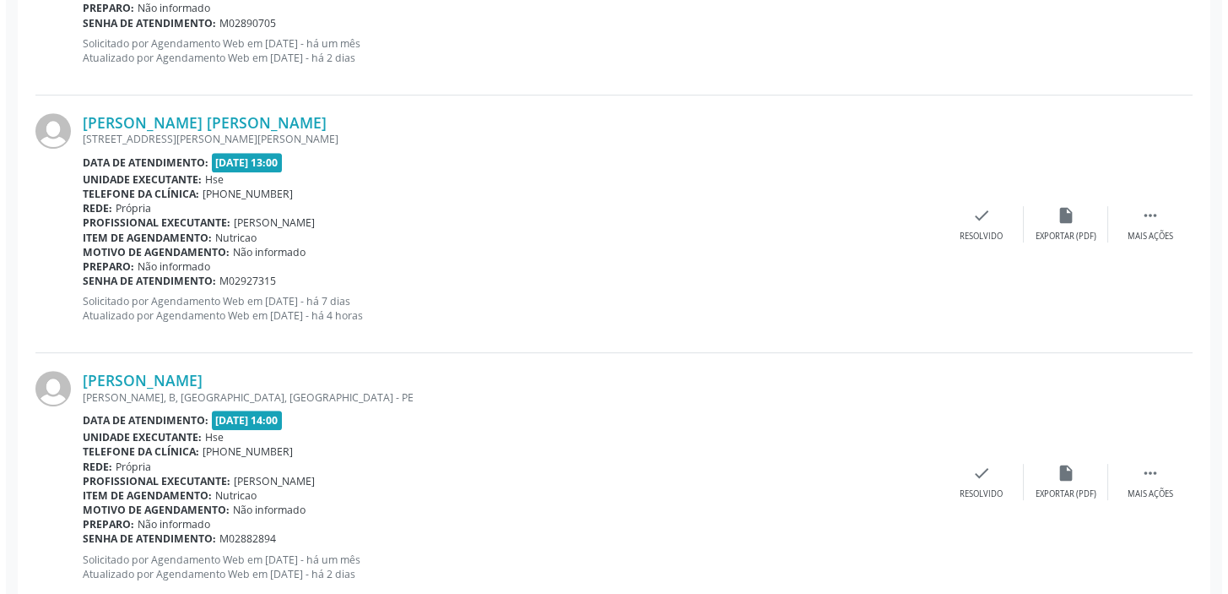
scroll to position [1680, 0]
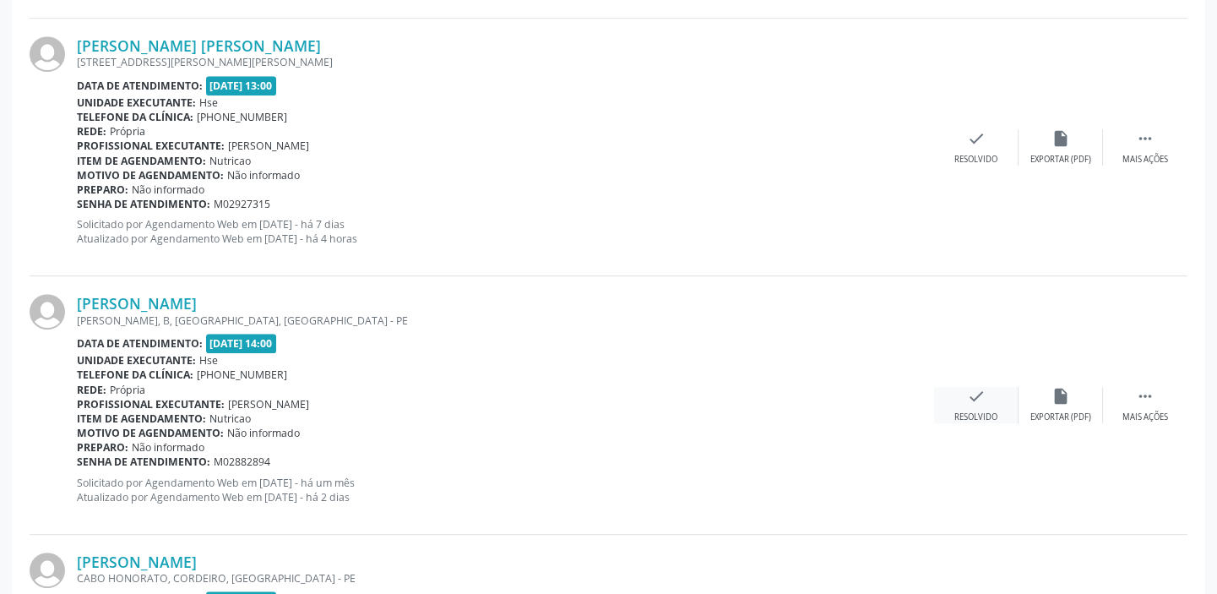
click at [979, 397] on icon "check" at bounding box center [976, 396] width 19 height 19
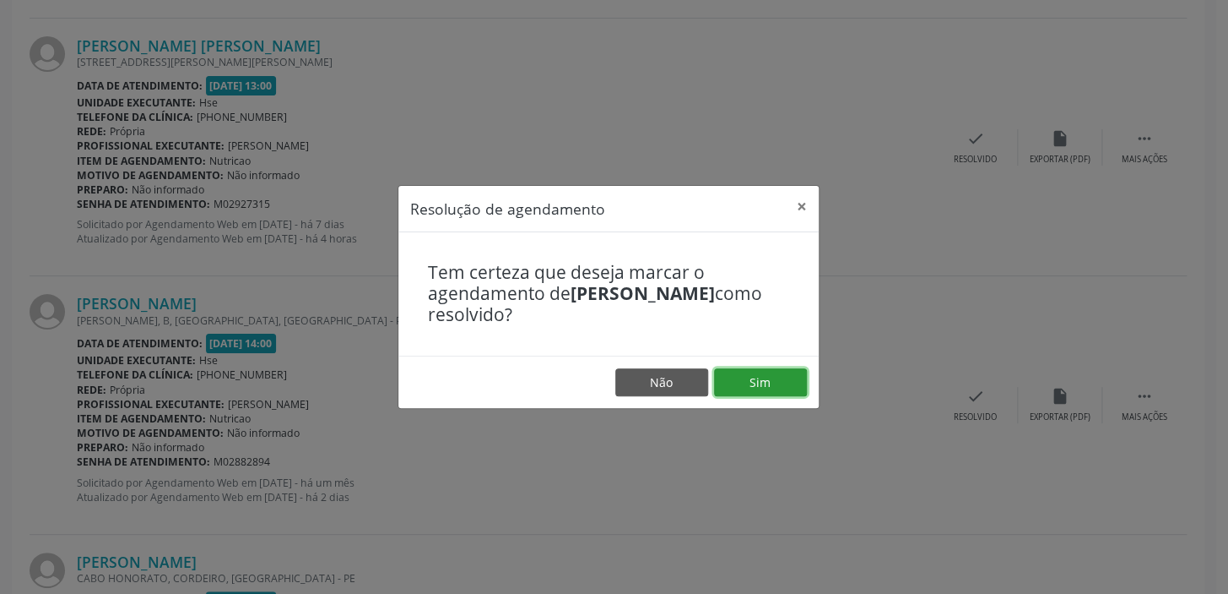
click at [785, 380] on button "Sim" at bounding box center [760, 382] width 93 height 29
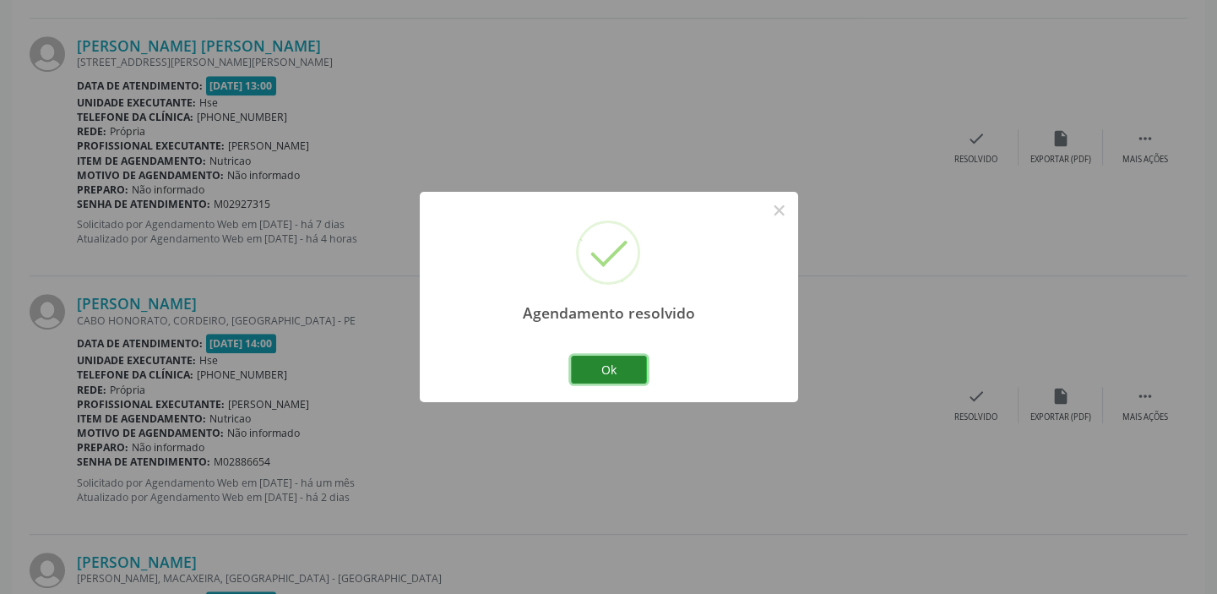
click at [634, 369] on button "Ok" at bounding box center [609, 369] width 76 height 29
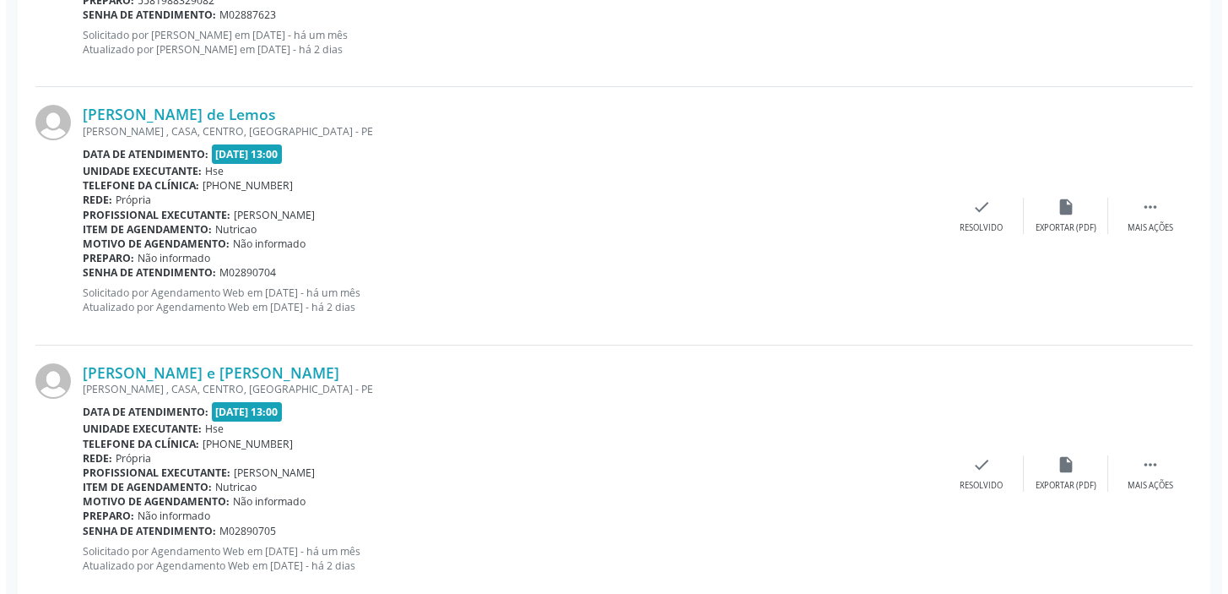
scroll to position [1066, 0]
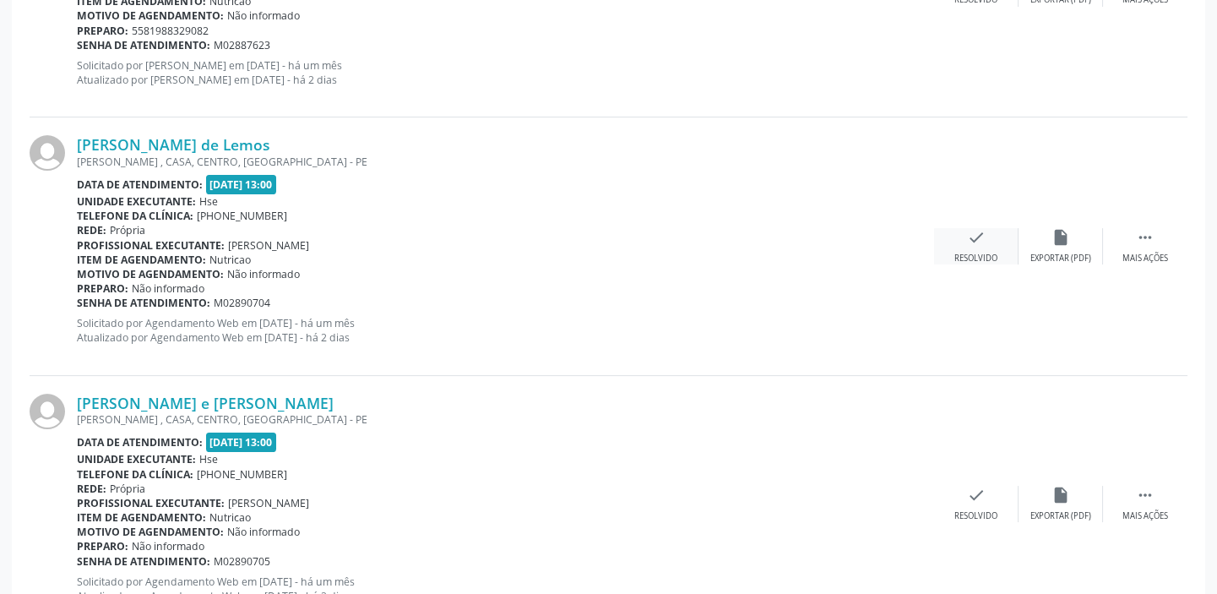
click at [961, 241] on div "check Resolvido" at bounding box center [976, 246] width 84 height 36
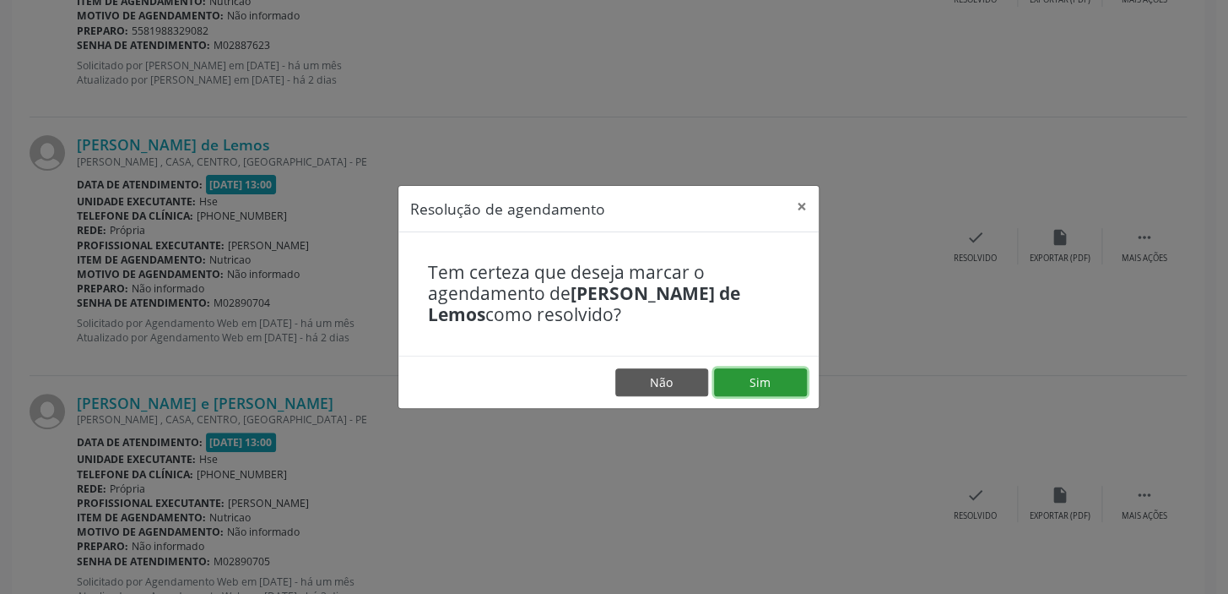
click at [769, 382] on button "Sim" at bounding box center [760, 382] width 93 height 29
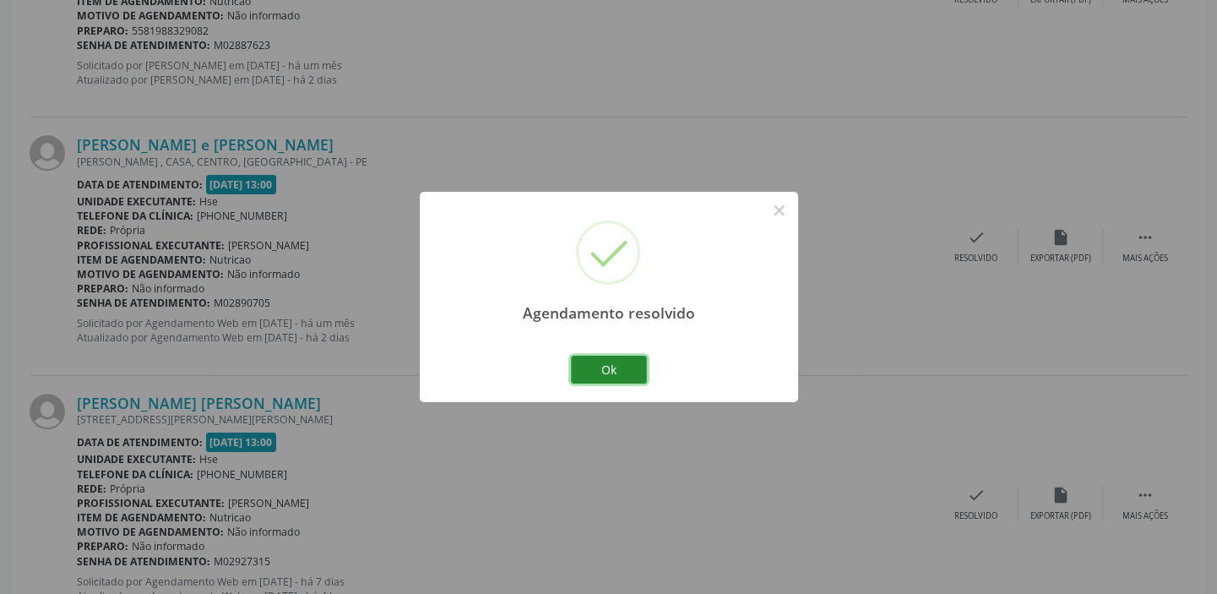
click at [603, 363] on button "Ok" at bounding box center [609, 369] width 76 height 29
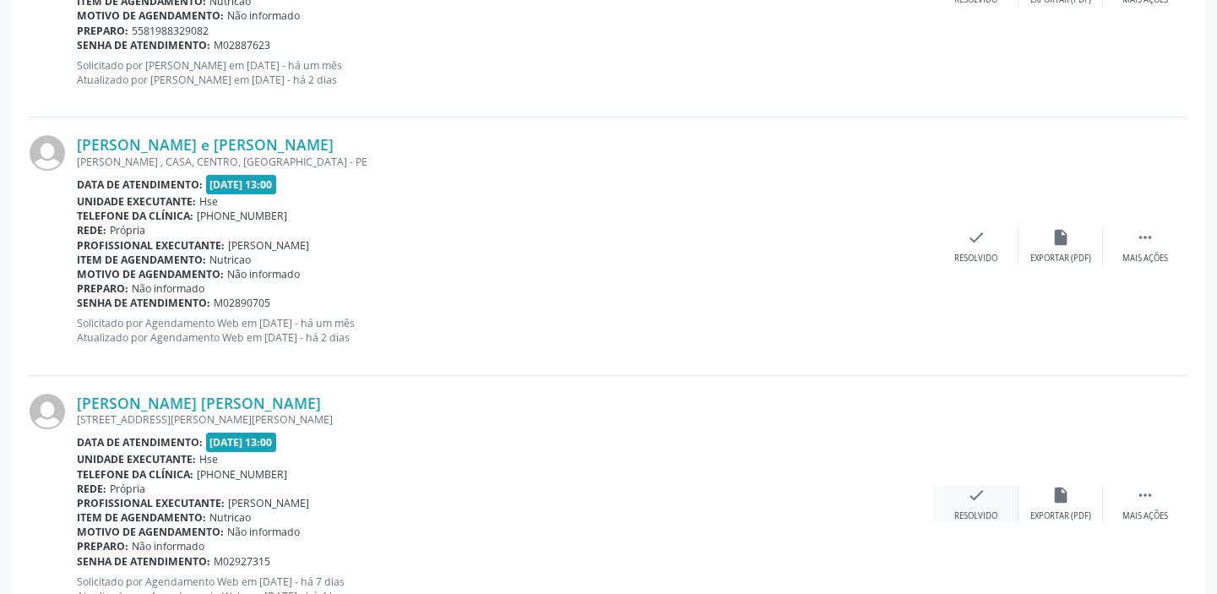
click at [964, 494] on div "check Resolvido" at bounding box center [976, 503] width 84 height 36
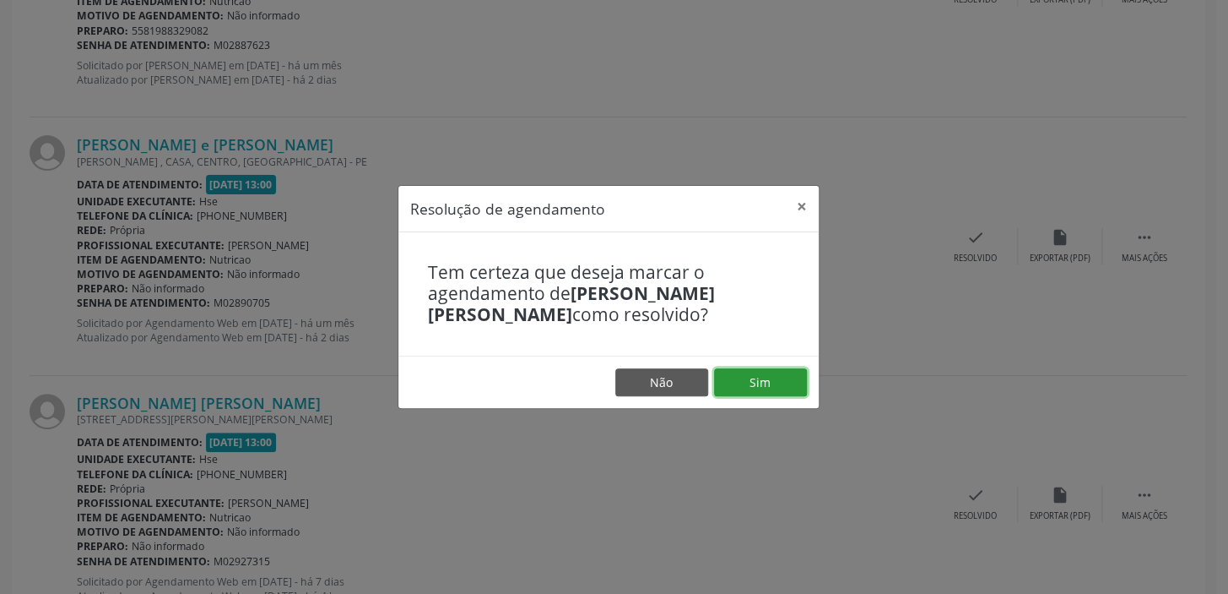
click at [776, 379] on button "Sim" at bounding box center [760, 382] width 93 height 29
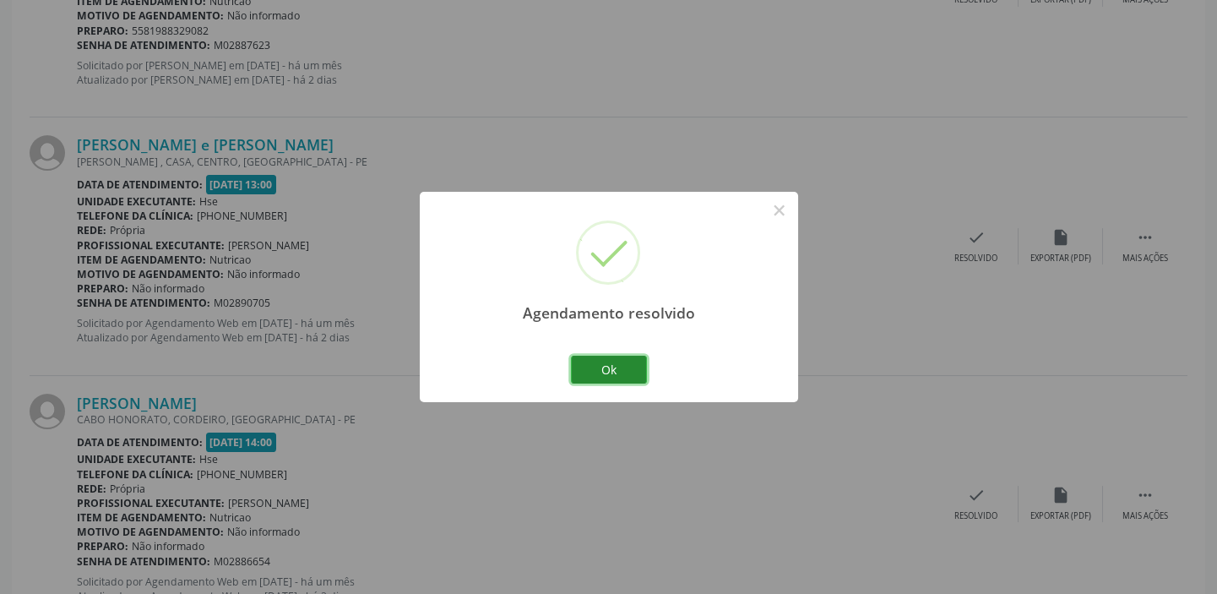
click at [604, 372] on button "Ok" at bounding box center [609, 369] width 76 height 29
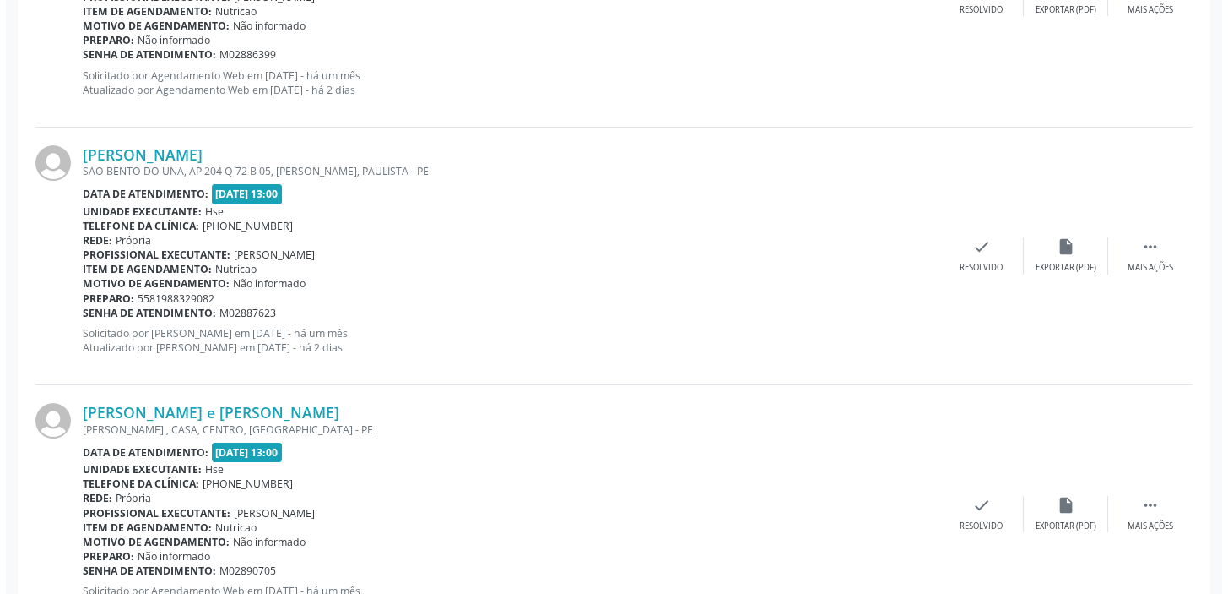
scroll to position [753, 0]
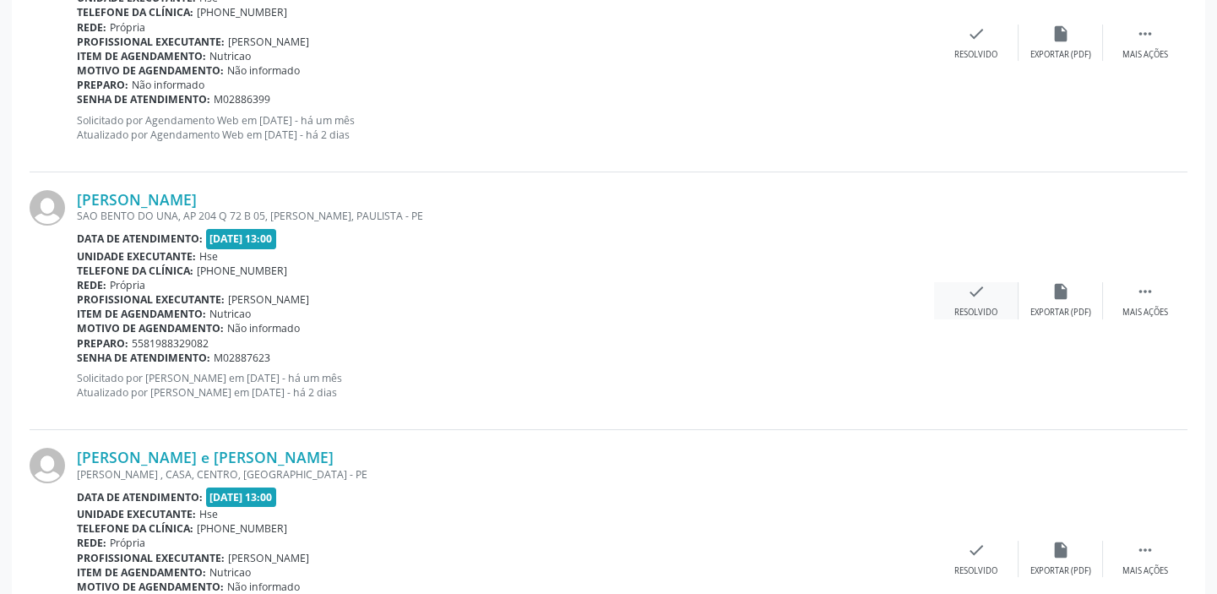
click at [967, 296] on icon "check" at bounding box center [976, 291] width 19 height 19
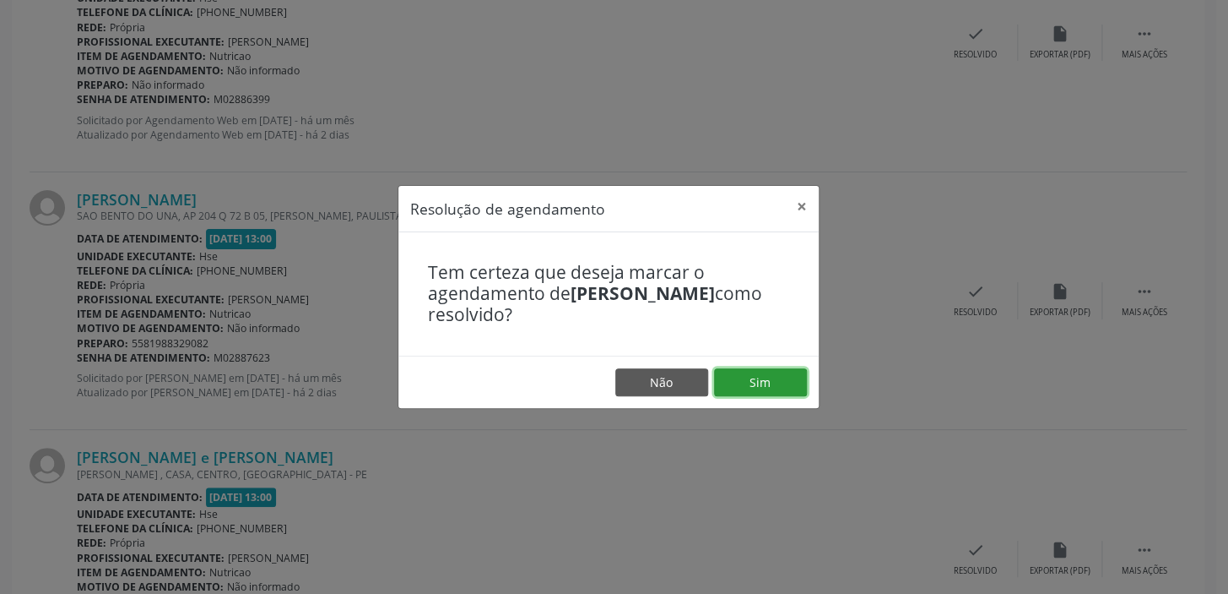
click at [768, 385] on button "Sim" at bounding box center [760, 382] width 93 height 29
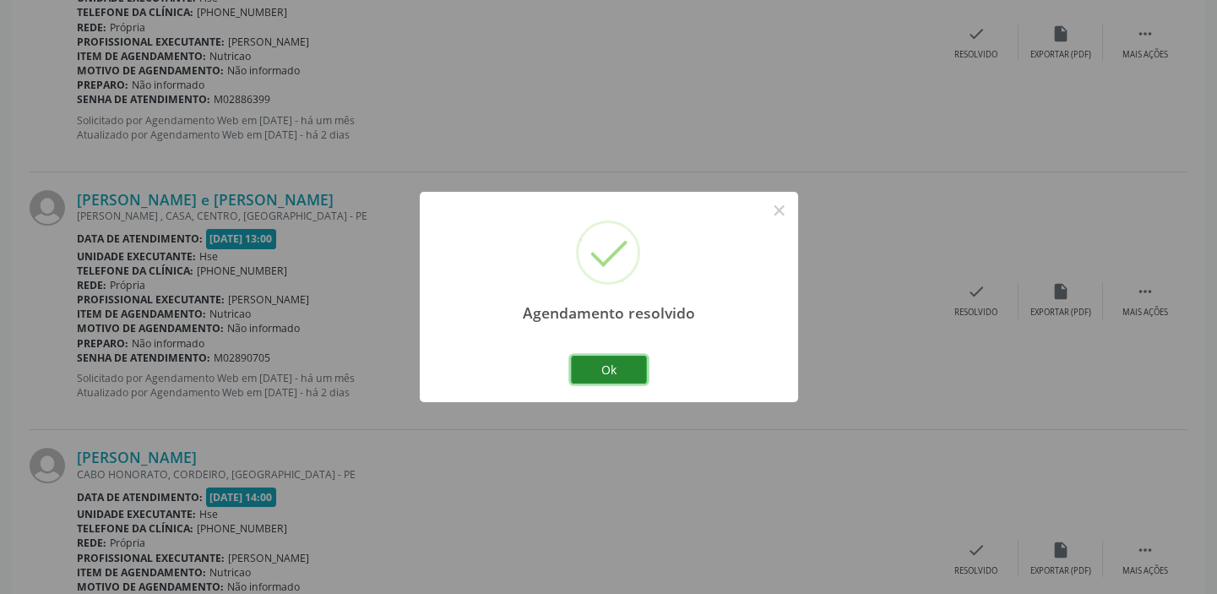
click at [601, 366] on button "Ok" at bounding box center [609, 369] width 76 height 29
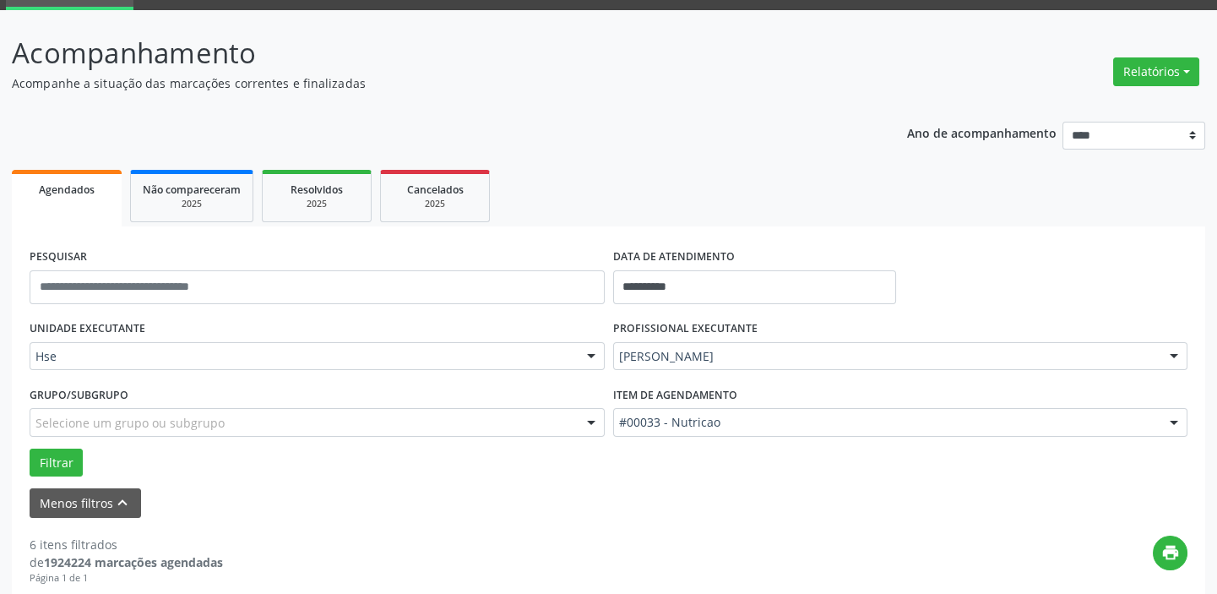
scroll to position [0, 0]
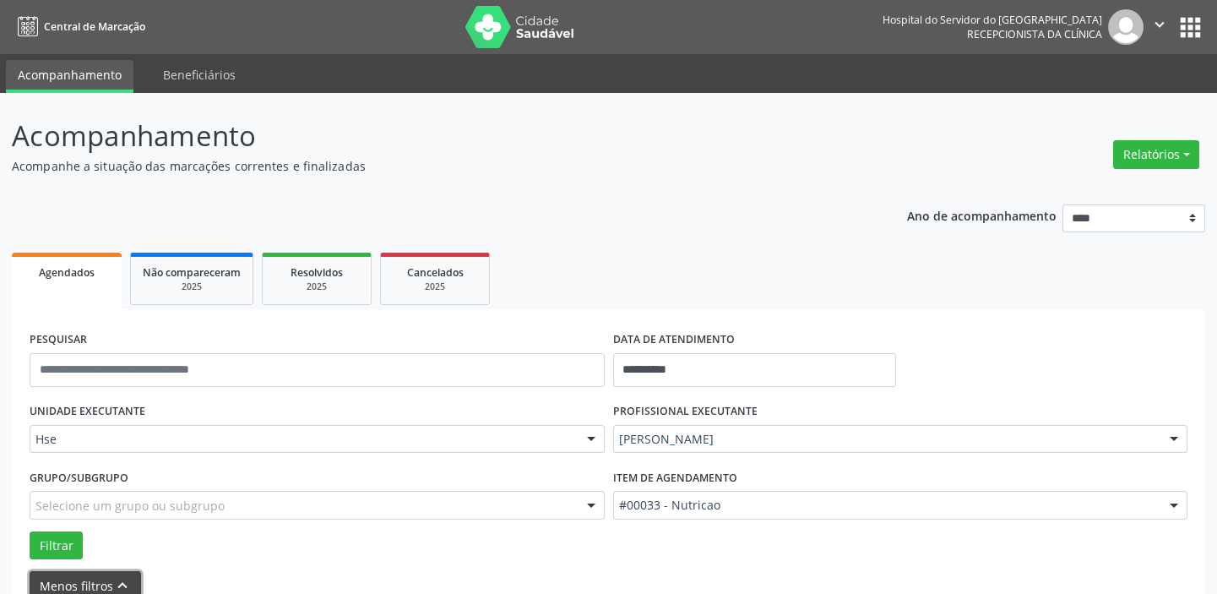
click at [76, 575] on button "Menos filtros keyboard_arrow_up" at bounding box center [85, 586] width 111 height 30
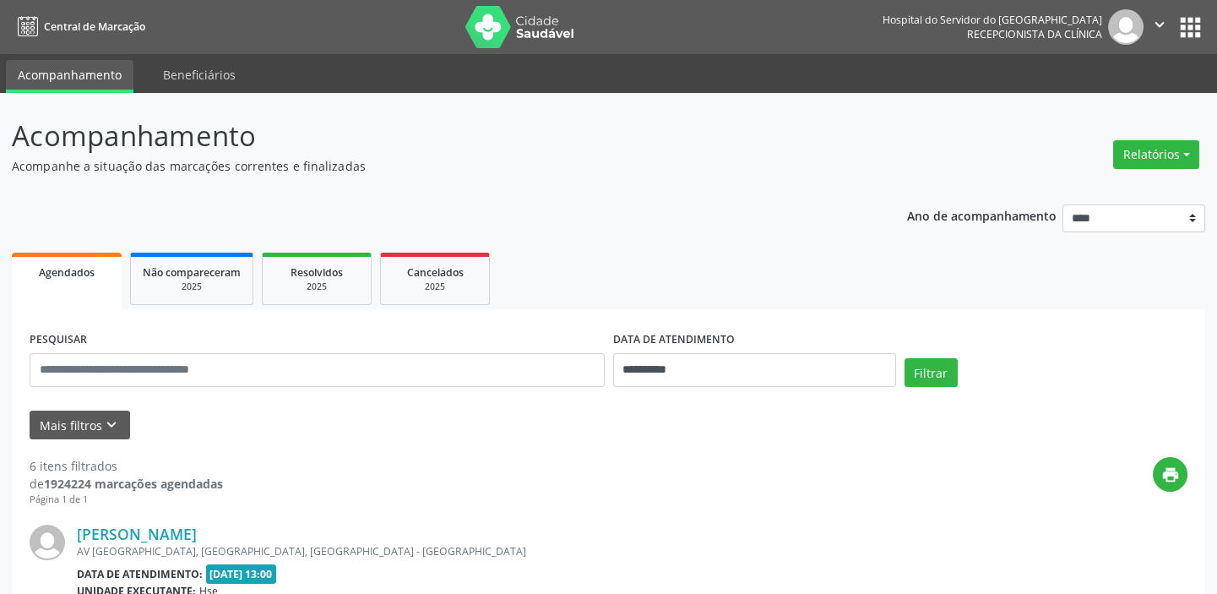
click at [80, 270] on span "Agendados" at bounding box center [67, 272] width 56 height 14
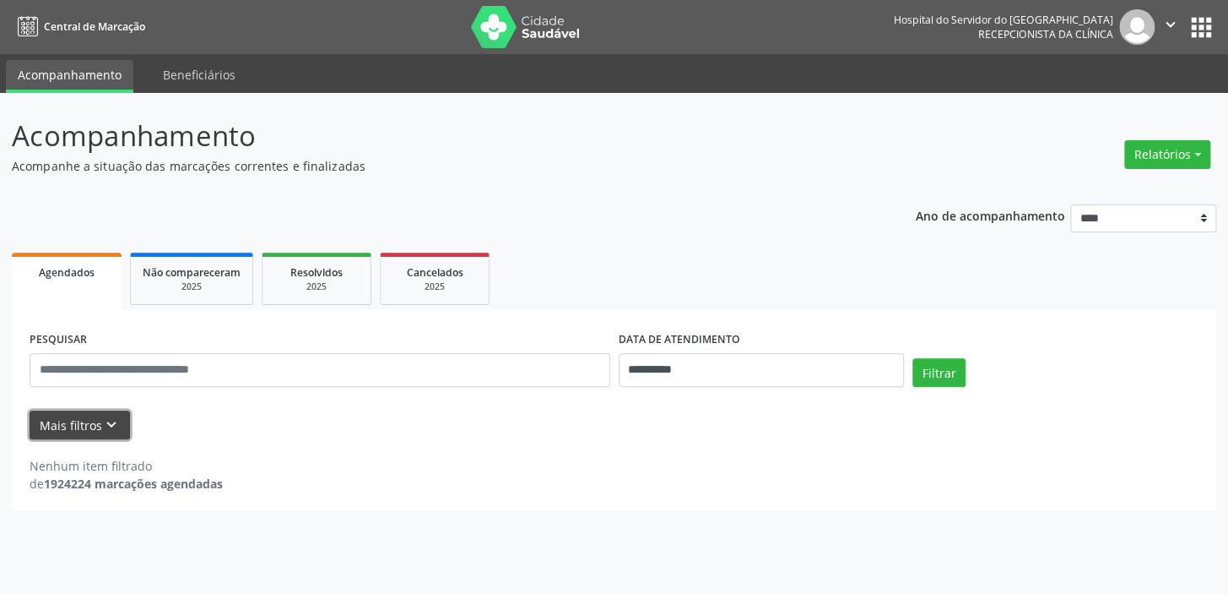
click at [85, 420] on button "Mais filtros keyboard_arrow_down" at bounding box center [80, 425] width 100 height 30
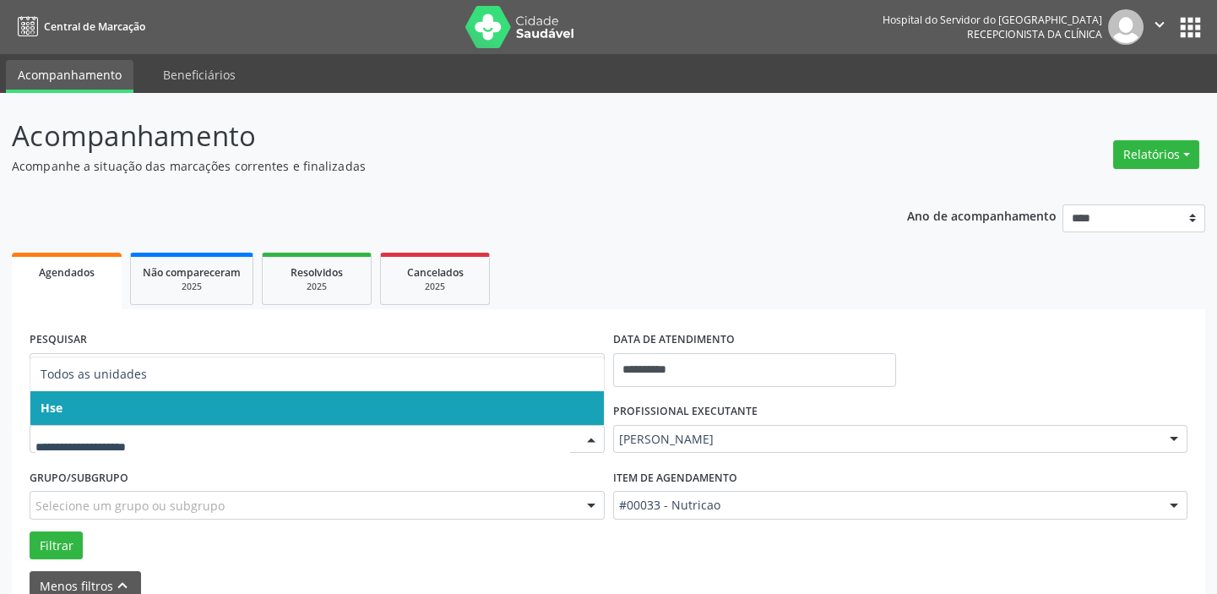
click at [102, 402] on span "Hse" at bounding box center [316, 408] width 573 height 34
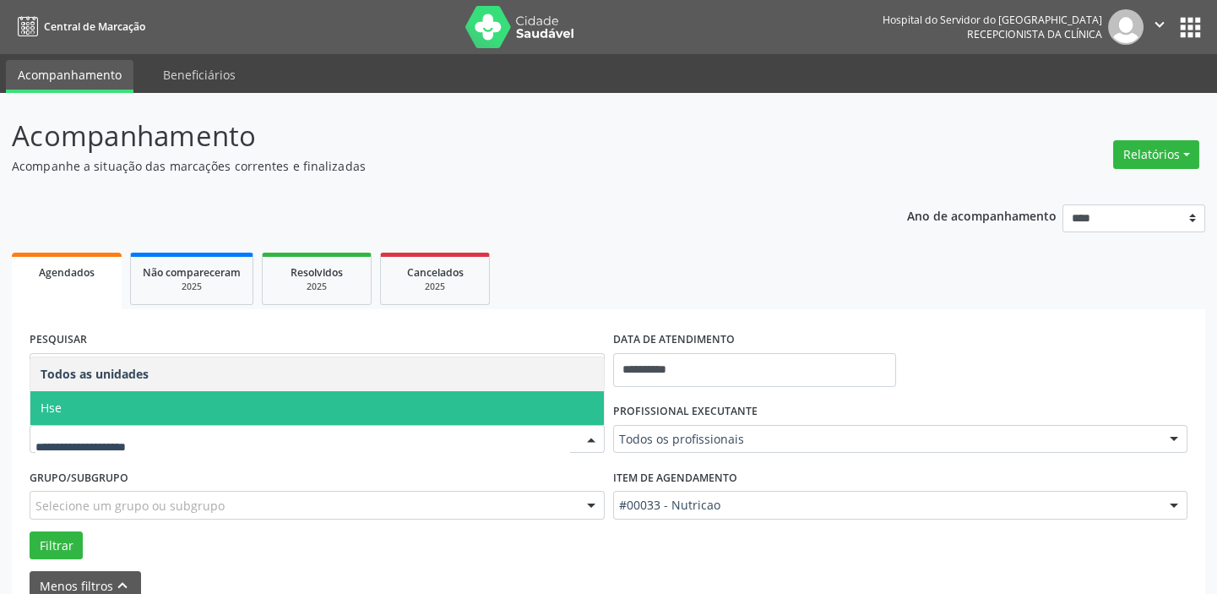
click at [62, 415] on span "Hse" at bounding box center [316, 408] width 573 height 34
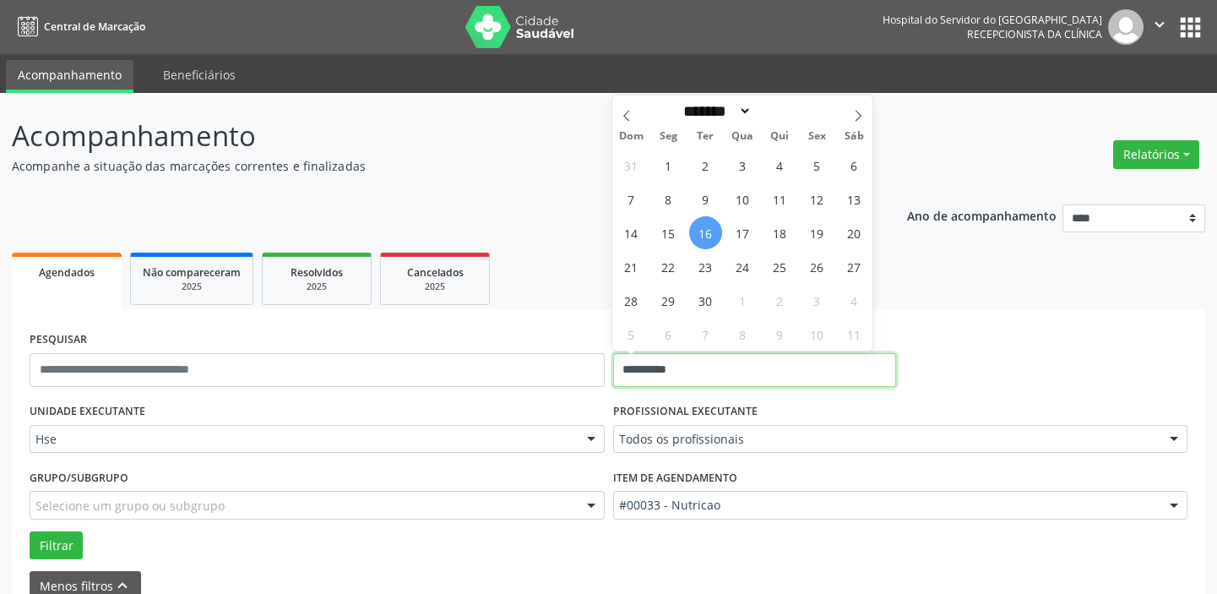
click at [801, 367] on input "**********" at bounding box center [754, 370] width 283 height 34
click at [704, 234] on span "16" at bounding box center [705, 232] width 33 height 33
type input "**********"
click at [704, 234] on span "16" at bounding box center [705, 232] width 33 height 33
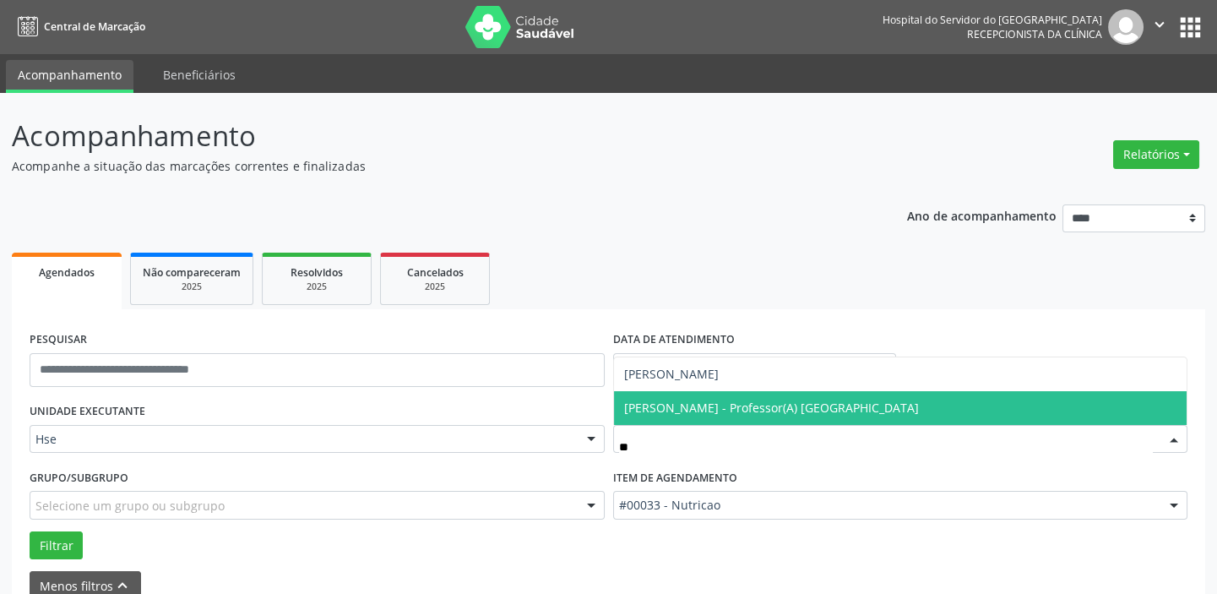
click at [875, 409] on span "[PERSON_NAME] - Professor(A) [GEOGRAPHIC_DATA]" at bounding box center [771, 407] width 295 height 16
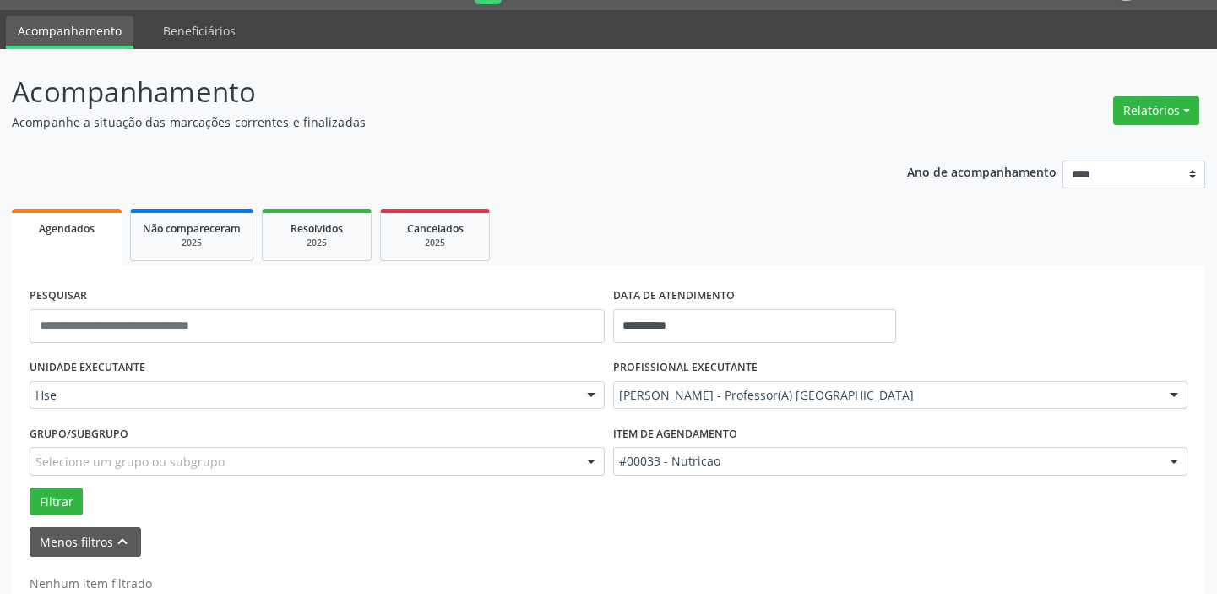
scroll to position [88, 0]
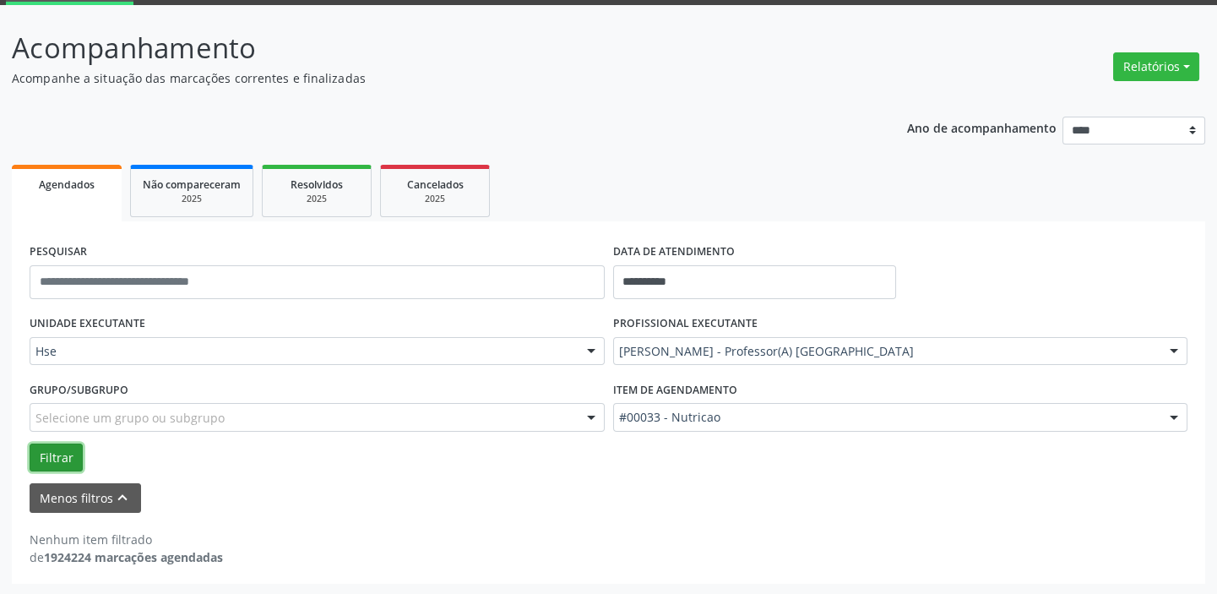
click at [54, 455] on button "Filtrar" at bounding box center [56, 457] width 53 height 29
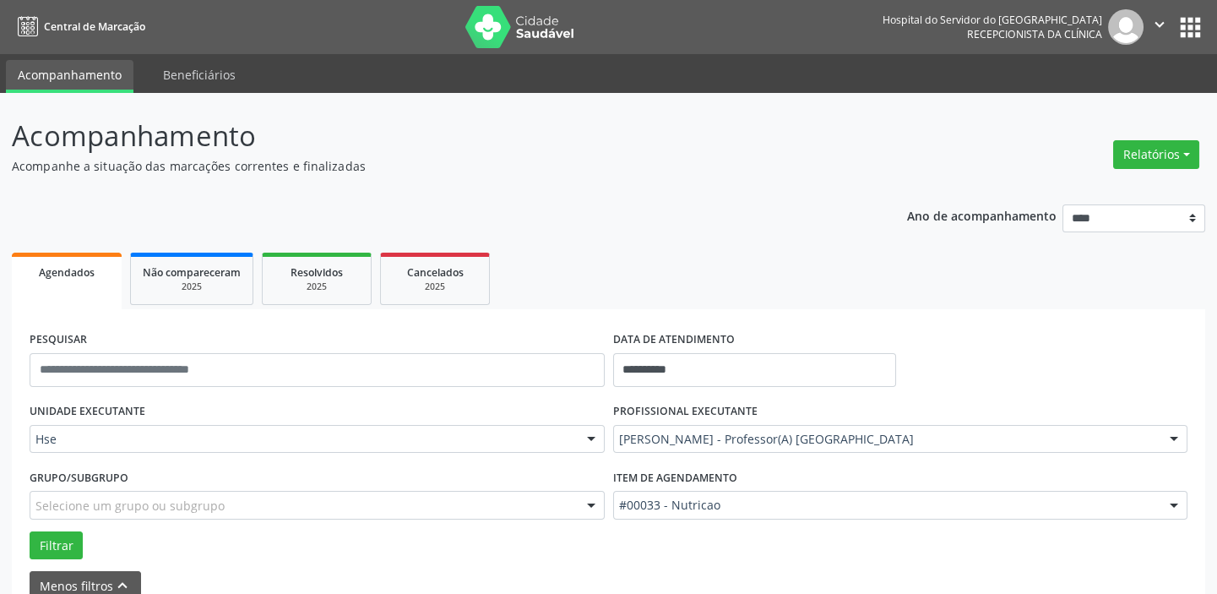
scroll to position [0, 0]
drag, startPoint x: 968, startPoint y: 440, endPoint x: 941, endPoint y: 421, distance: 32.8
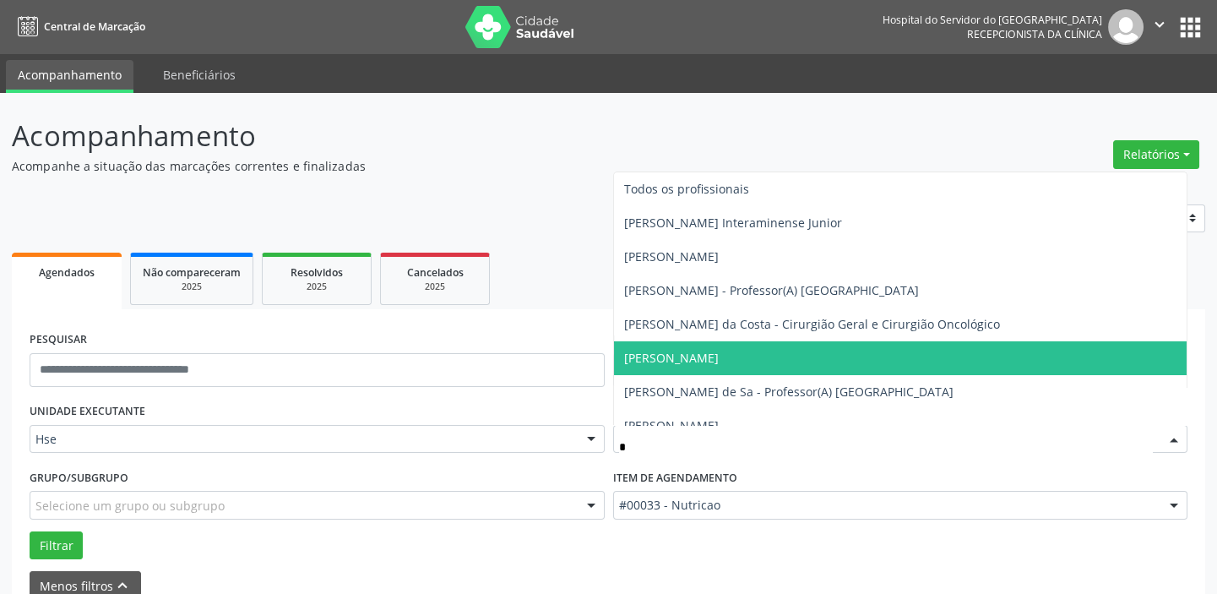
type input "**"
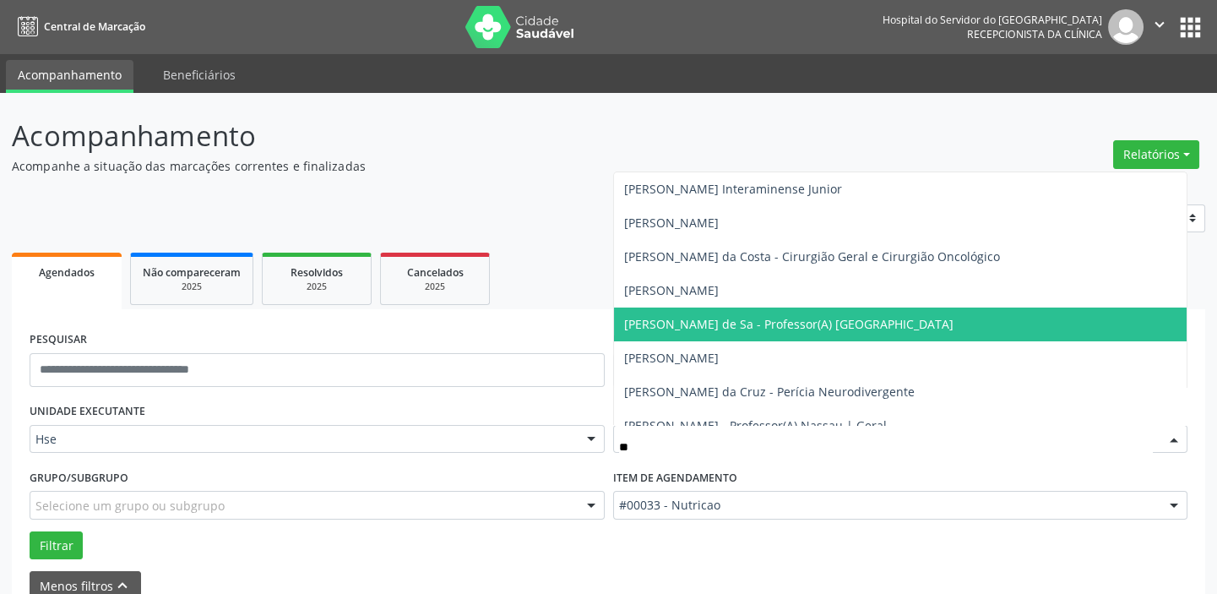
click at [735, 317] on span "[PERSON_NAME] de Sa - Professor(A) [GEOGRAPHIC_DATA]" at bounding box center [788, 324] width 329 height 16
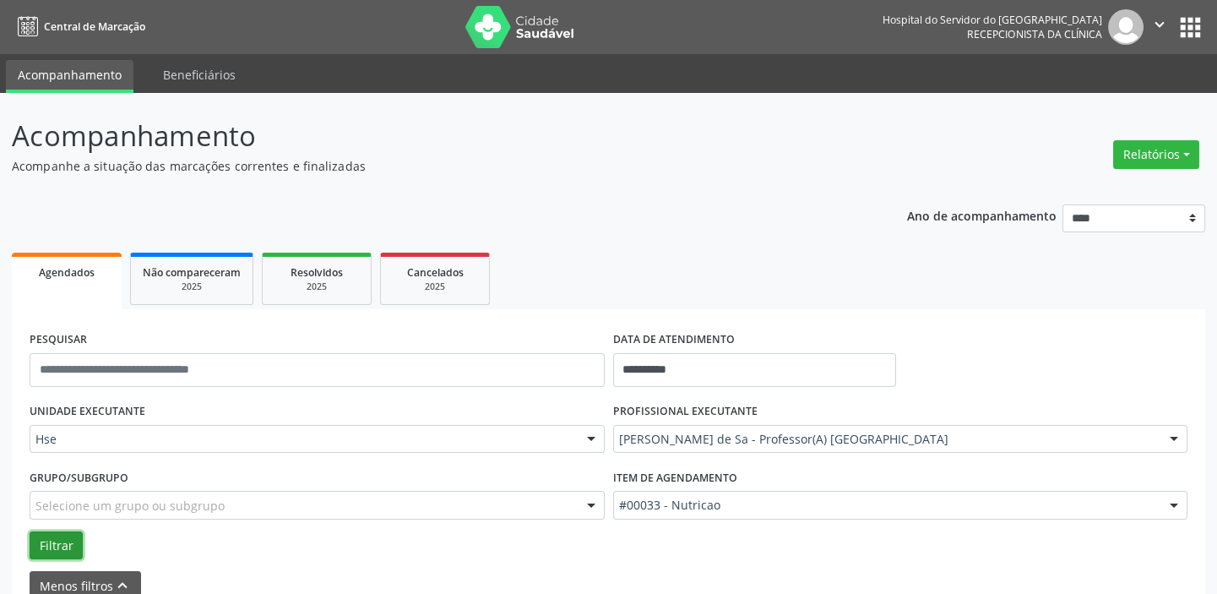
click at [57, 534] on button "Filtrar" at bounding box center [56, 545] width 53 height 29
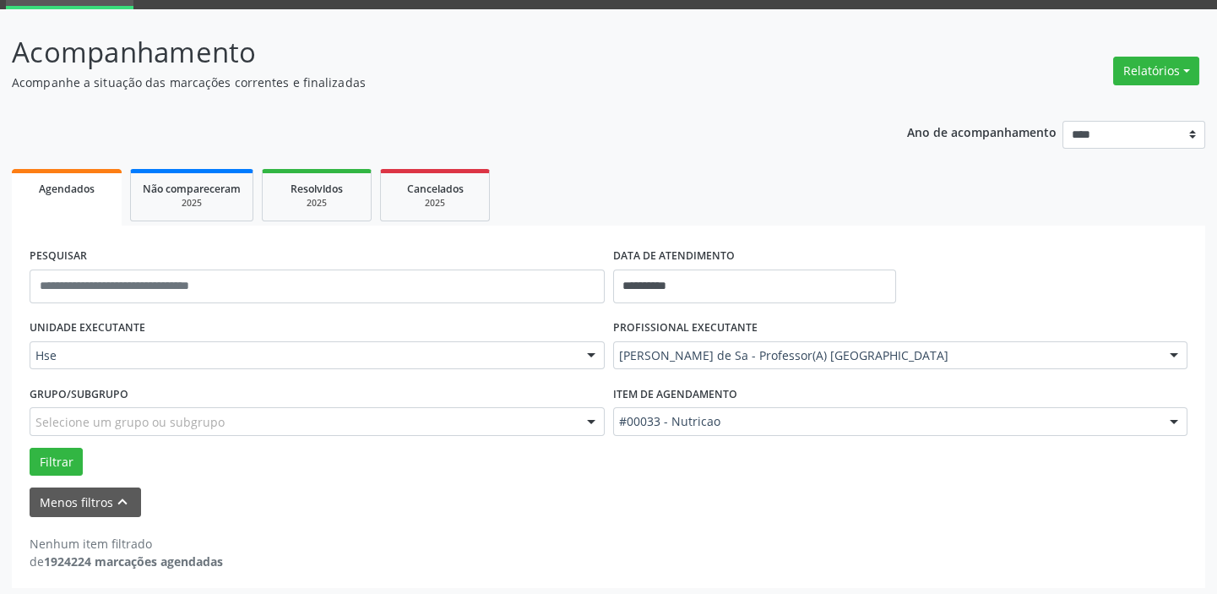
scroll to position [88, 0]
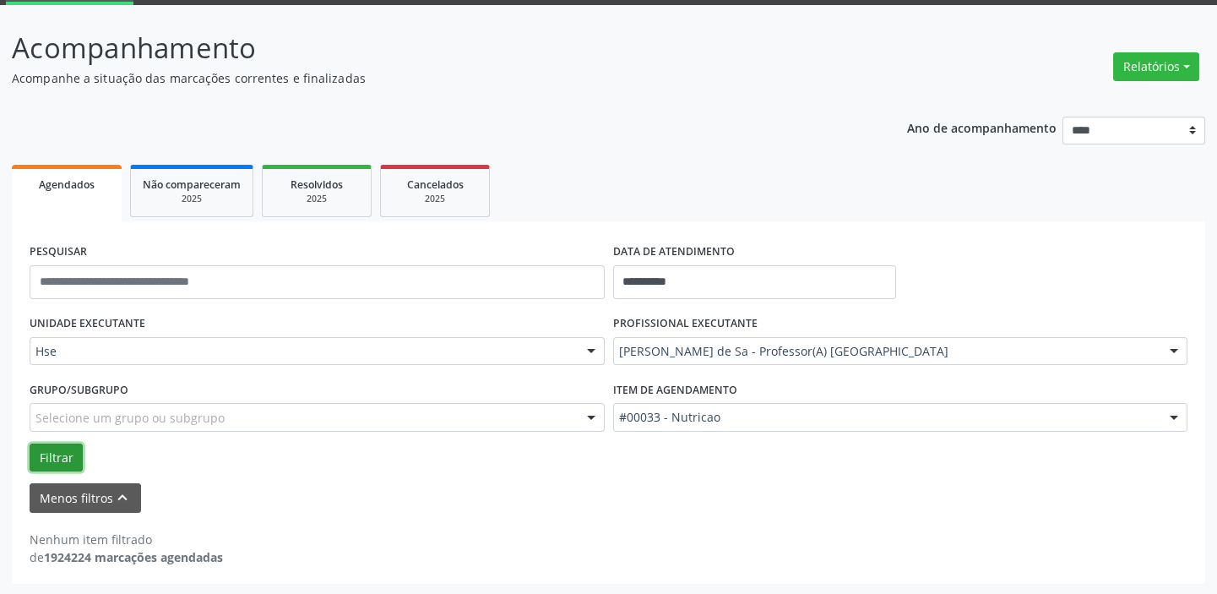
click at [53, 456] on button "Filtrar" at bounding box center [56, 457] width 53 height 29
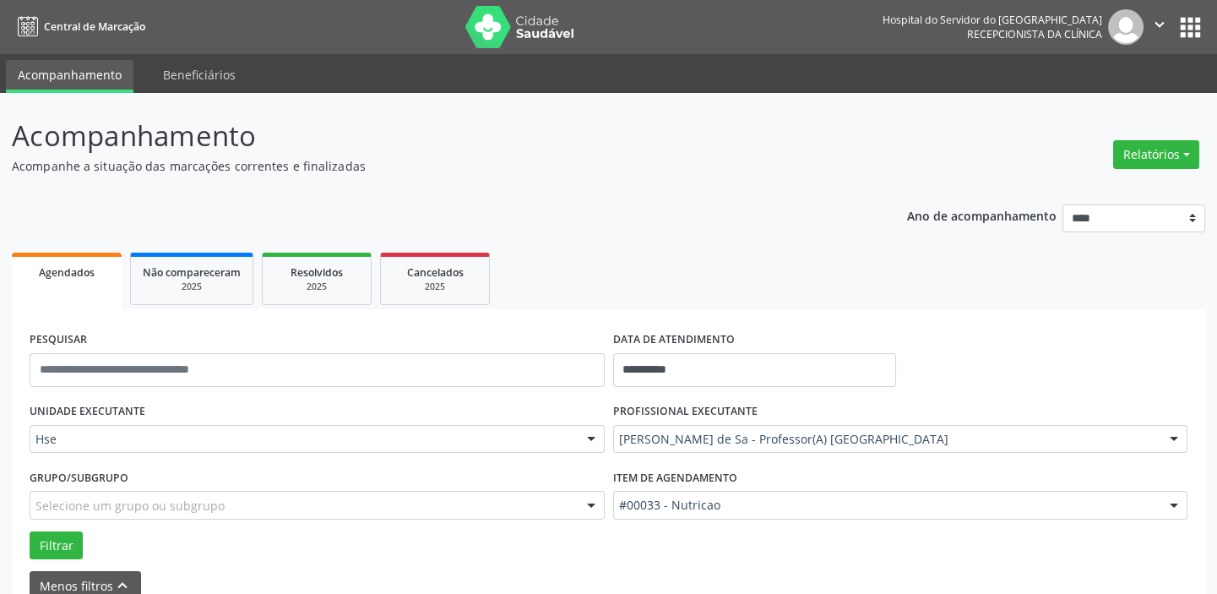
scroll to position [0, 0]
